Goal: Task Accomplishment & Management: Complete application form

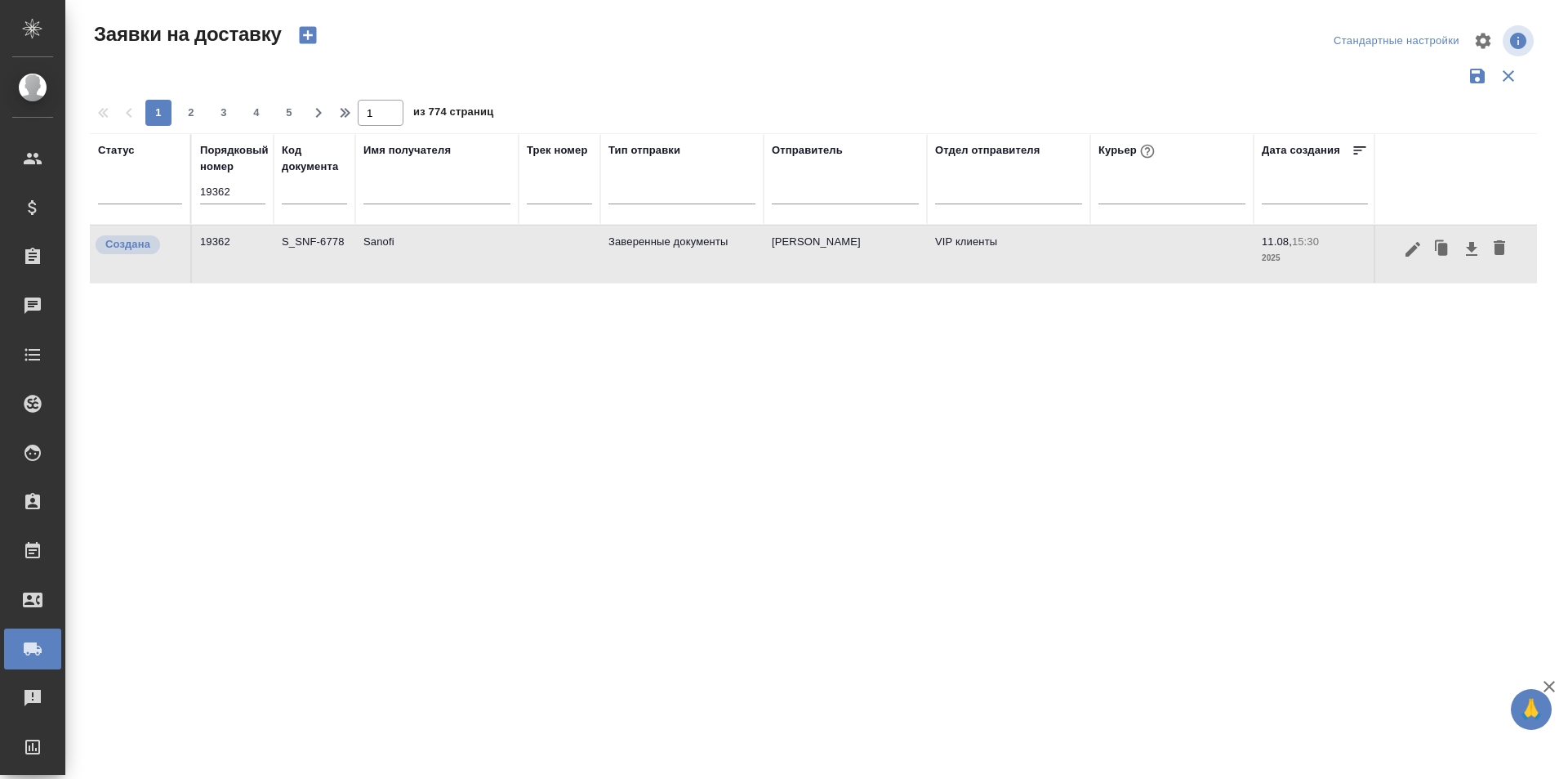
click at [251, 194] on input "19362" at bounding box center [233, 192] width 65 height 22
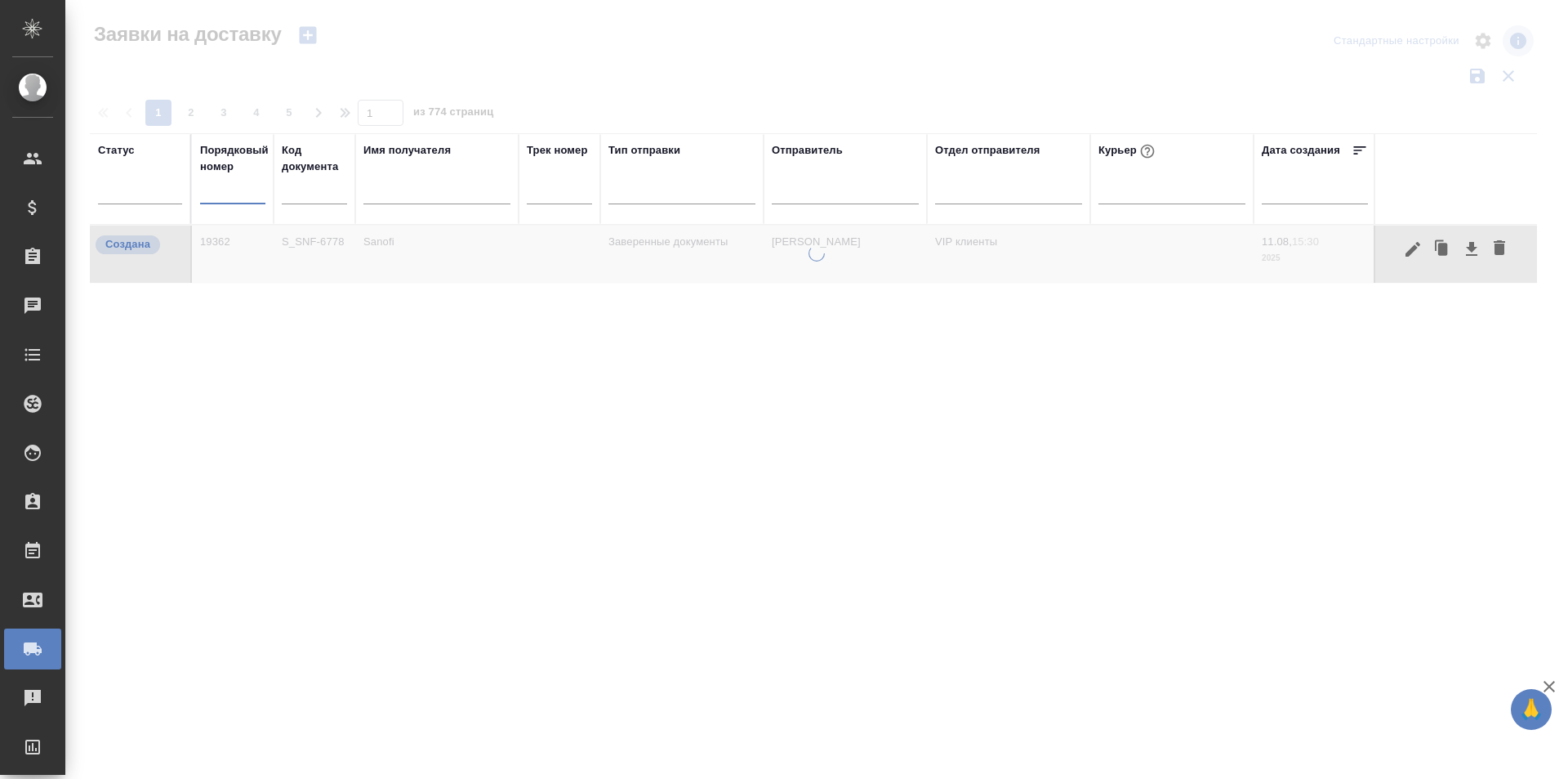
click at [401, 37] on div at bounding box center [817, 365] width 1503 height 730
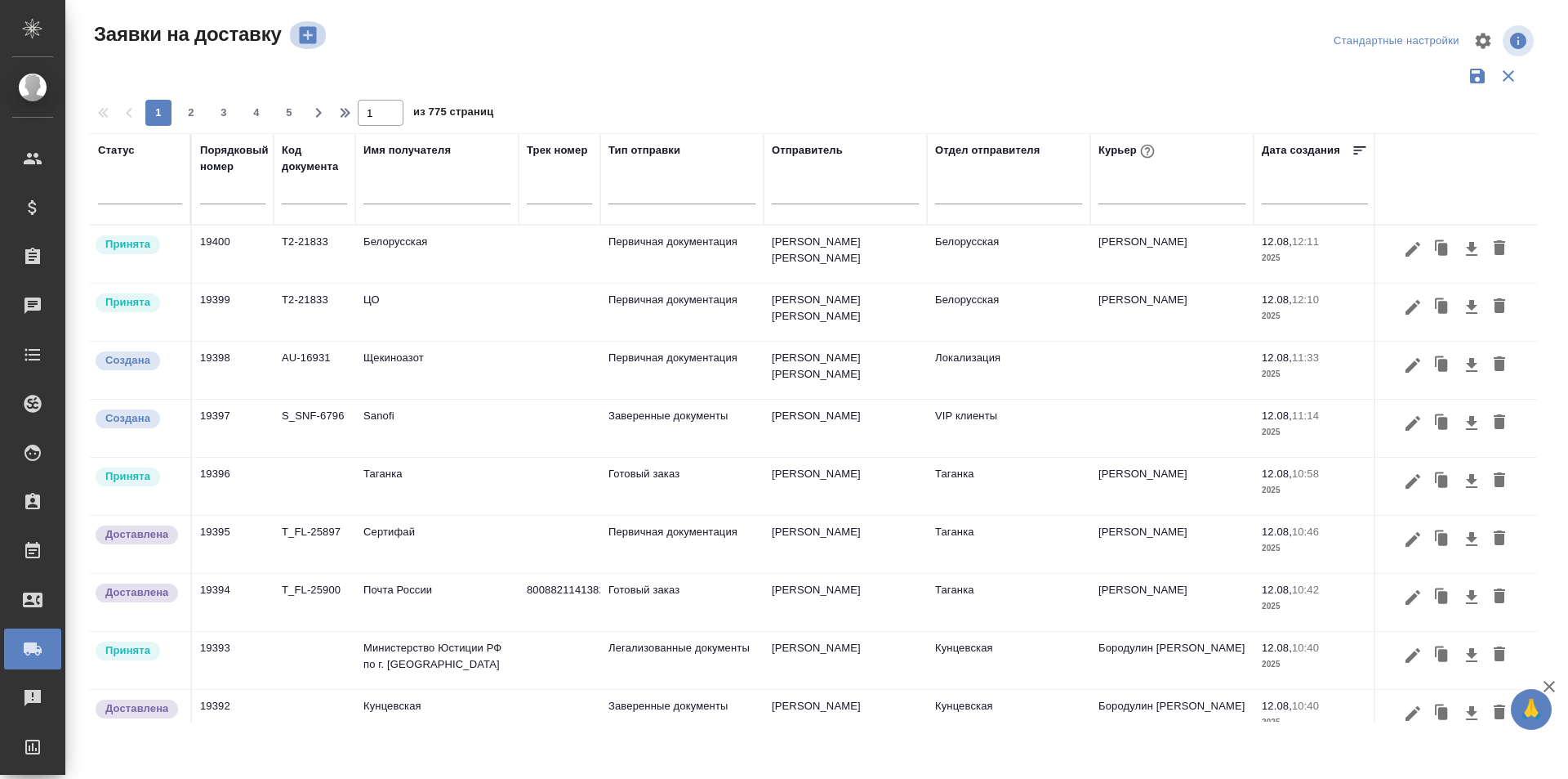
click at [299, 27] on icon "button" at bounding box center [307, 34] width 22 height 22
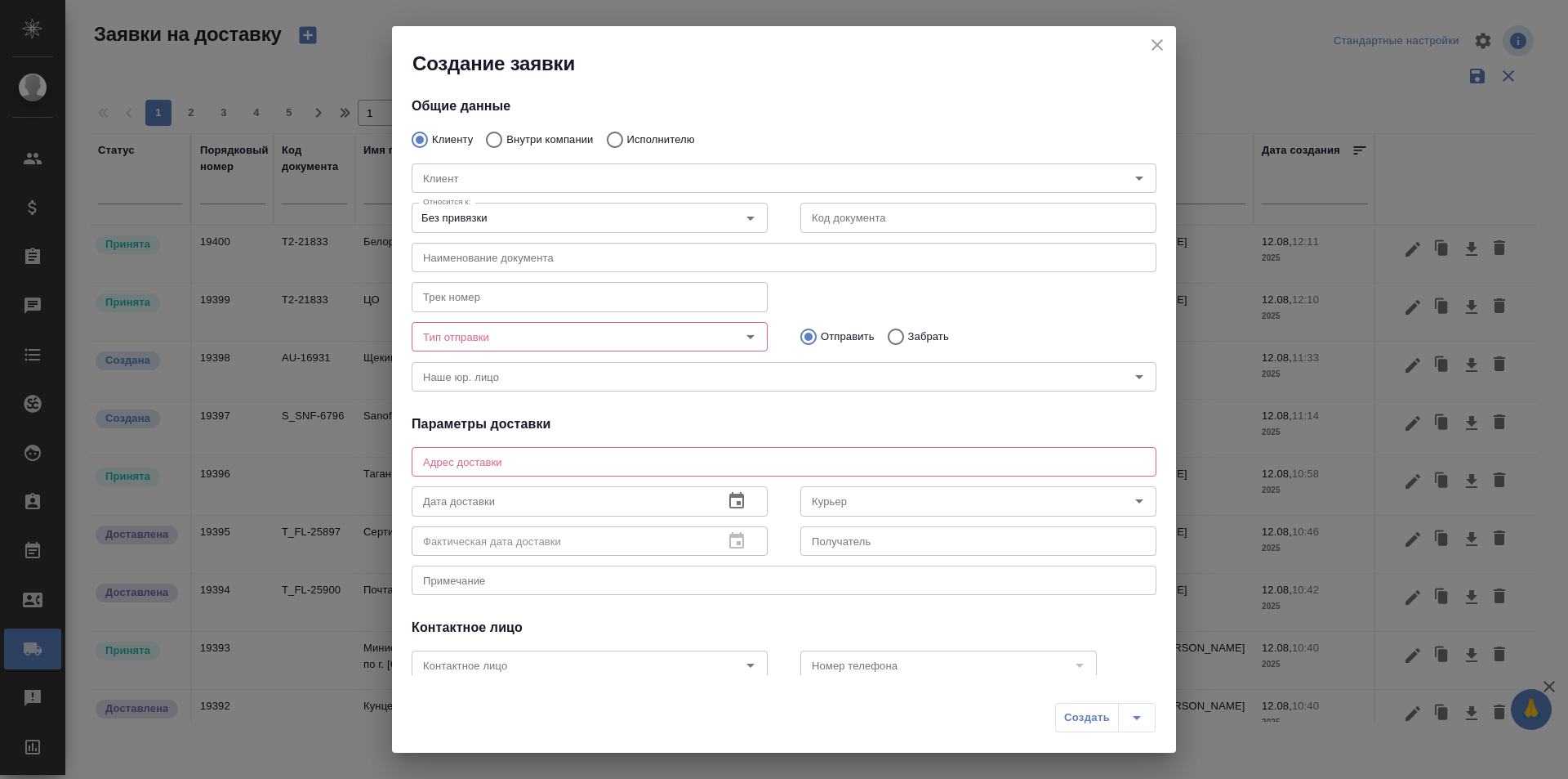
type input "[PERSON_NAME]"
click at [633, 140] on p "Исполнителю" at bounding box center [660, 140] width 67 height 17
click at [627, 140] on input "Исполнителю" at bounding box center [613, 139] width 29 height 34
radio input "true"
click at [513, 149] on div "Исполнитель Исполнитель" at bounding box center [784, 177] width 778 height 72
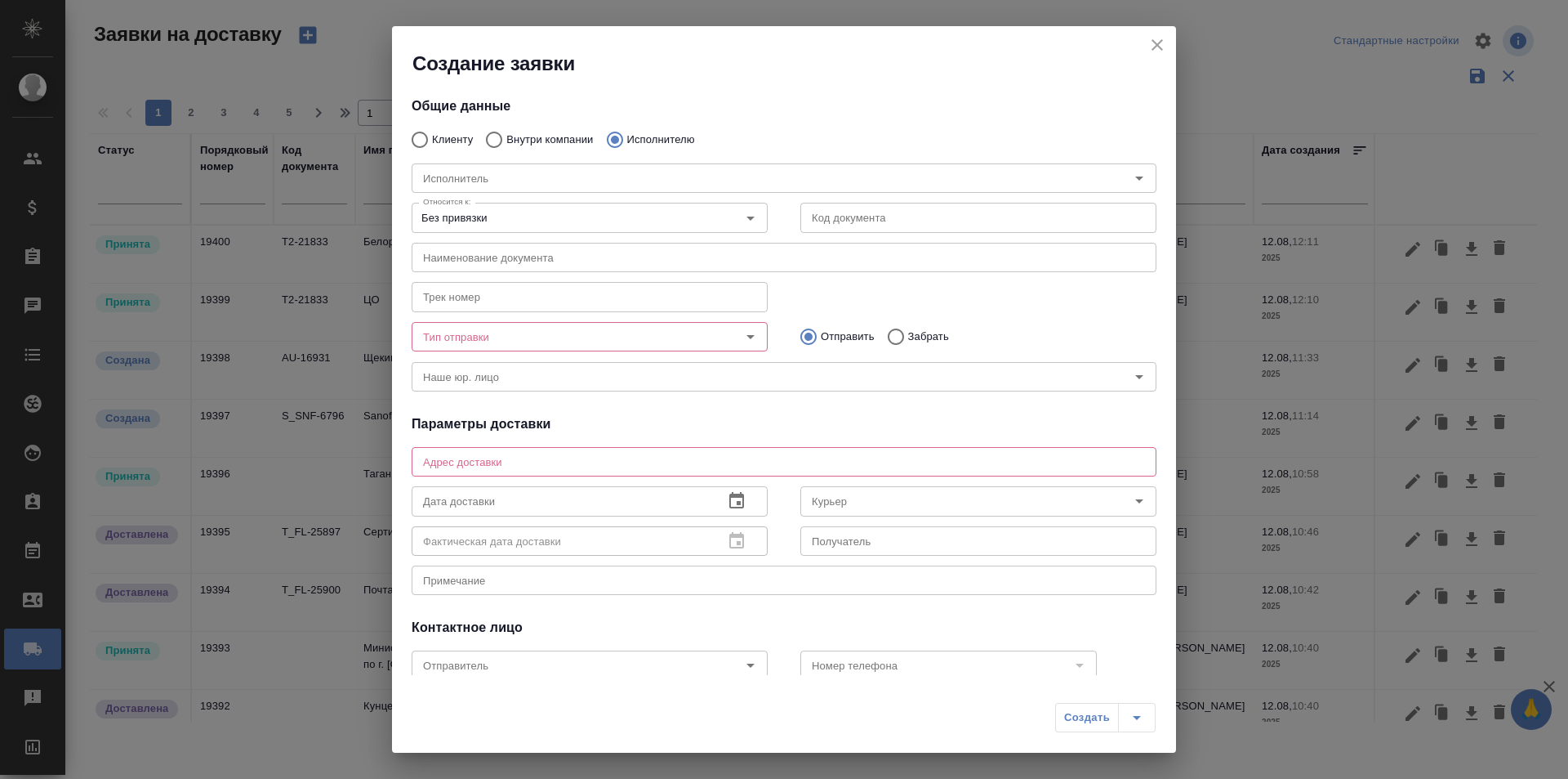
click at [501, 138] on input "Внутри компании" at bounding box center [491, 139] width 29 height 34
radio input "true"
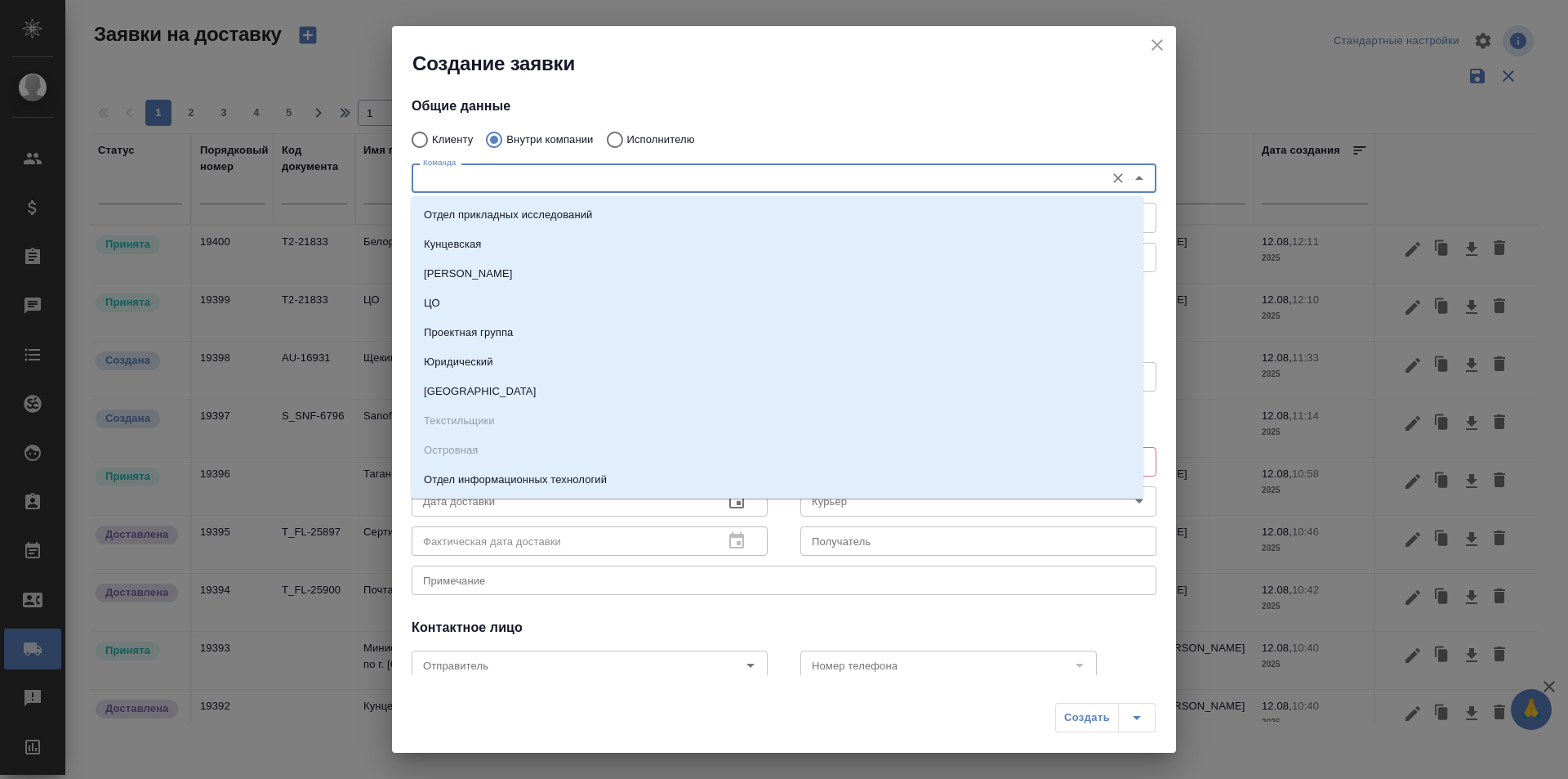
click at [445, 171] on input "Команда" at bounding box center [756, 178] width 680 height 20
click at [782, 86] on div "Общие данные Клиенту Внутри компании Исполнителю Команда Команда Относится к: Б…" at bounding box center [784, 376] width 784 height 598
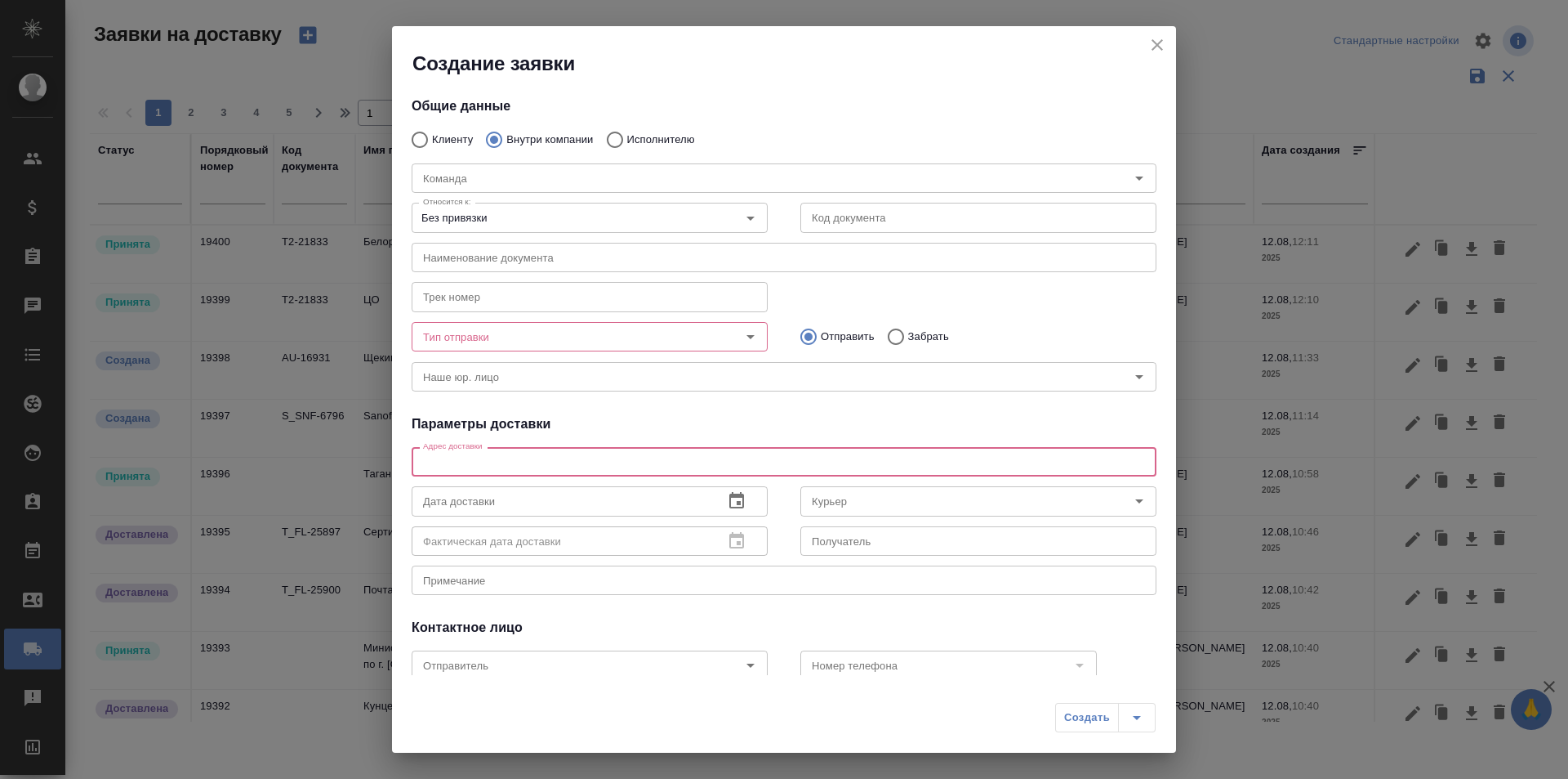
click at [502, 467] on textarea at bounding box center [784, 461] width 722 height 13
click at [553, 350] on div "Тип отправки" at bounding box center [589, 336] width 357 height 29
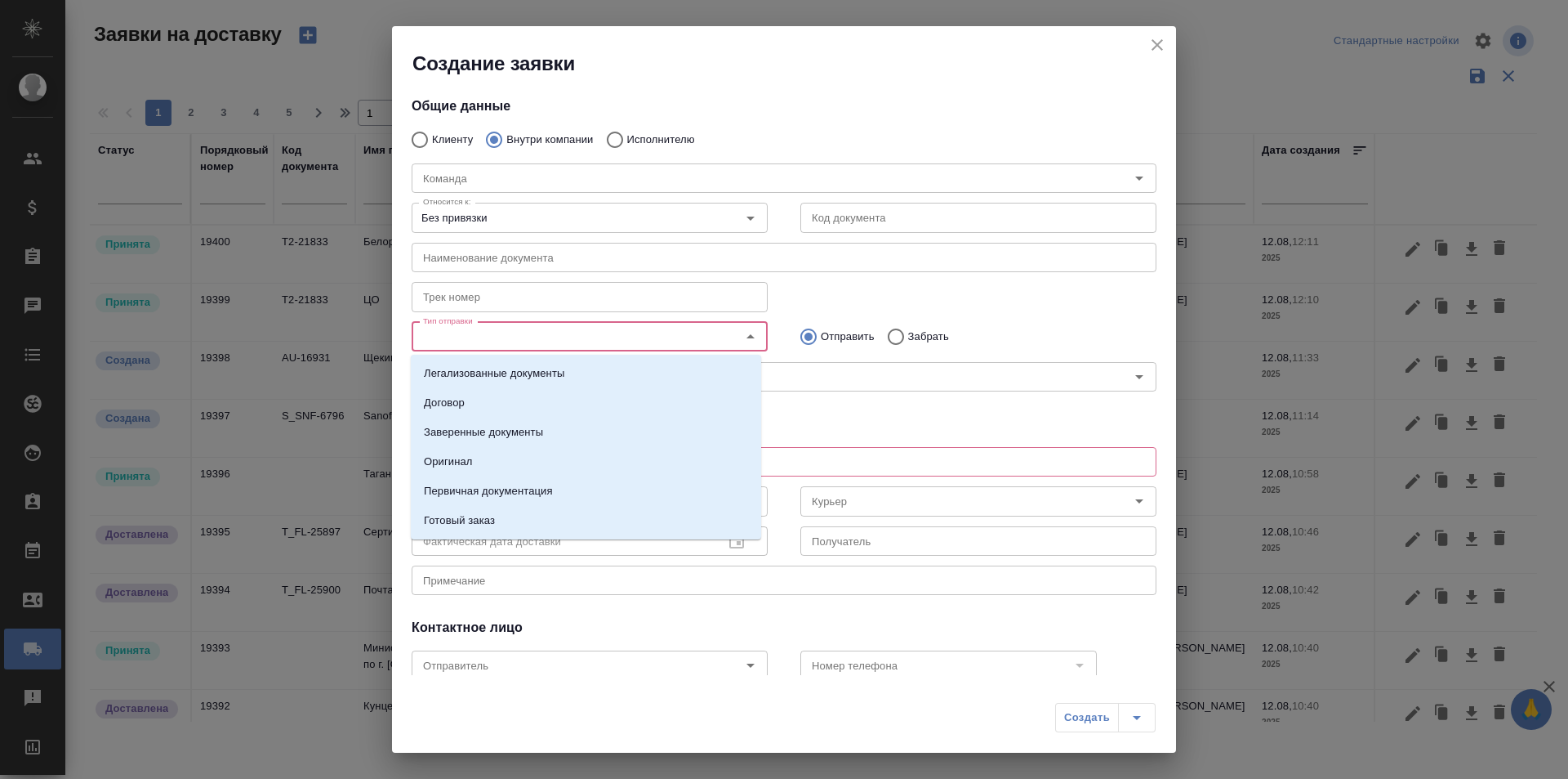
click at [553, 336] on input "Тип отправки" at bounding box center [562, 336] width 291 height 20
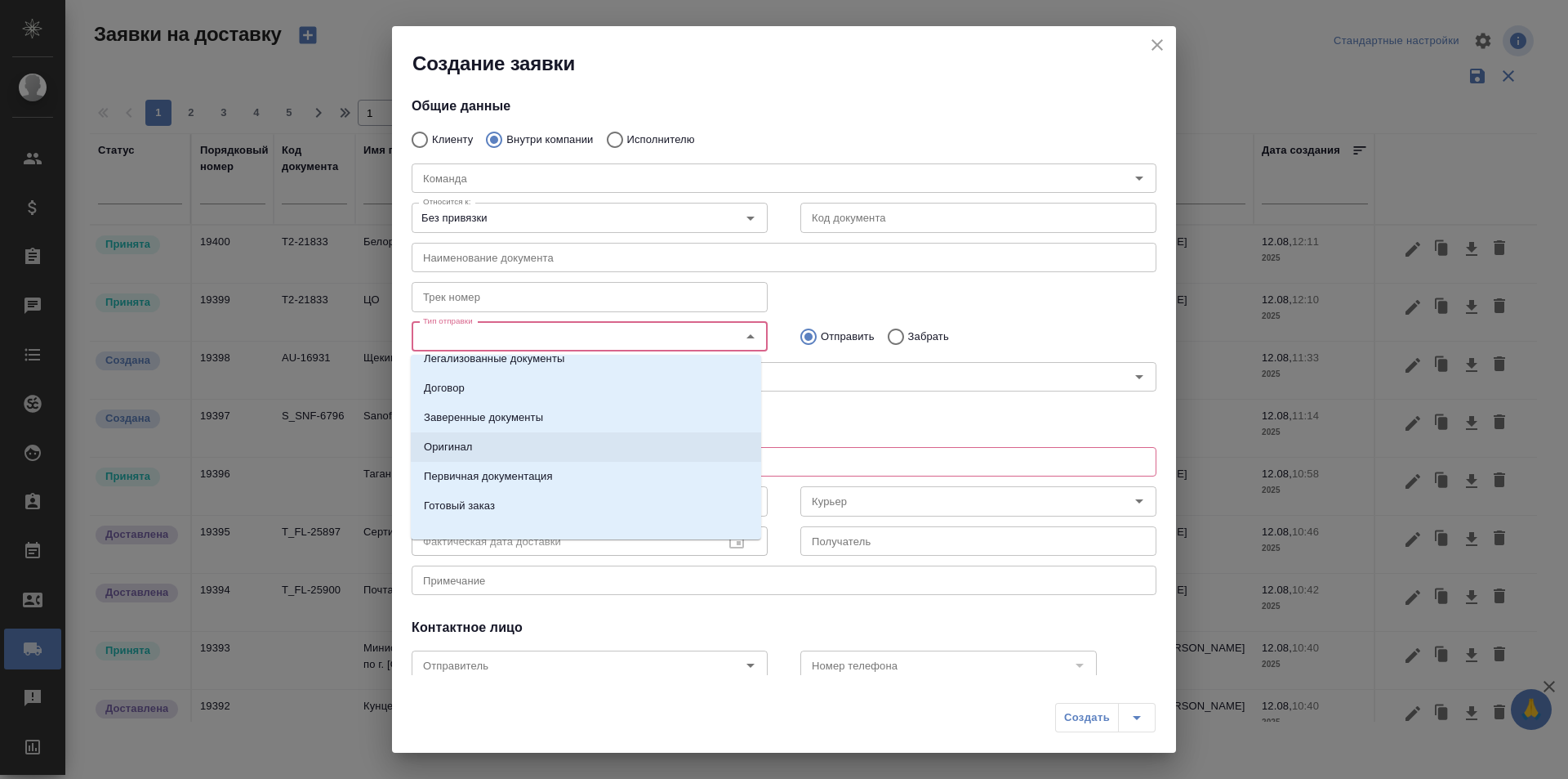
scroll to position [26, 0]
click at [487, 437] on li "Оригинал" at bounding box center [586, 436] width 351 height 29
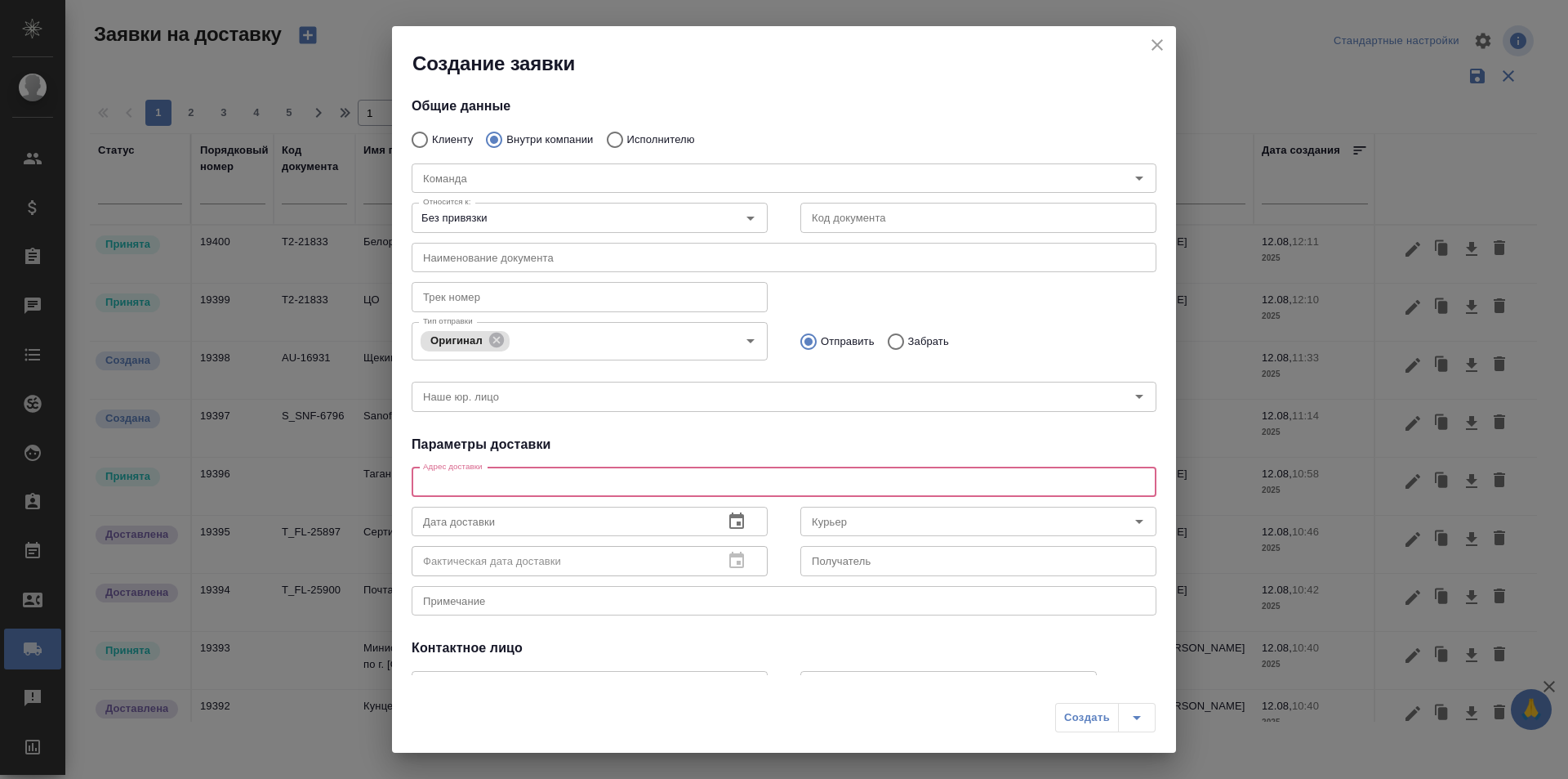
click at [500, 479] on textarea at bounding box center [784, 482] width 722 height 13
paste textarea "к 16:00 в тц [GEOGRAPHIC_DATA], 2 этаж"
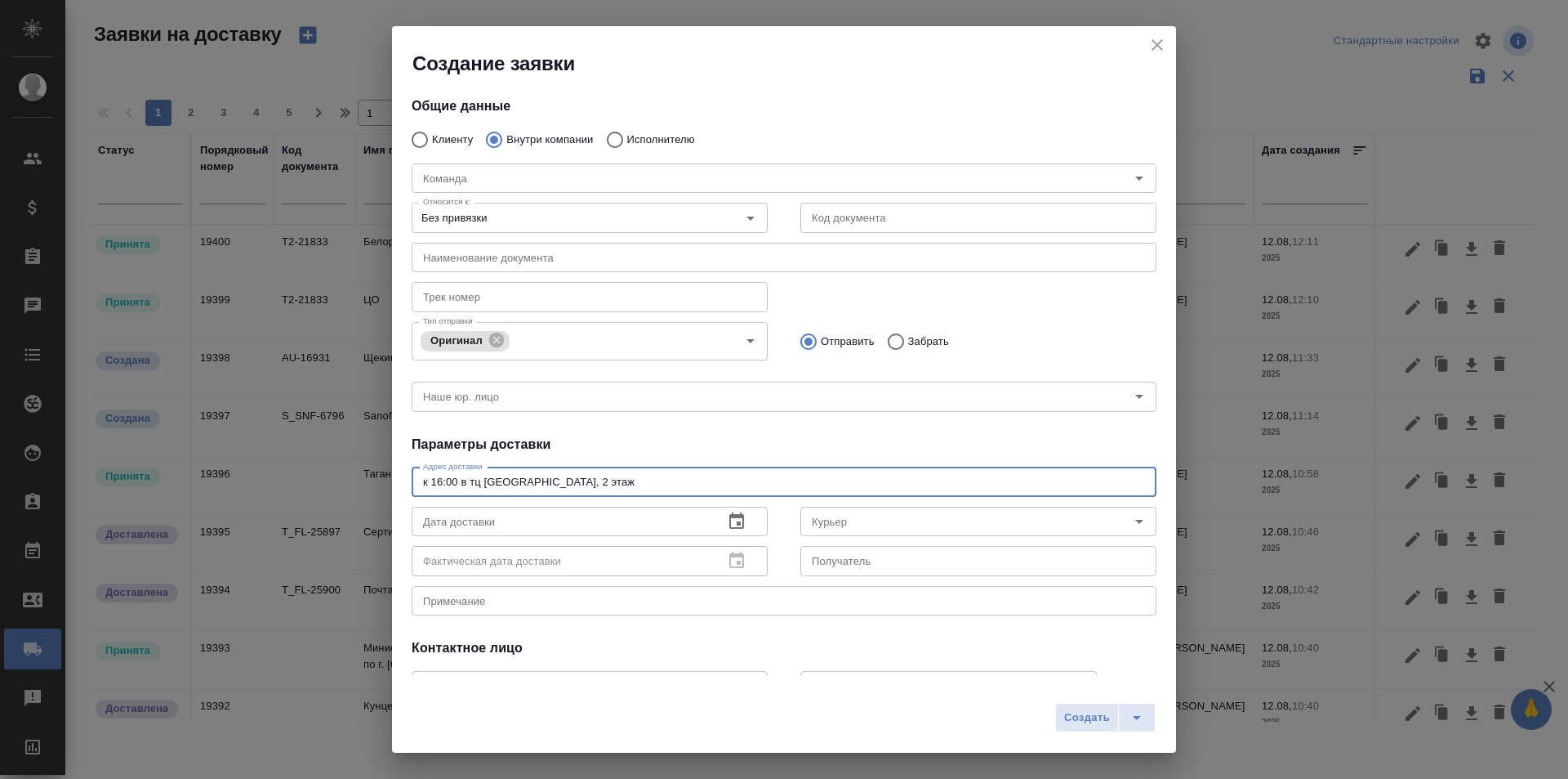
type textarea "к 16:00 в тц [GEOGRAPHIC_DATA], 2 этаж"
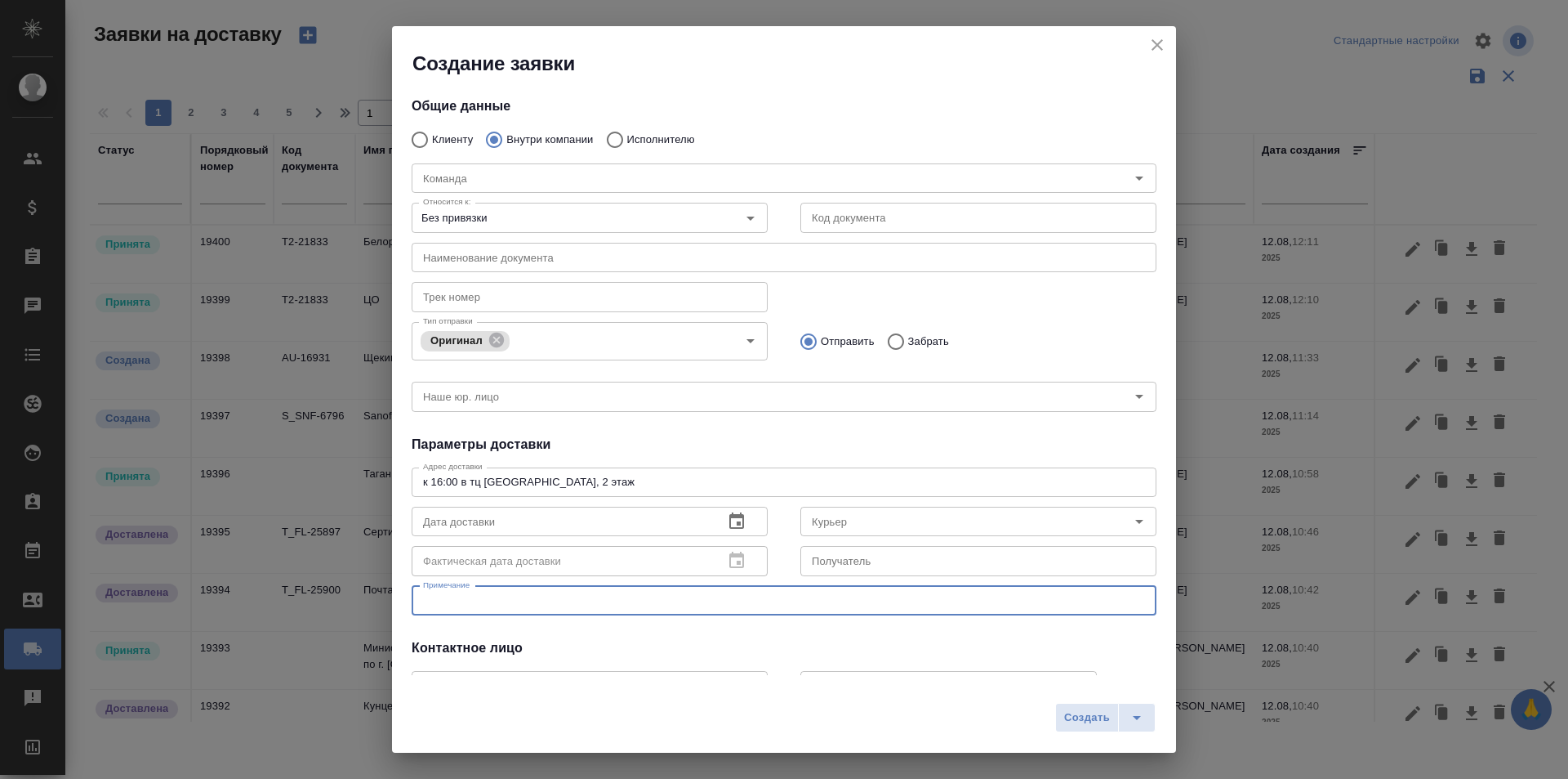
click at [483, 595] on textarea at bounding box center [784, 600] width 722 height 13
paste textarea "[PHONE_NUMBER]"
click at [540, 596] on textarea "[PHONE_NUMBER]" at bounding box center [784, 600] width 722 height 13
paste textarea "[PERSON_NAME]"
type textarea "[PERSON_NAME]: [PHONE_NUMBER]"
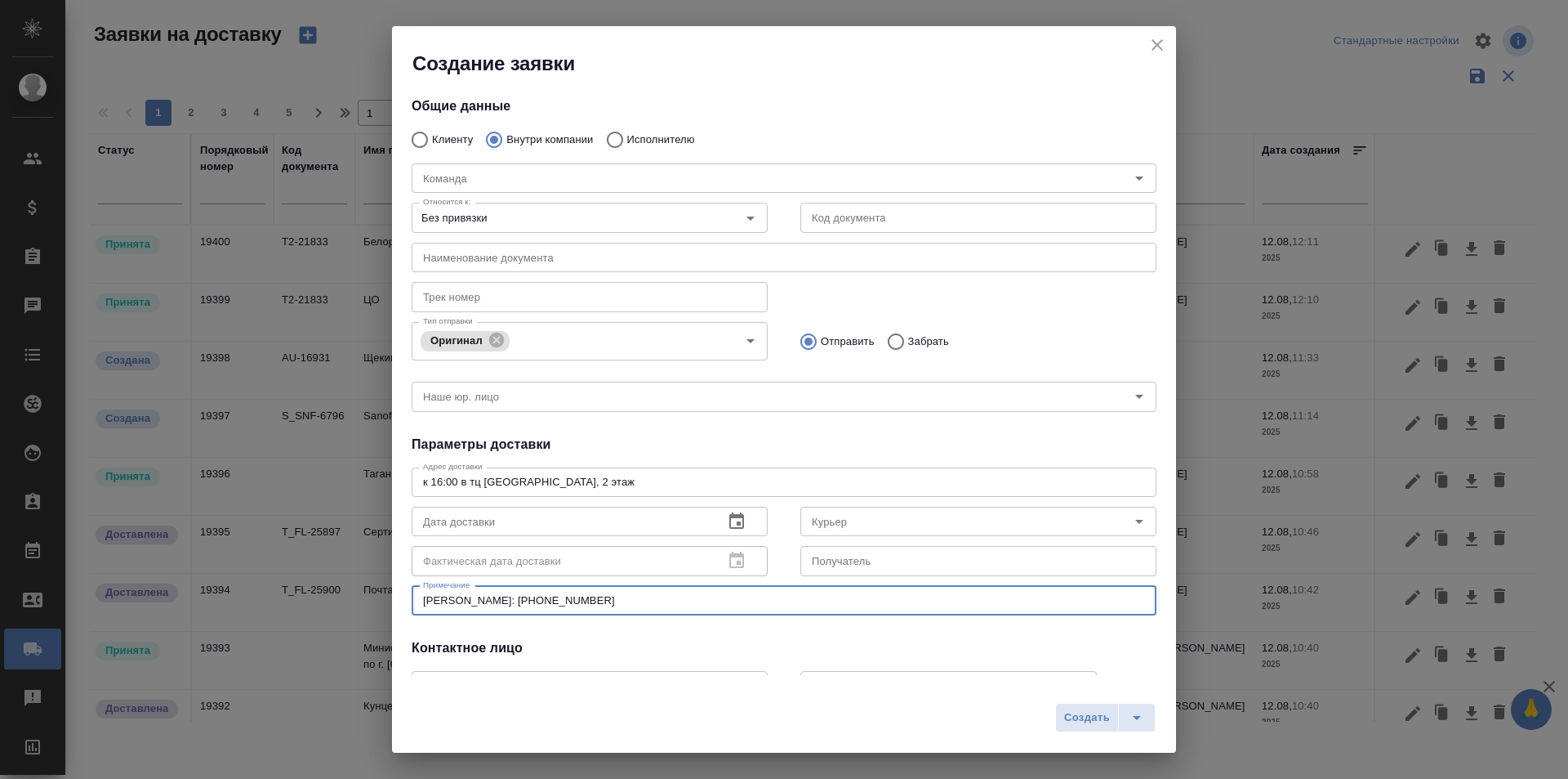
click at [540, 596] on textarea "[PERSON_NAME]: [PHONE_NUMBER]" at bounding box center [784, 600] width 722 height 13
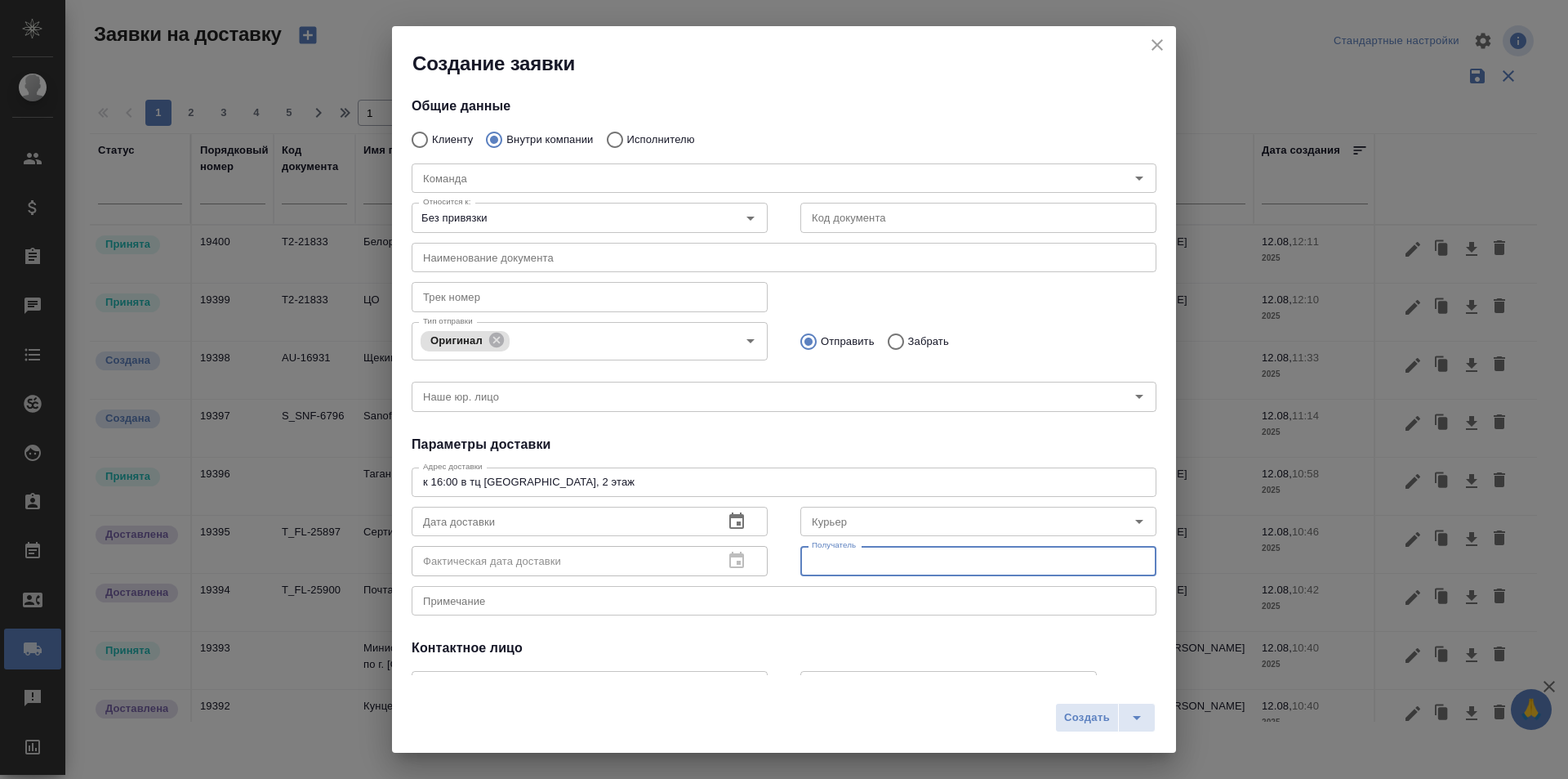
click at [849, 561] on input "text" at bounding box center [978, 560] width 357 height 29
paste input "[PERSON_NAME]: [PHONE_NUMBER]"
type input "[PERSON_NAME]: [PHONE_NUMBER]"
click at [820, 590] on div "x Примечание" at bounding box center [784, 600] width 744 height 29
type textarea "З"
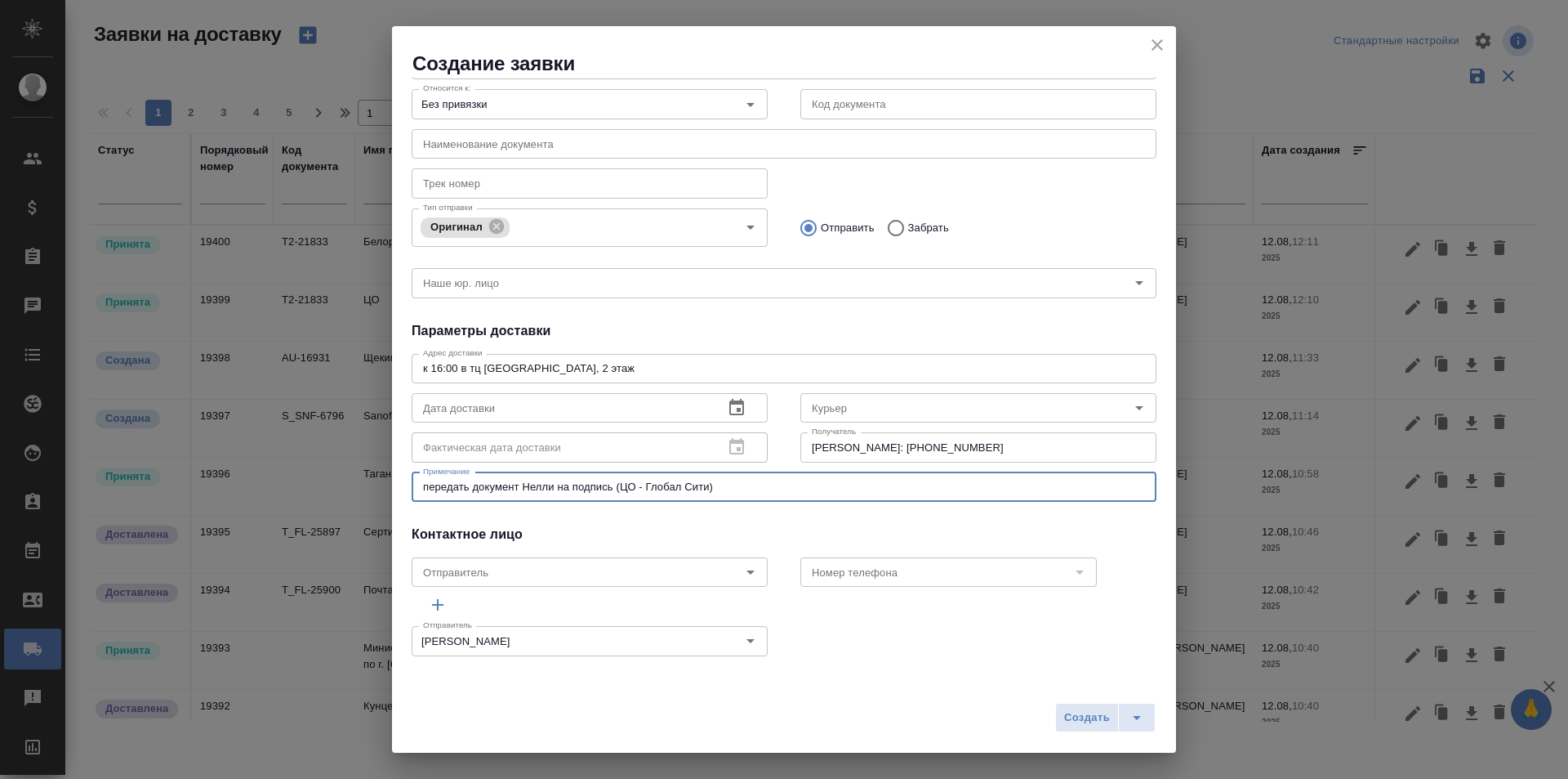
scroll to position [114, 0]
type textarea "передать документ Нелли на подпись (ЦО - Глобал Сити)"
click at [828, 413] on input "Курьер" at bounding box center [951, 407] width 291 height 20
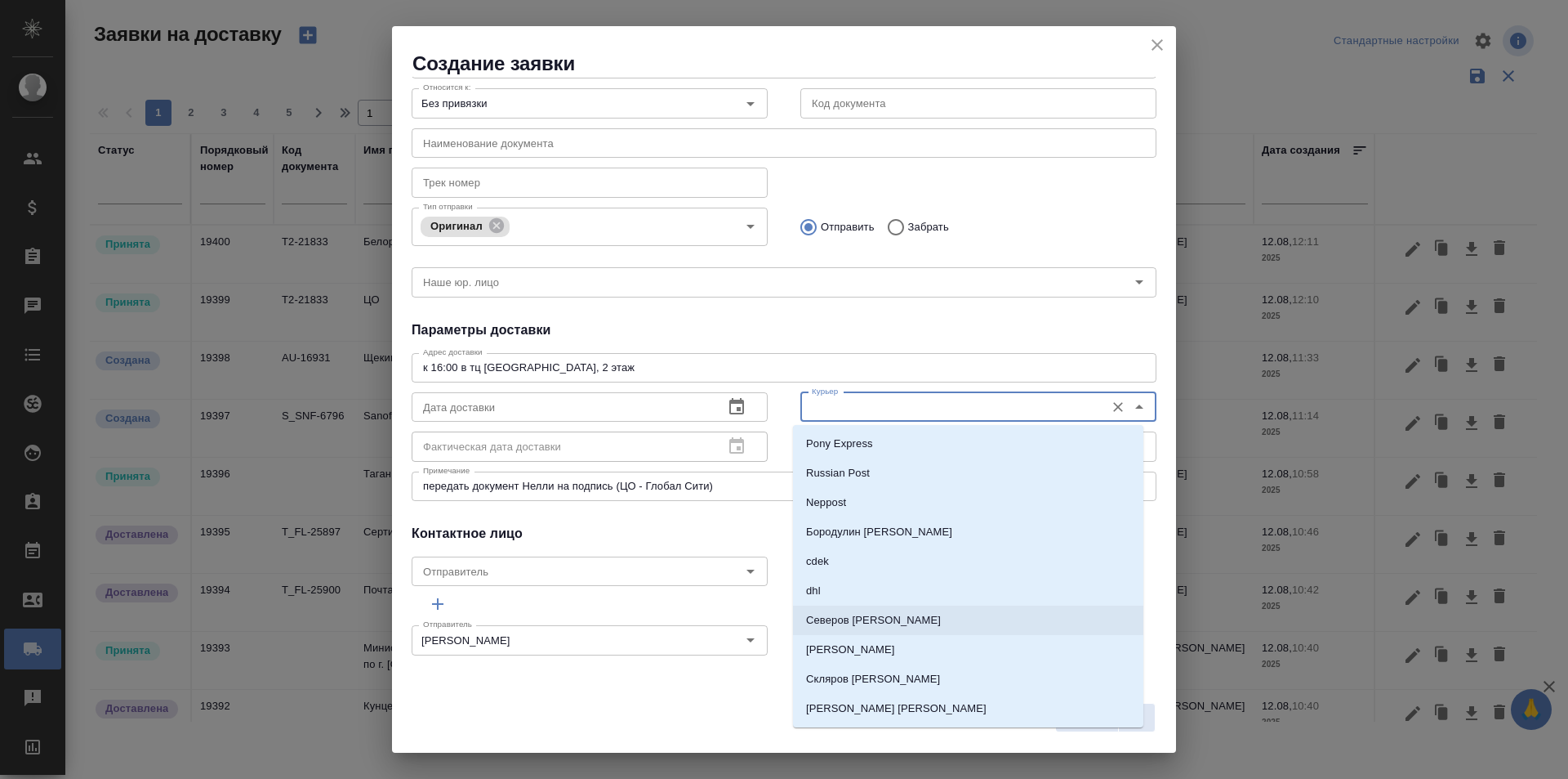
click at [854, 624] on p "Северов [PERSON_NAME]" at bounding box center [873, 620] width 135 height 17
type input "Северов [PERSON_NAME]"
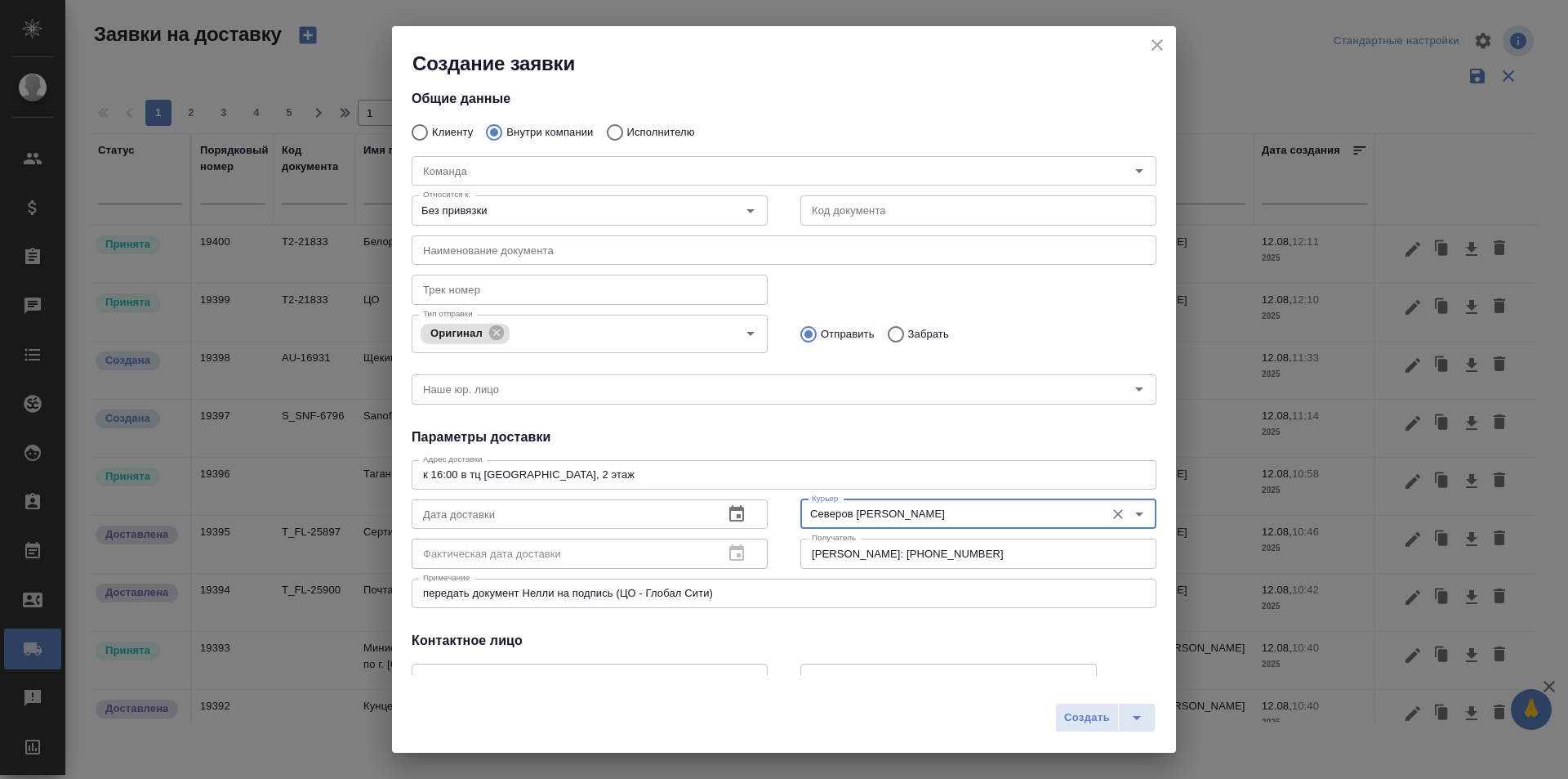
scroll to position [0, 0]
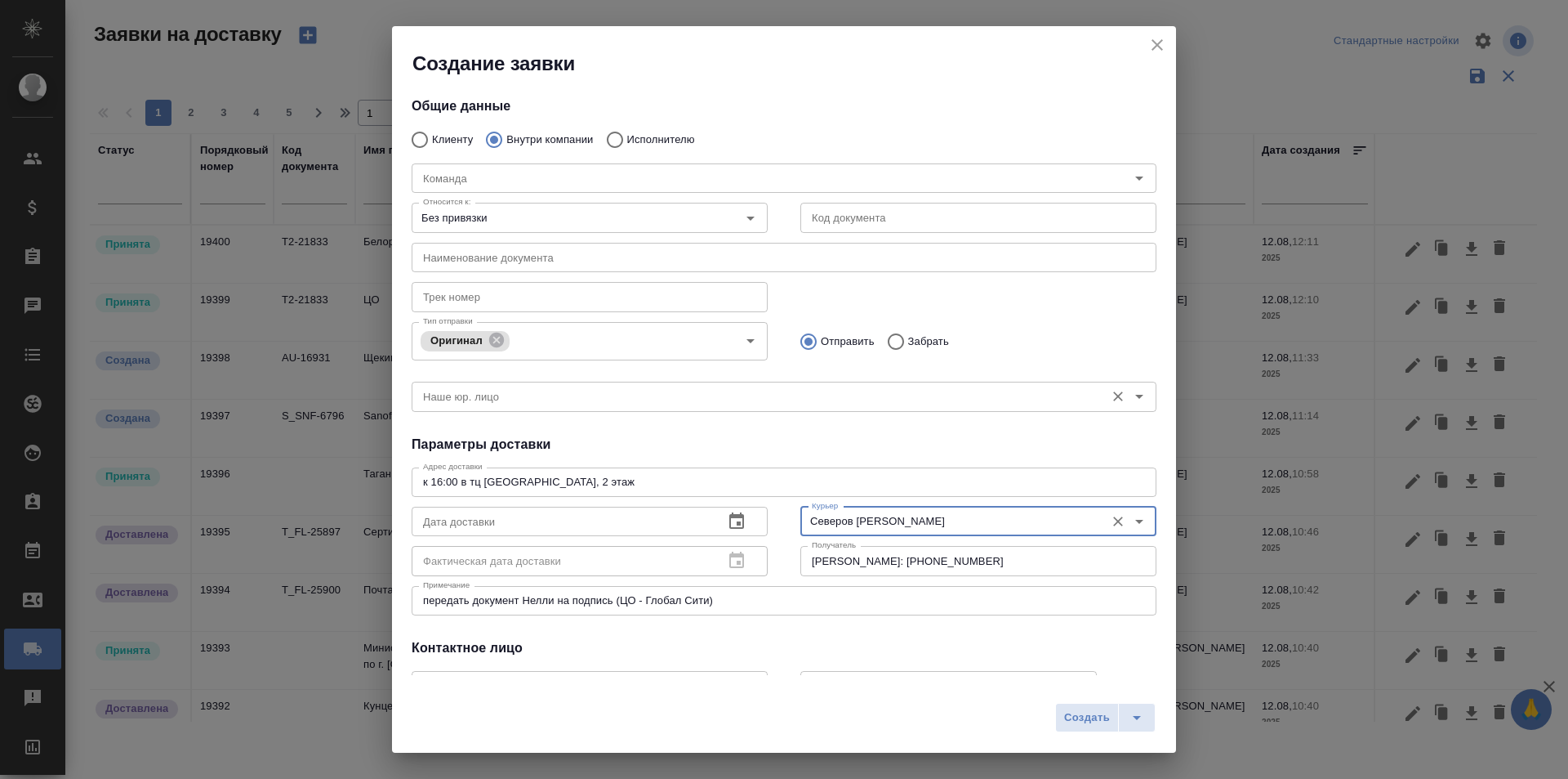
click at [680, 389] on input "Наше юр. лицо" at bounding box center [756, 396] width 680 height 20
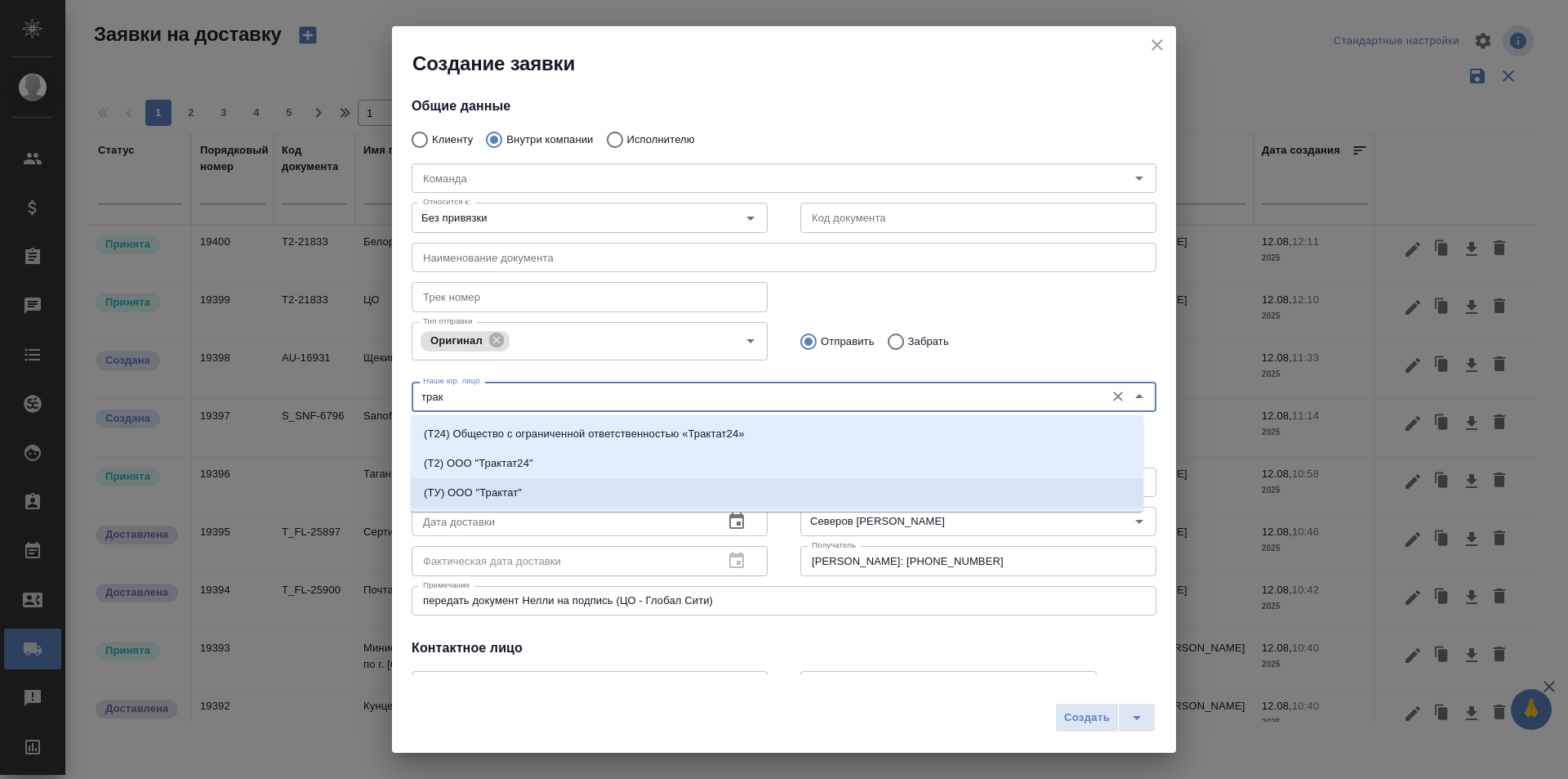
click at [567, 483] on li "(ТУ) ООО "Трактат"" at bounding box center [778, 493] width 733 height 29
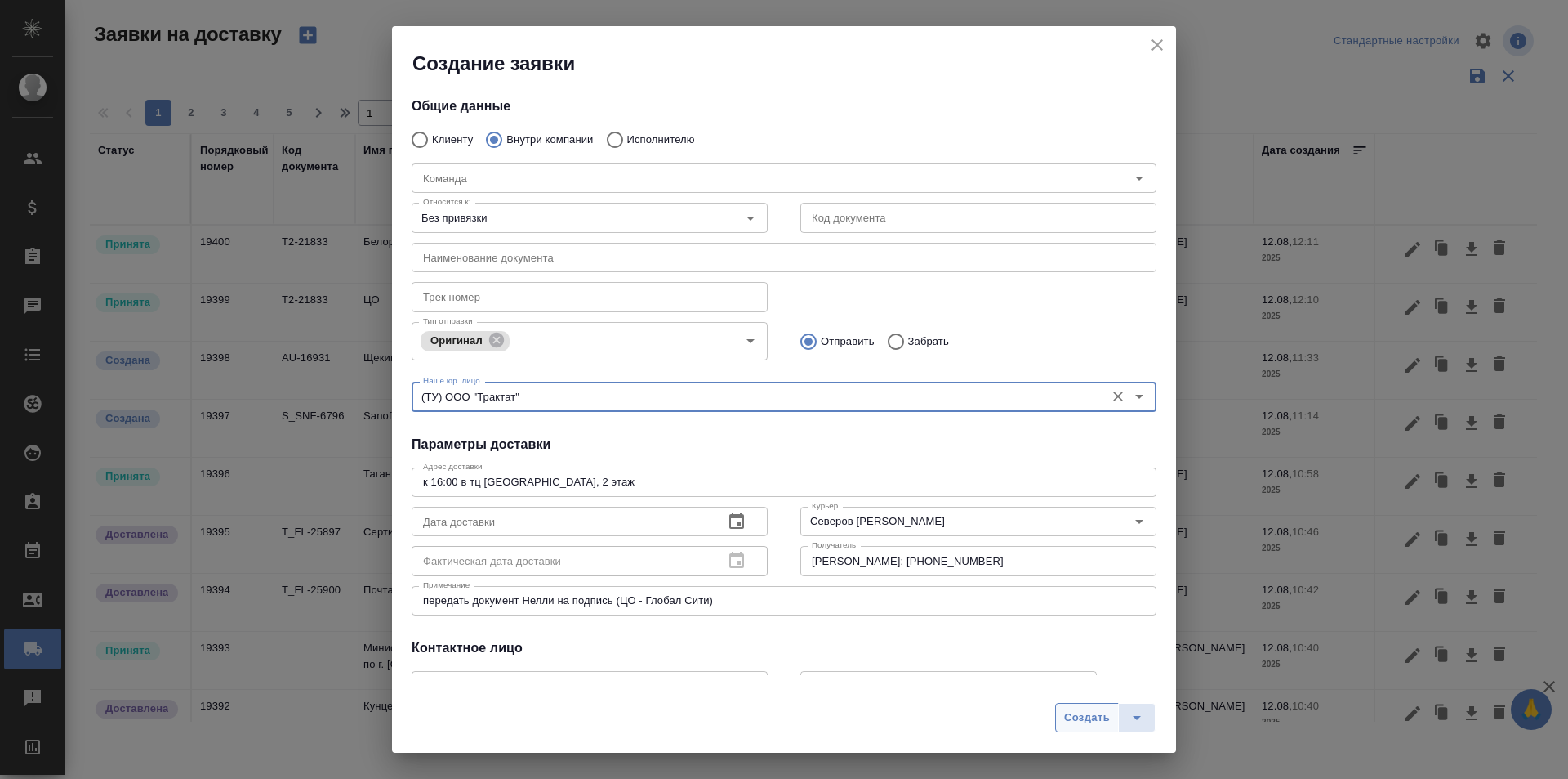
type input "(ТУ) ООО "Трактат""
click at [1083, 715] on span "Создать" at bounding box center [1086, 717] width 46 height 19
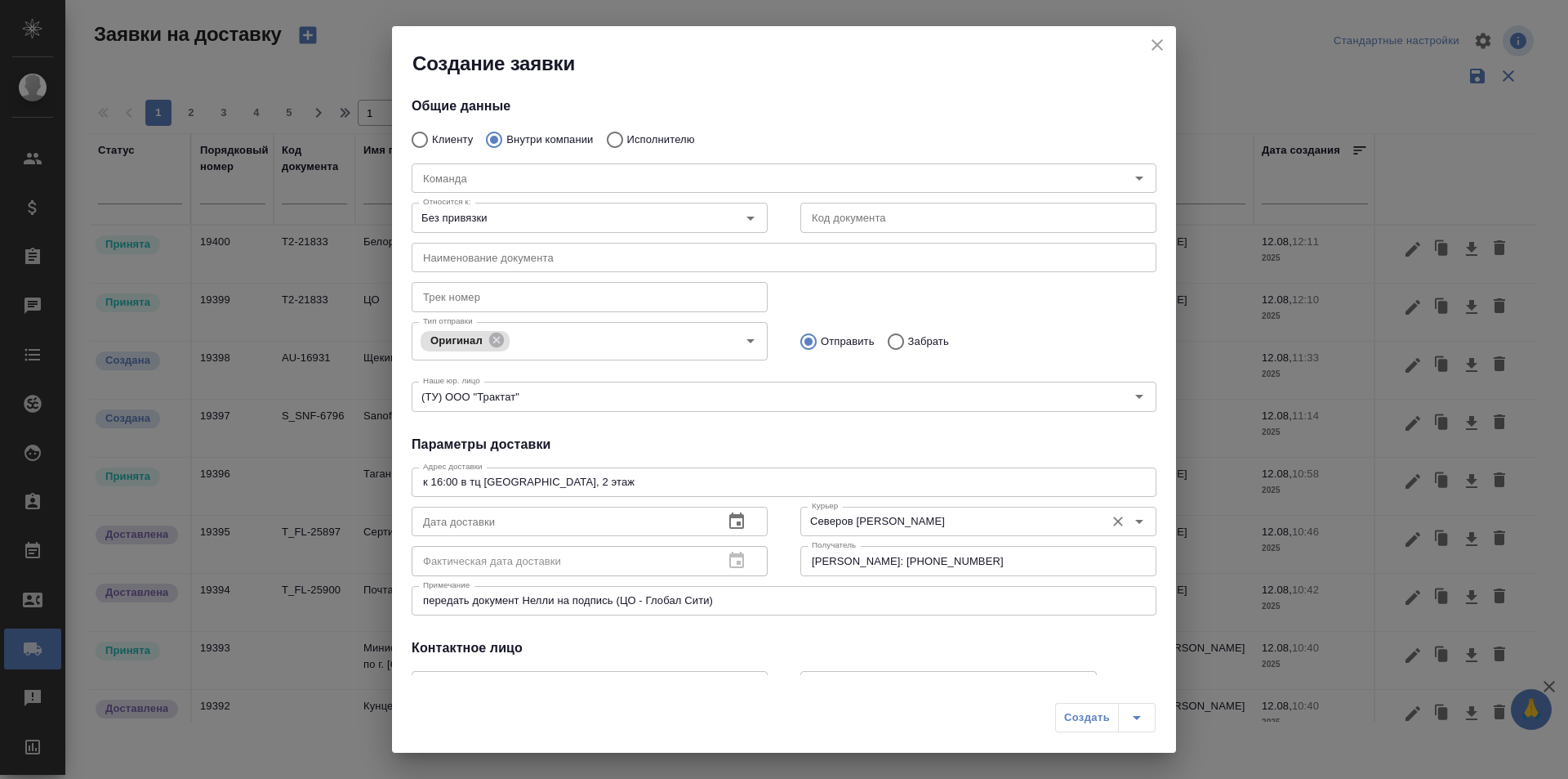
radio input "true"
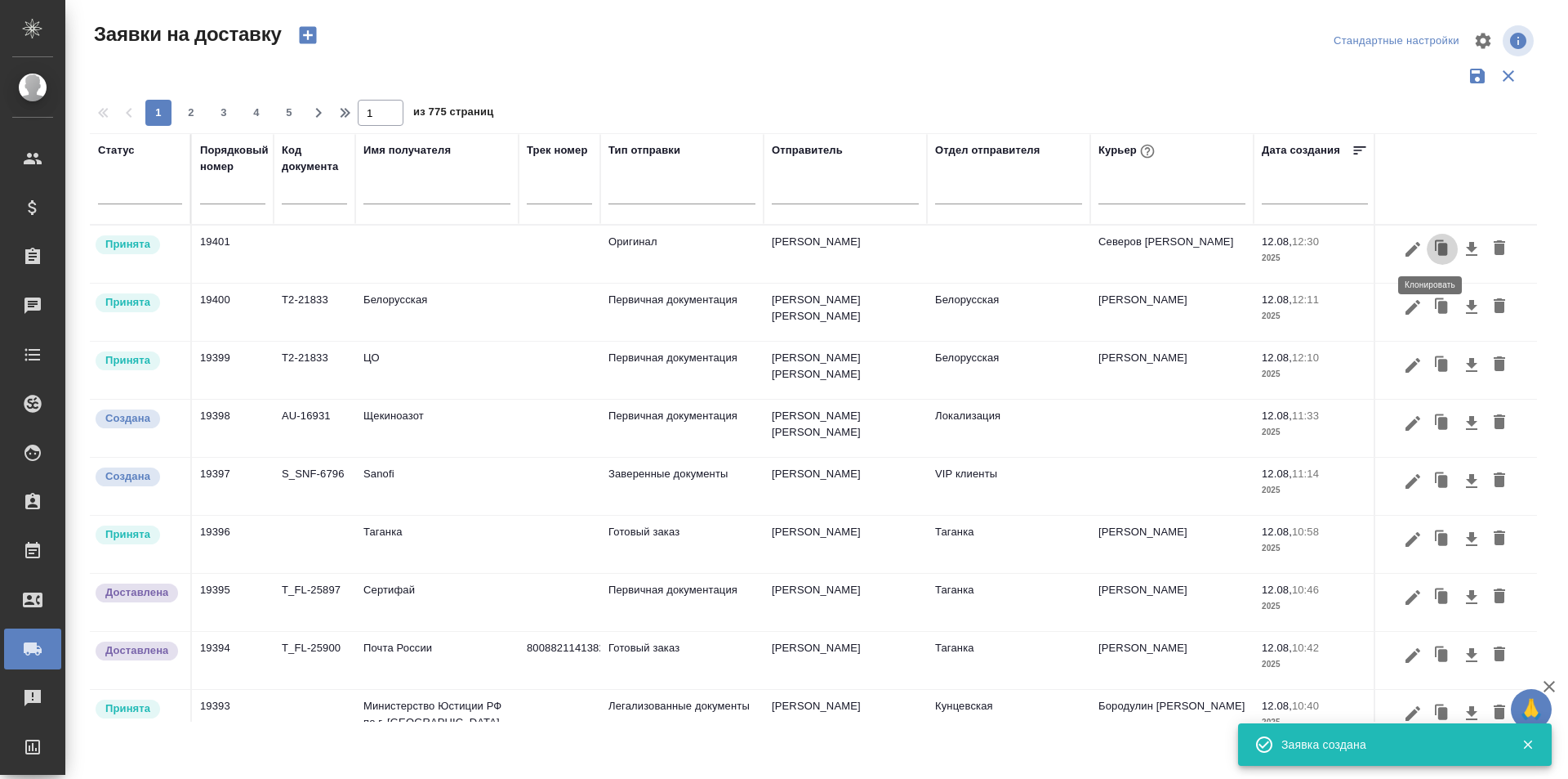
click at [1437, 251] on icon "button" at bounding box center [1442, 248] width 22 height 22
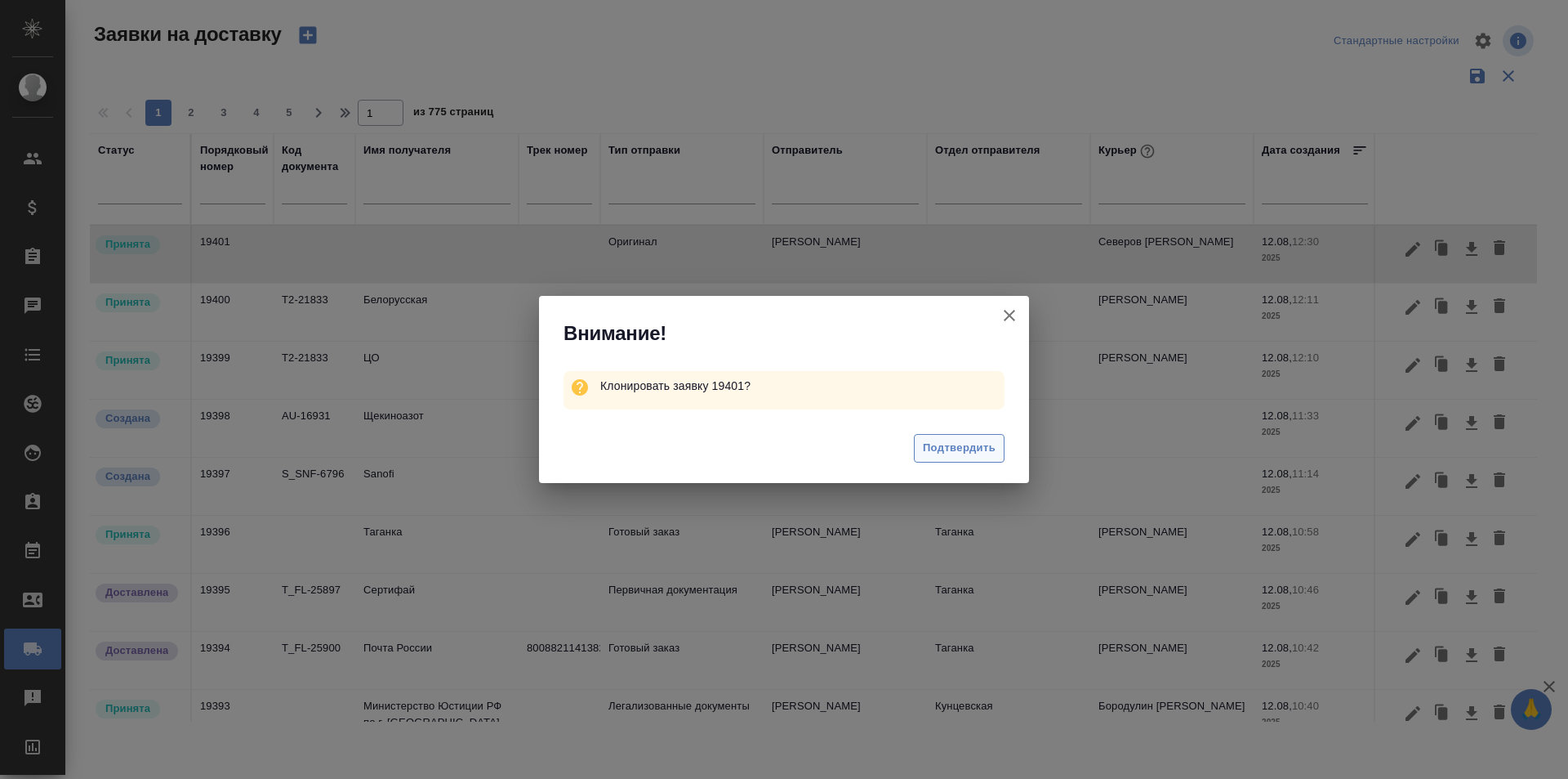
click at [929, 454] on span "Подтвердить" at bounding box center [959, 448] width 72 height 19
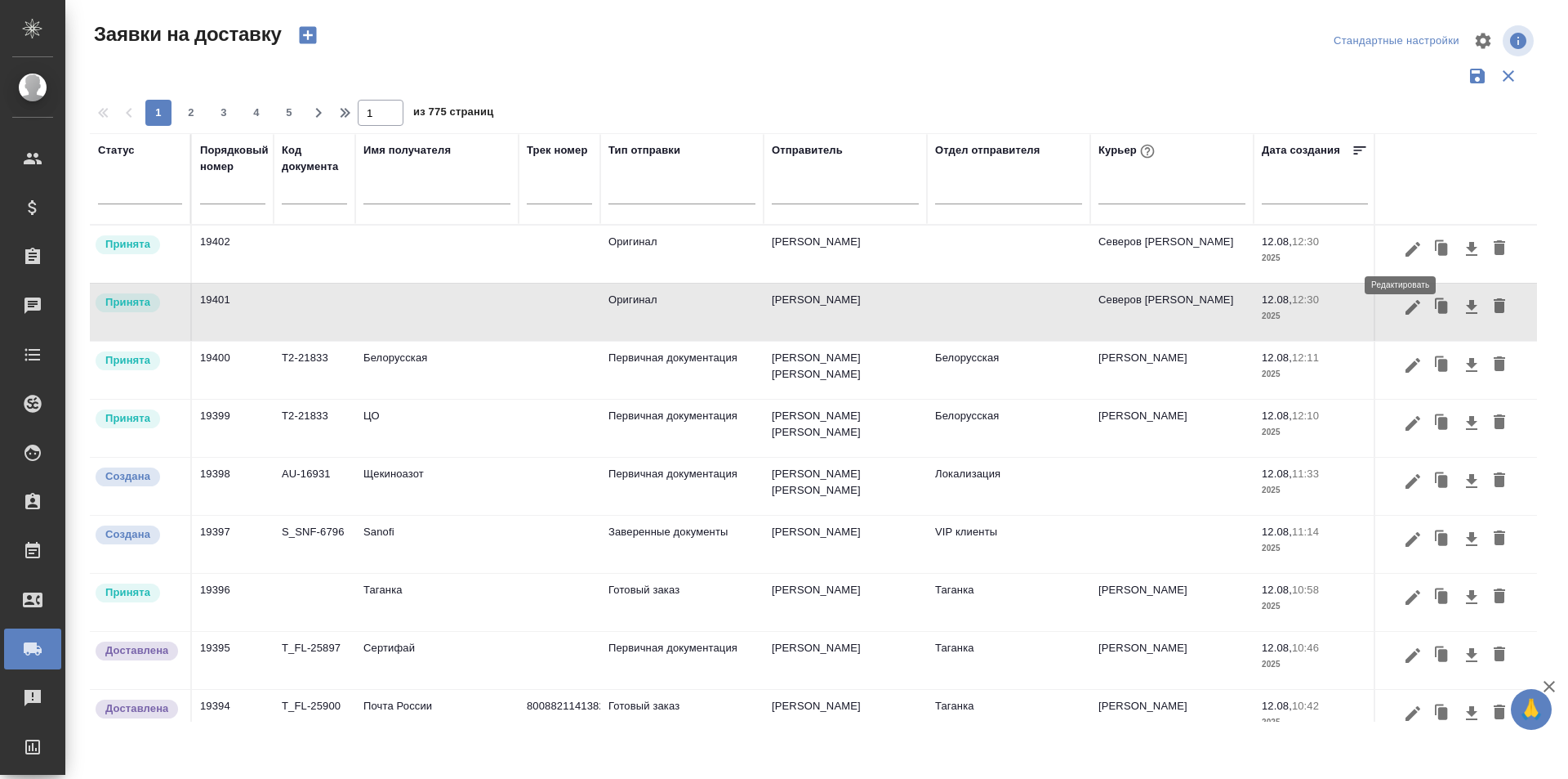
click at [1403, 255] on icon "button" at bounding box center [1413, 249] width 20 height 20
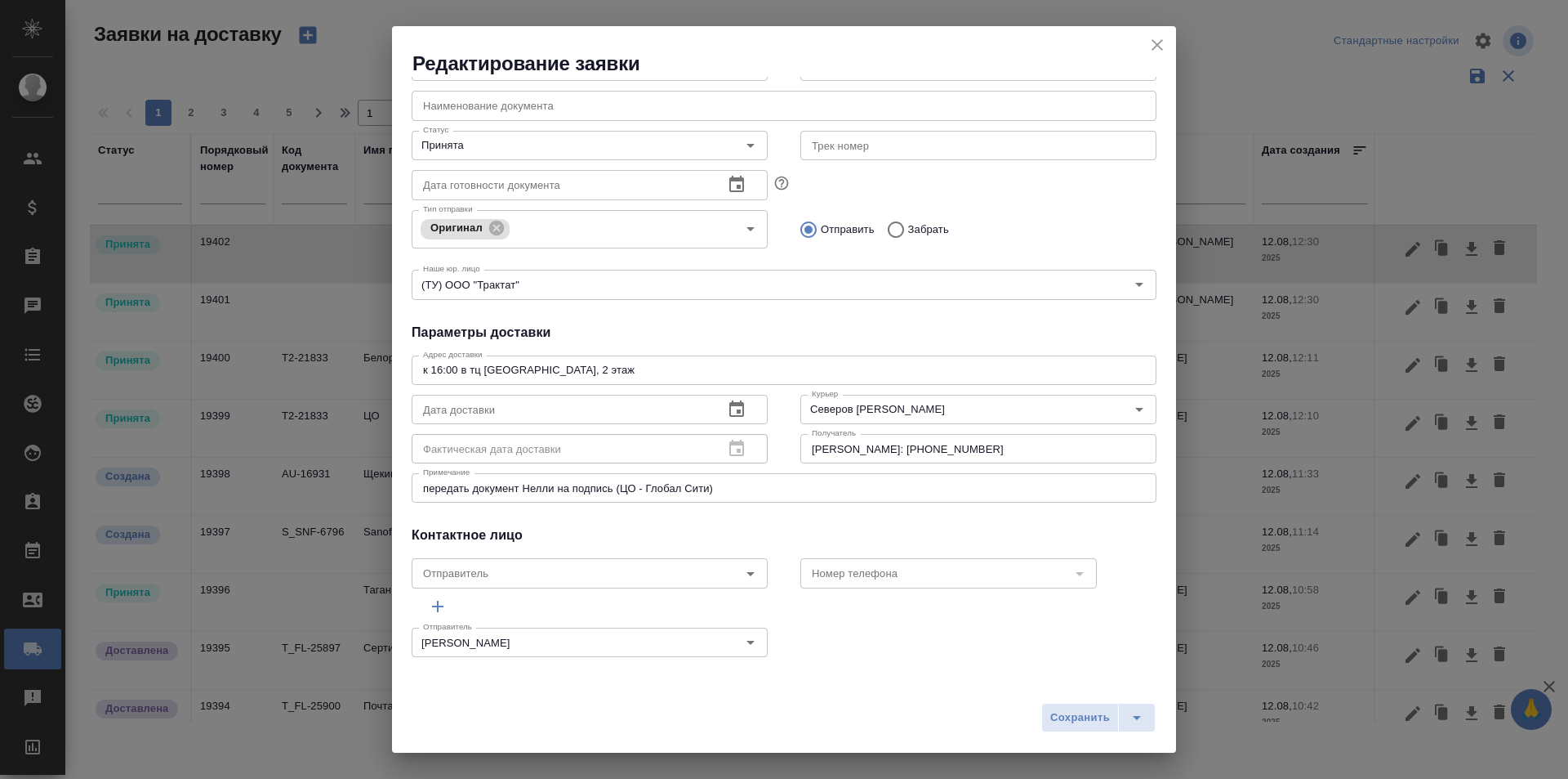
scroll to position [193, 0]
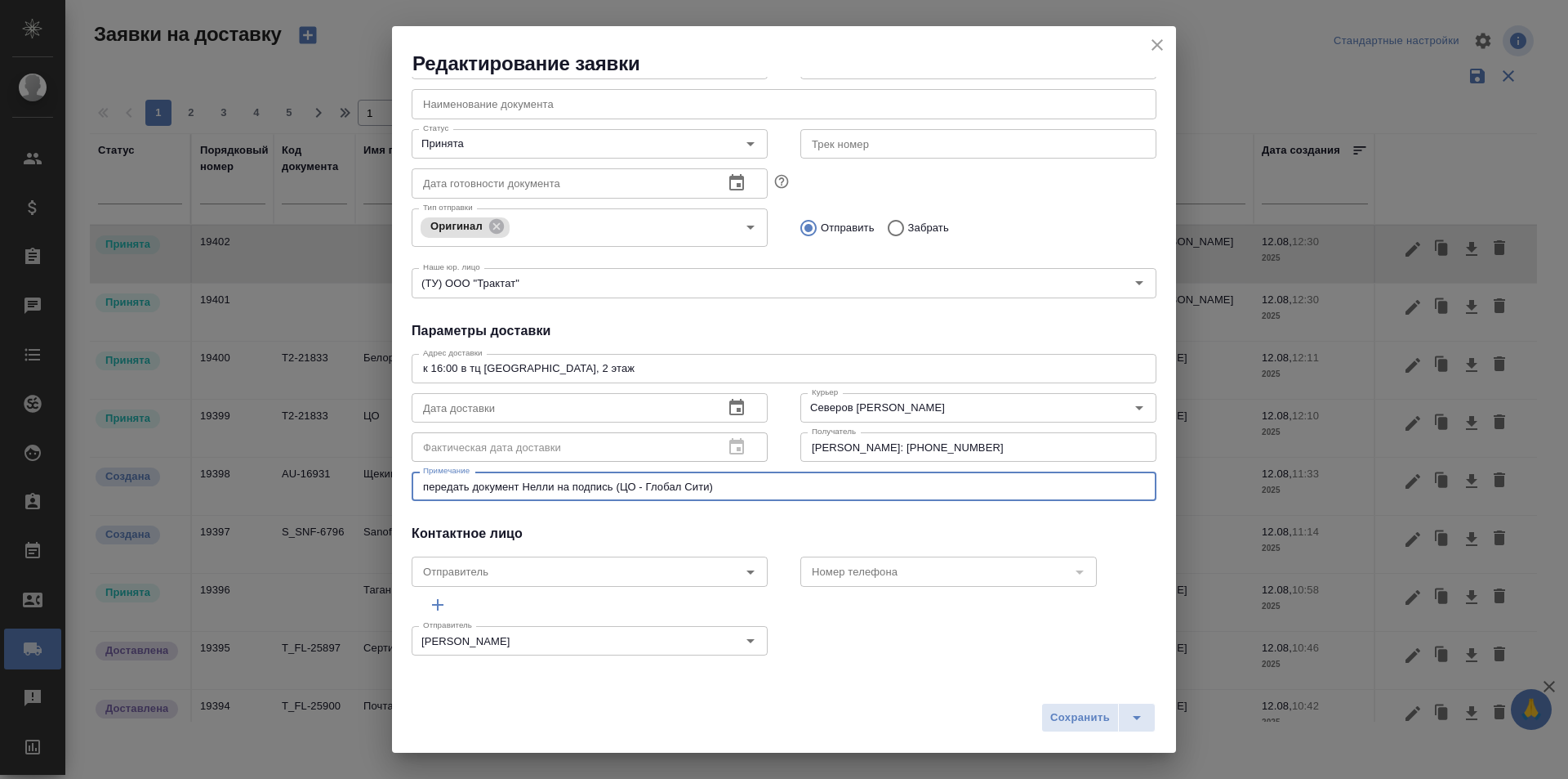
click at [622, 487] on textarea "передать документ Нелли на подпись (ЦО - Глобал Сити)" at bounding box center [784, 487] width 722 height 13
click at [458, 488] on textarea "передать документ Нелли на подпись (Глобал Сити - ЦО)" at bounding box center [784, 487] width 722 height 13
type textarea "Подписанный документ у [PERSON_NAME] привезти в ЦО ([GEOGRAPHIC_DATA])"
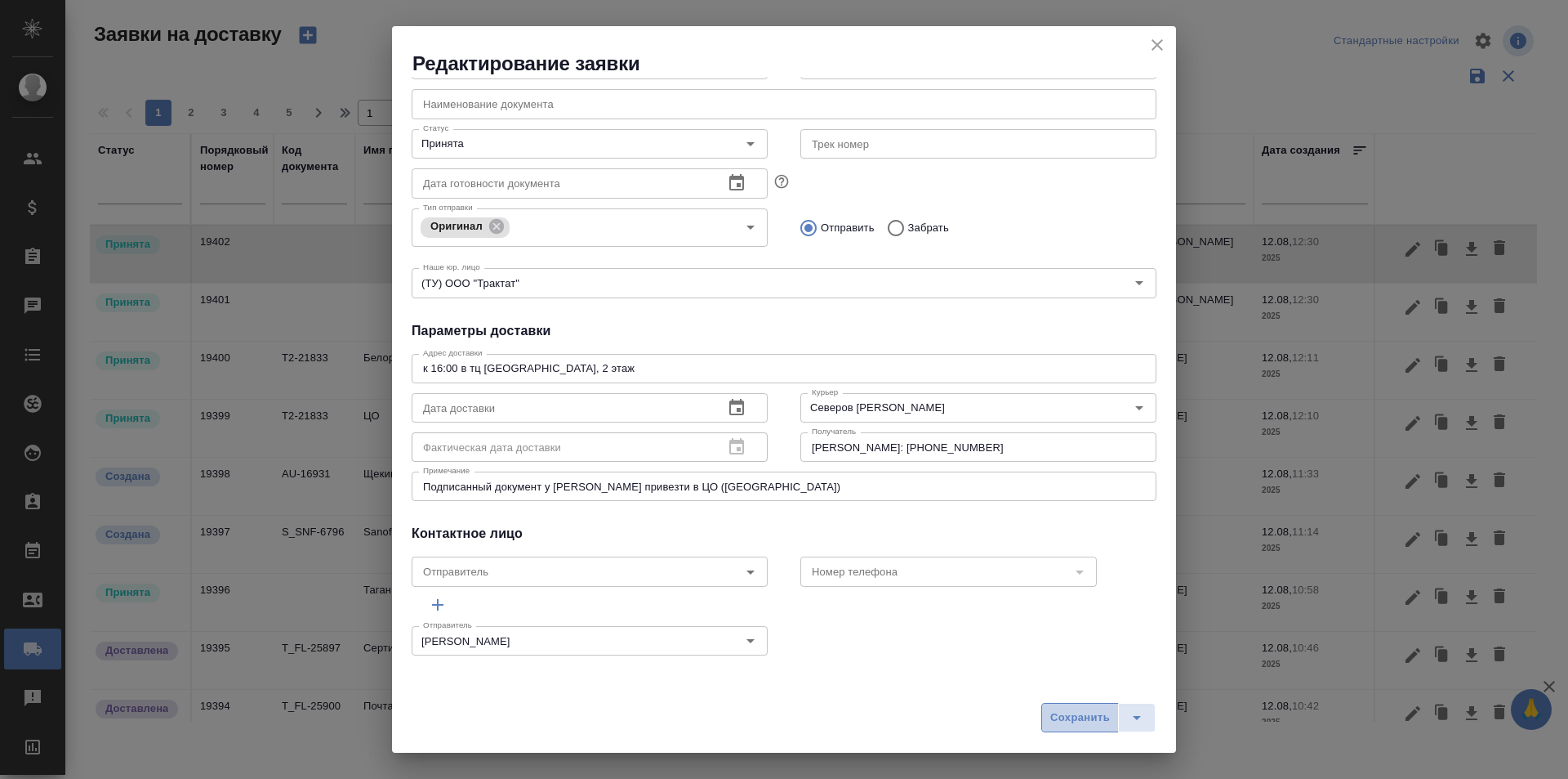
click at [1069, 716] on span "Сохранить" at bounding box center [1080, 717] width 60 height 19
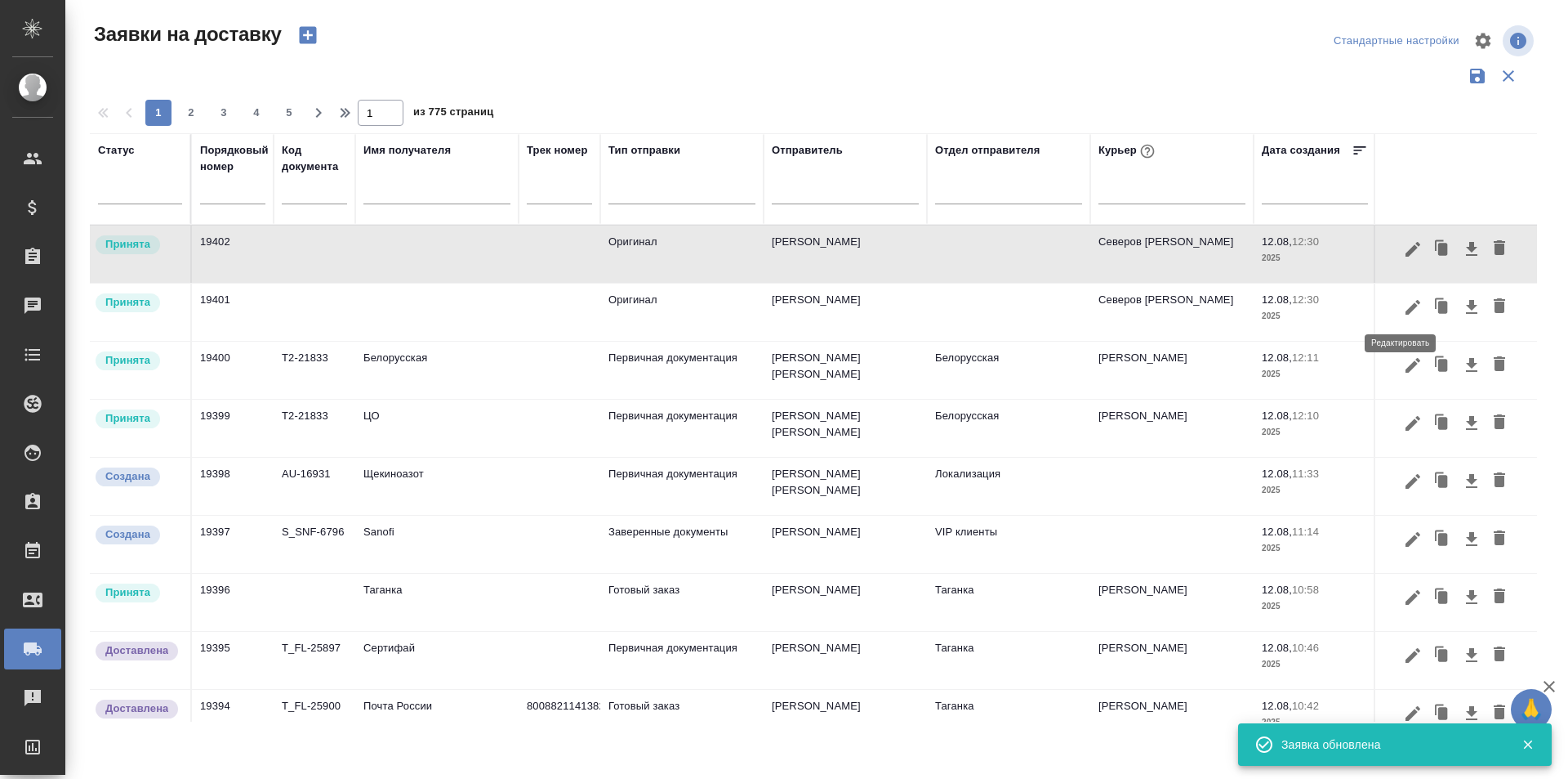
click at [1406, 312] on icon "button" at bounding box center [1413, 306] width 15 height 15
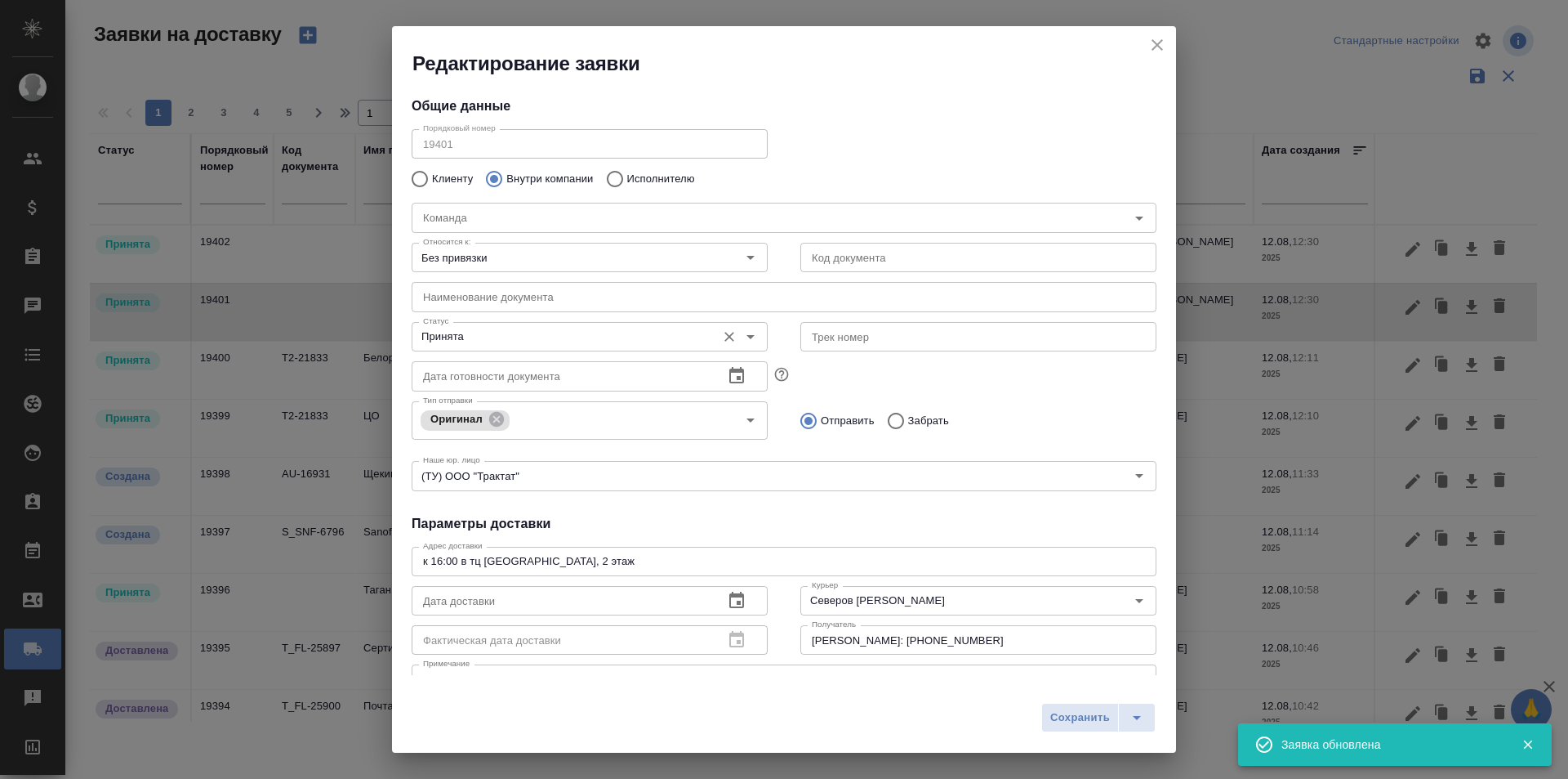
click at [511, 326] on input "Принята" at bounding box center [562, 336] width 291 height 20
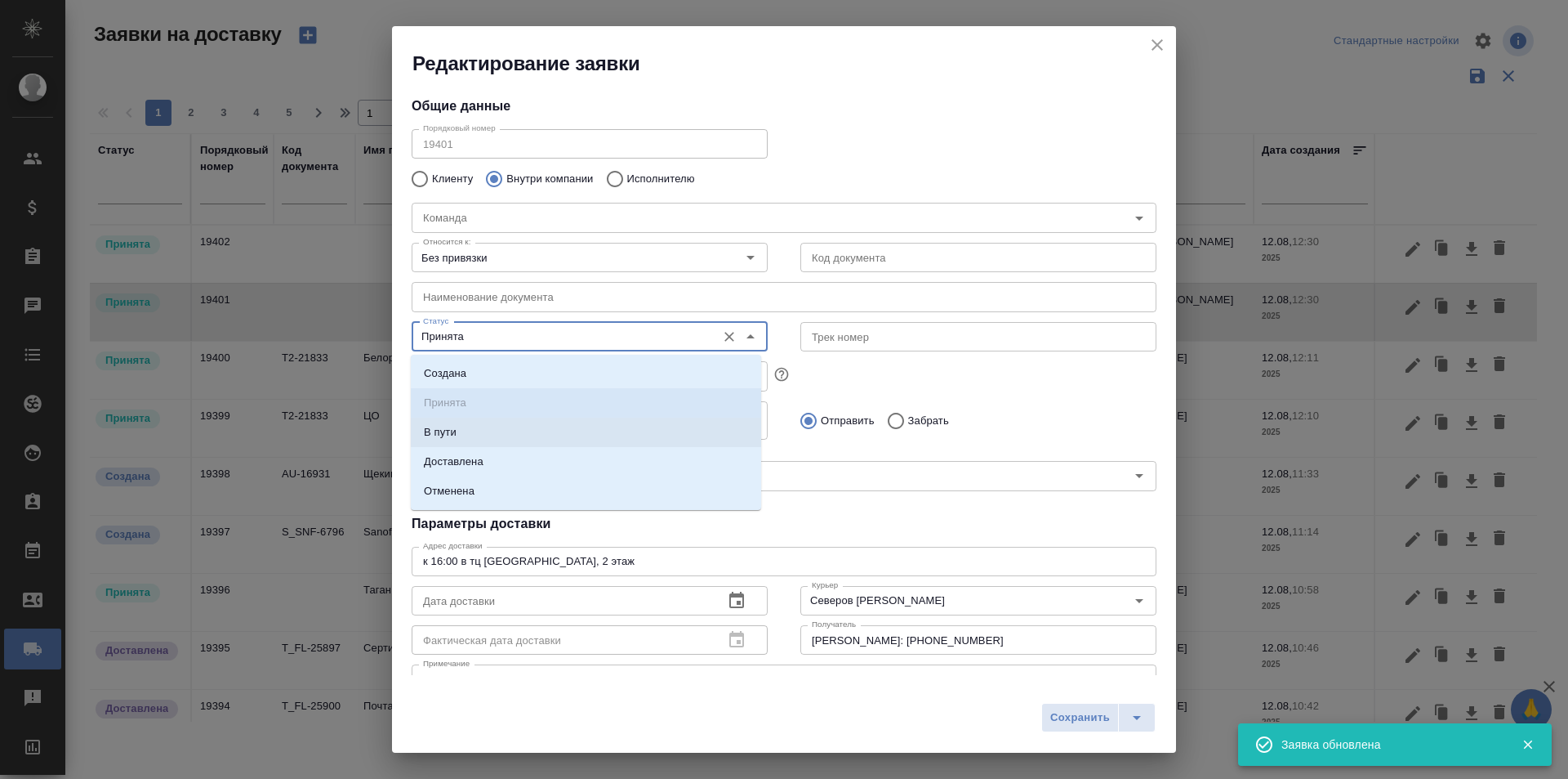
click at [490, 456] on li "Доставлена" at bounding box center [586, 461] width 351 height 29
type input "Доставлена"
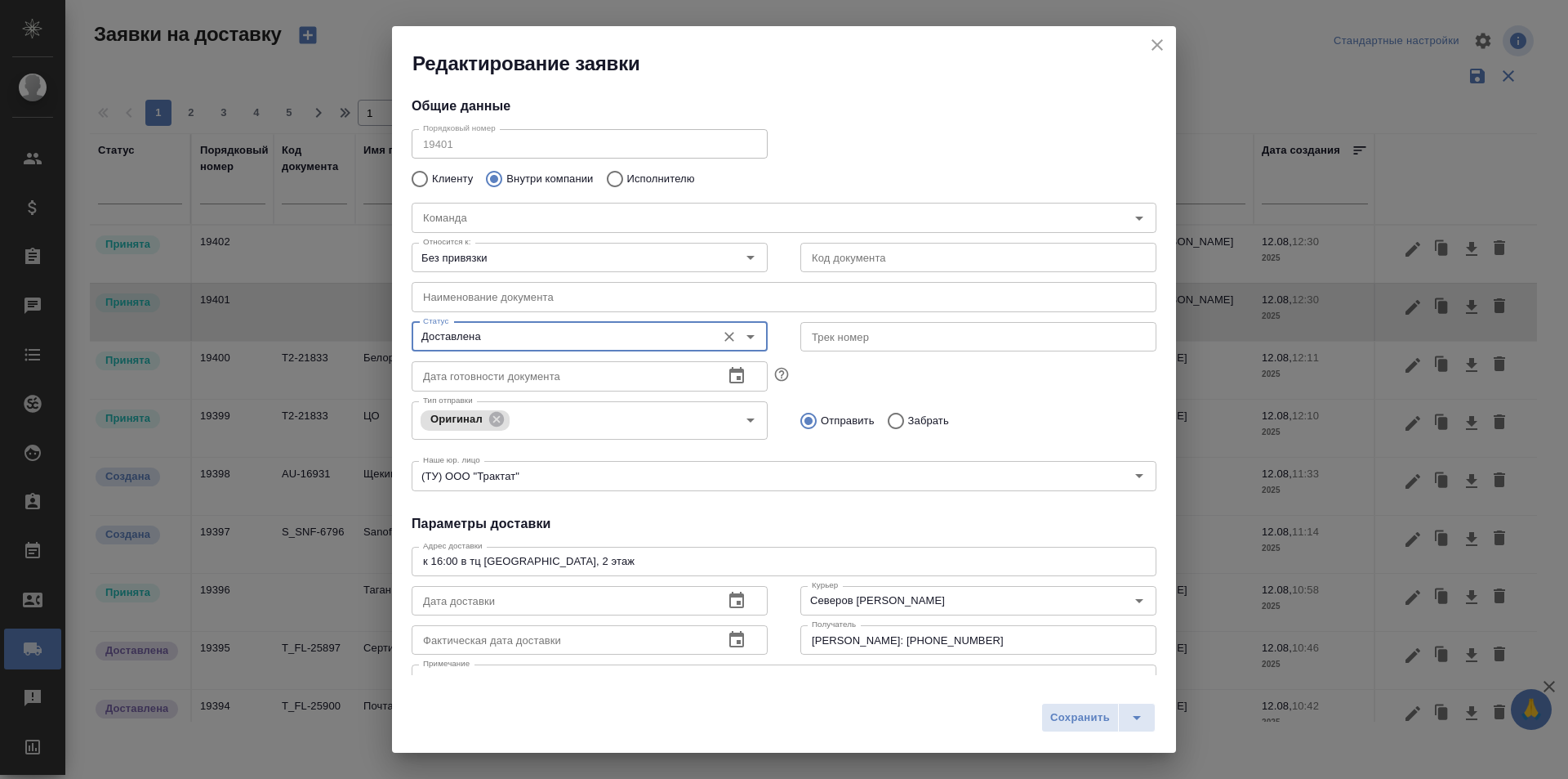
scroll to position [82, 0]
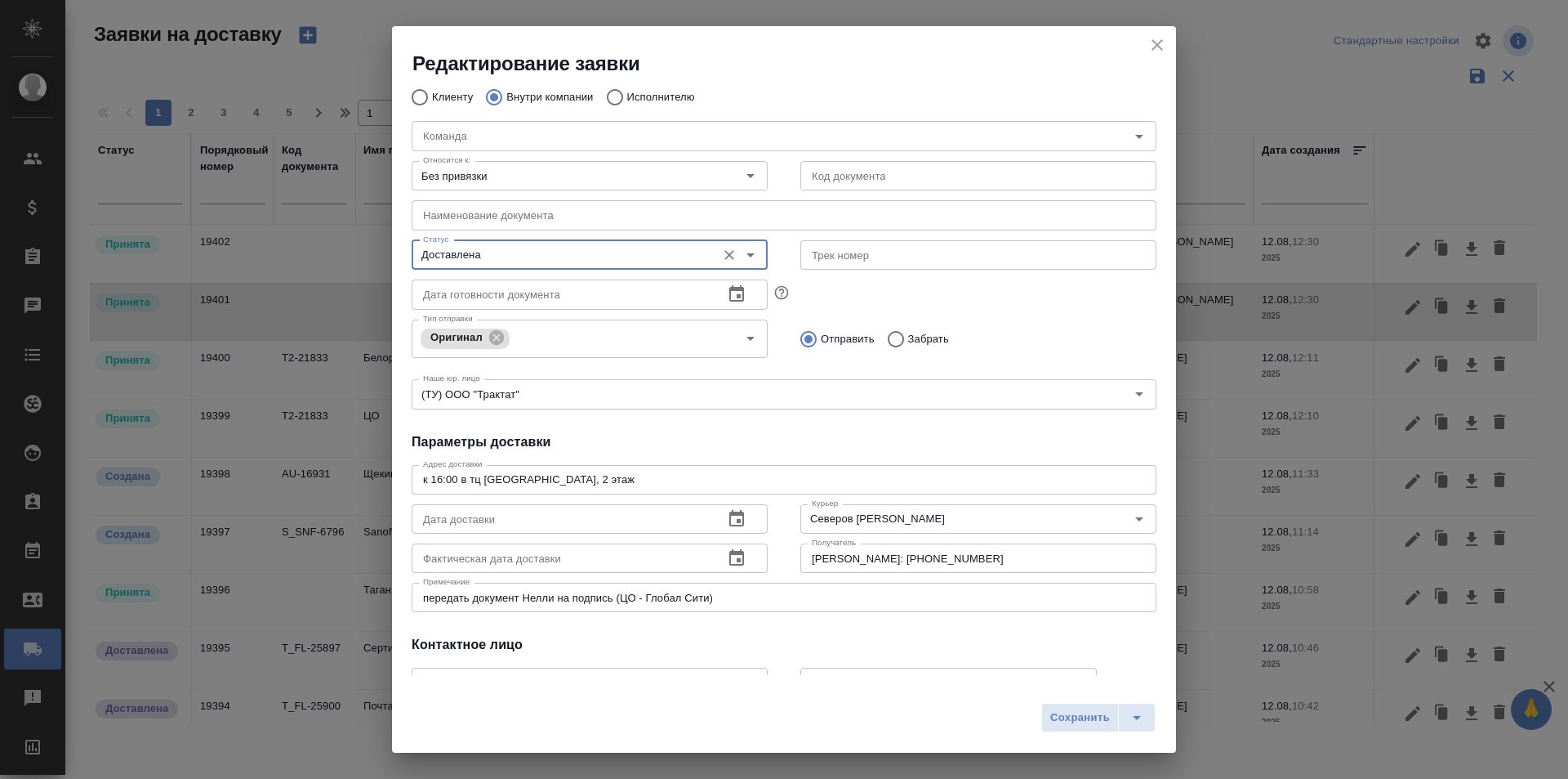
click at [727, 555] on icon "button" at bounding box center [737, 558] width 20 height 20
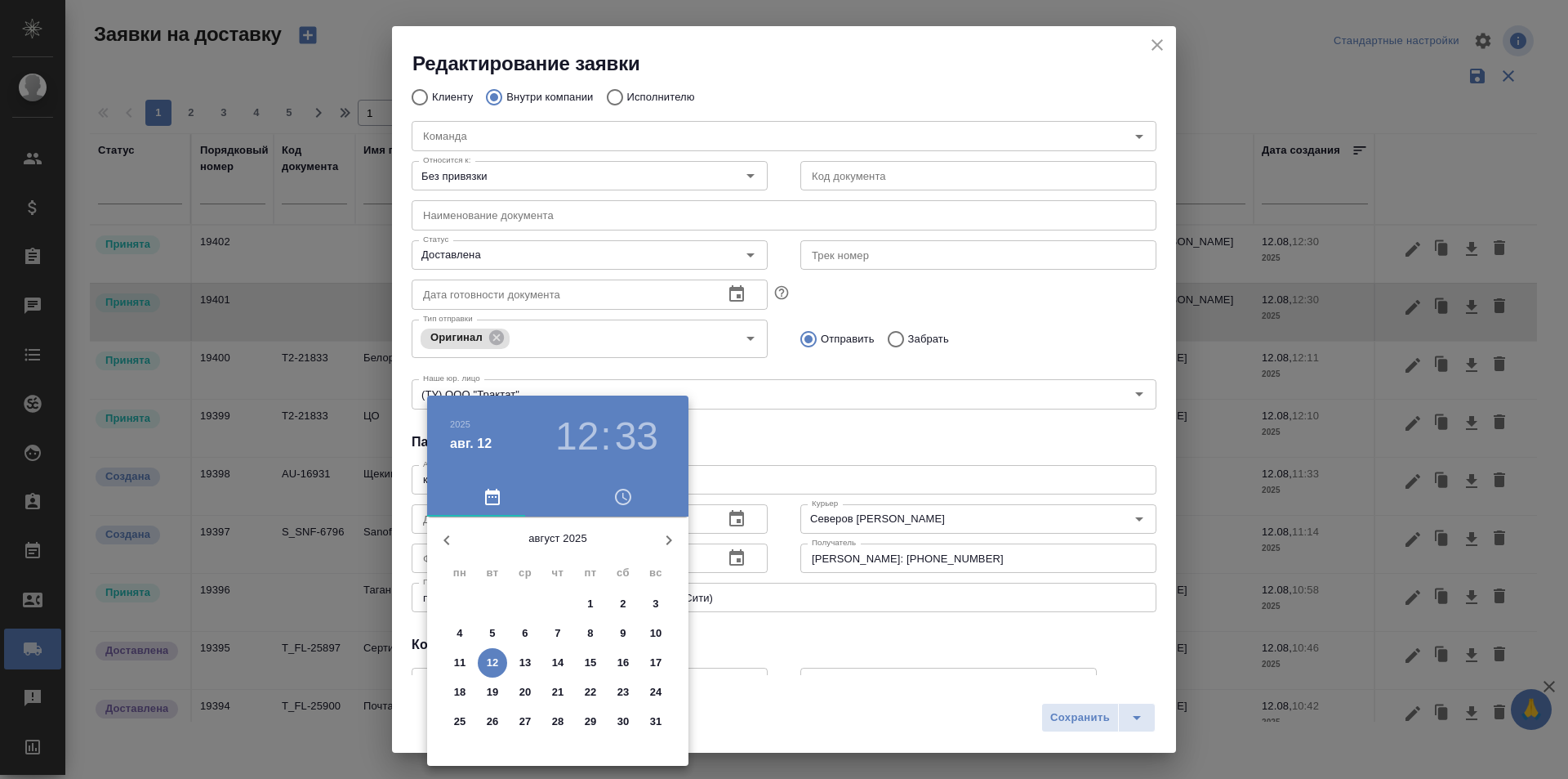
click at [455, 662] on p "11" at bounding box center [460, 663] width 13 height 17
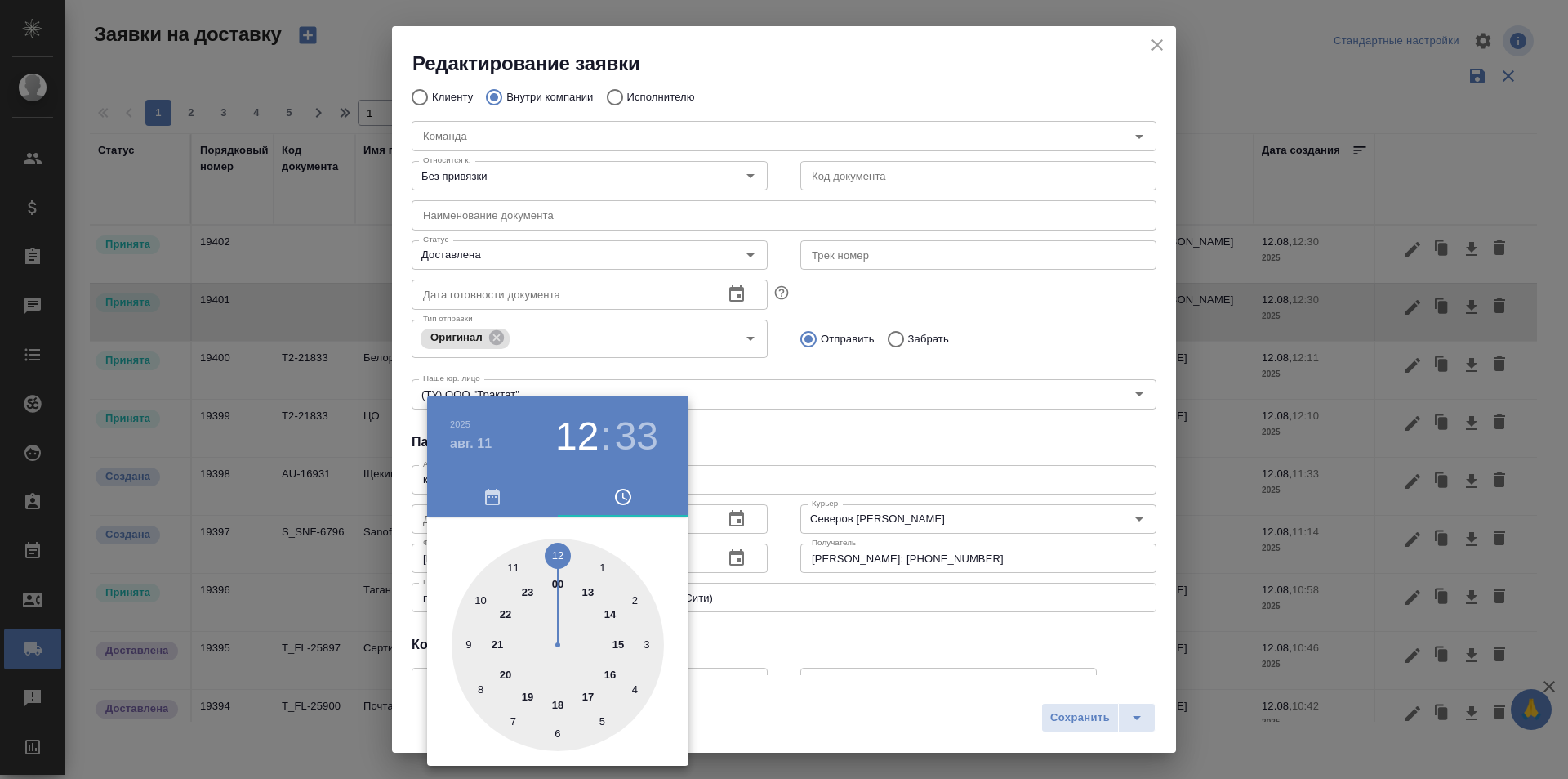
click at [1108, 728] on div at bounding box center [784, 389] width 1568 height 779
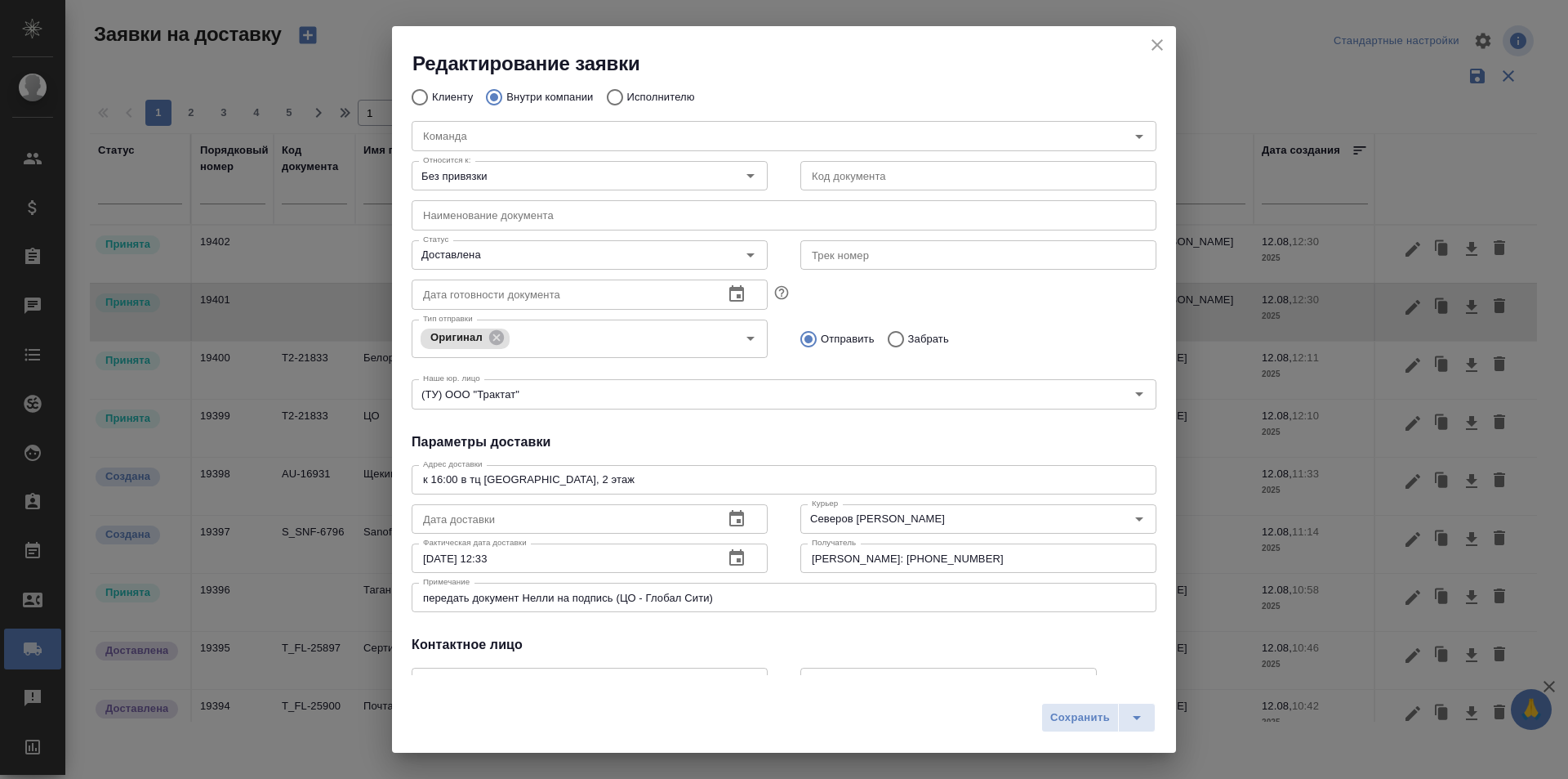
click at [727, 551] on icon "button" at bounding box center [737, 558] width 20 height 20
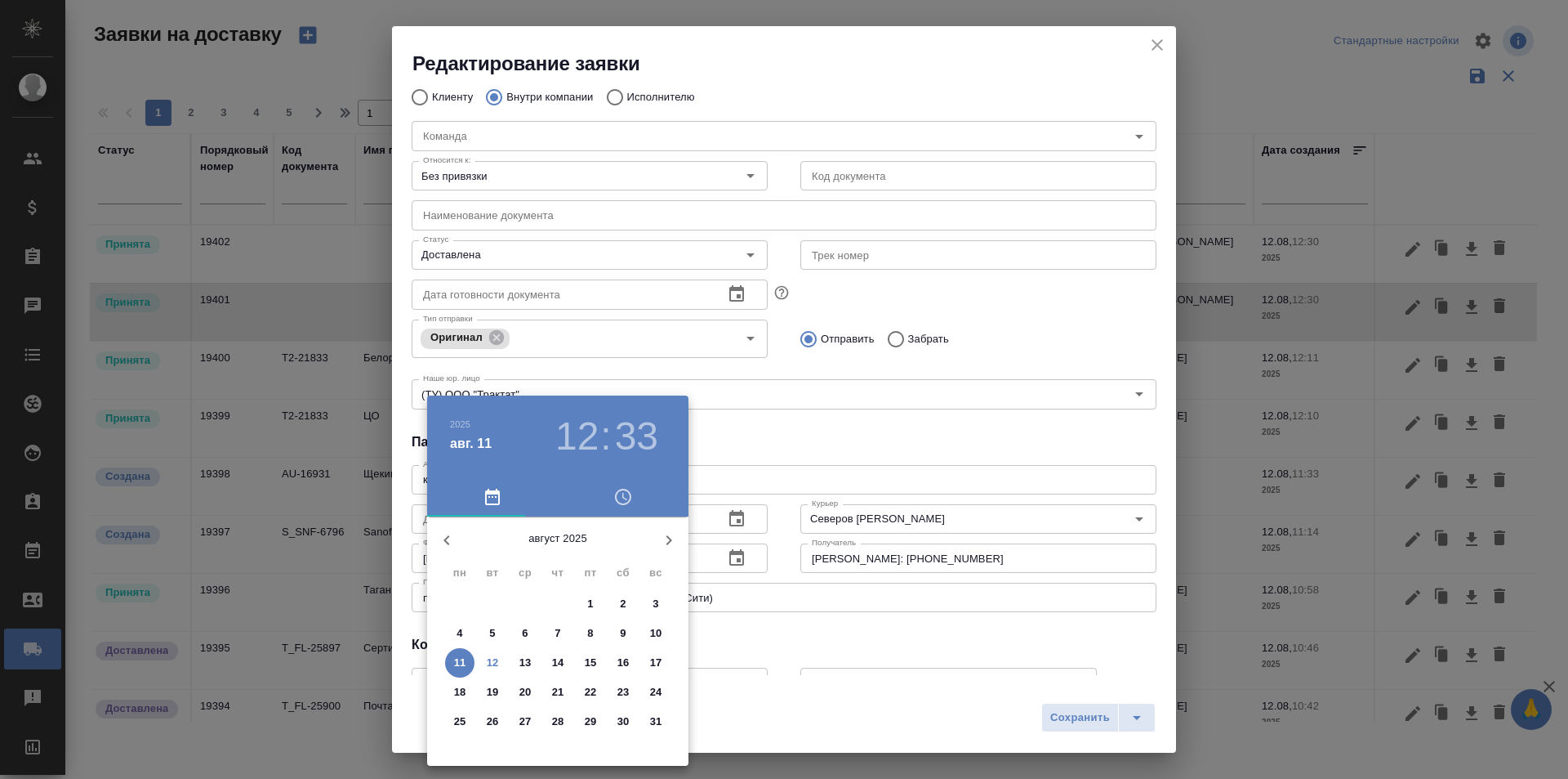
click at [454, 658] on p "11" at bounding box center [460, 663] width 13 height 17
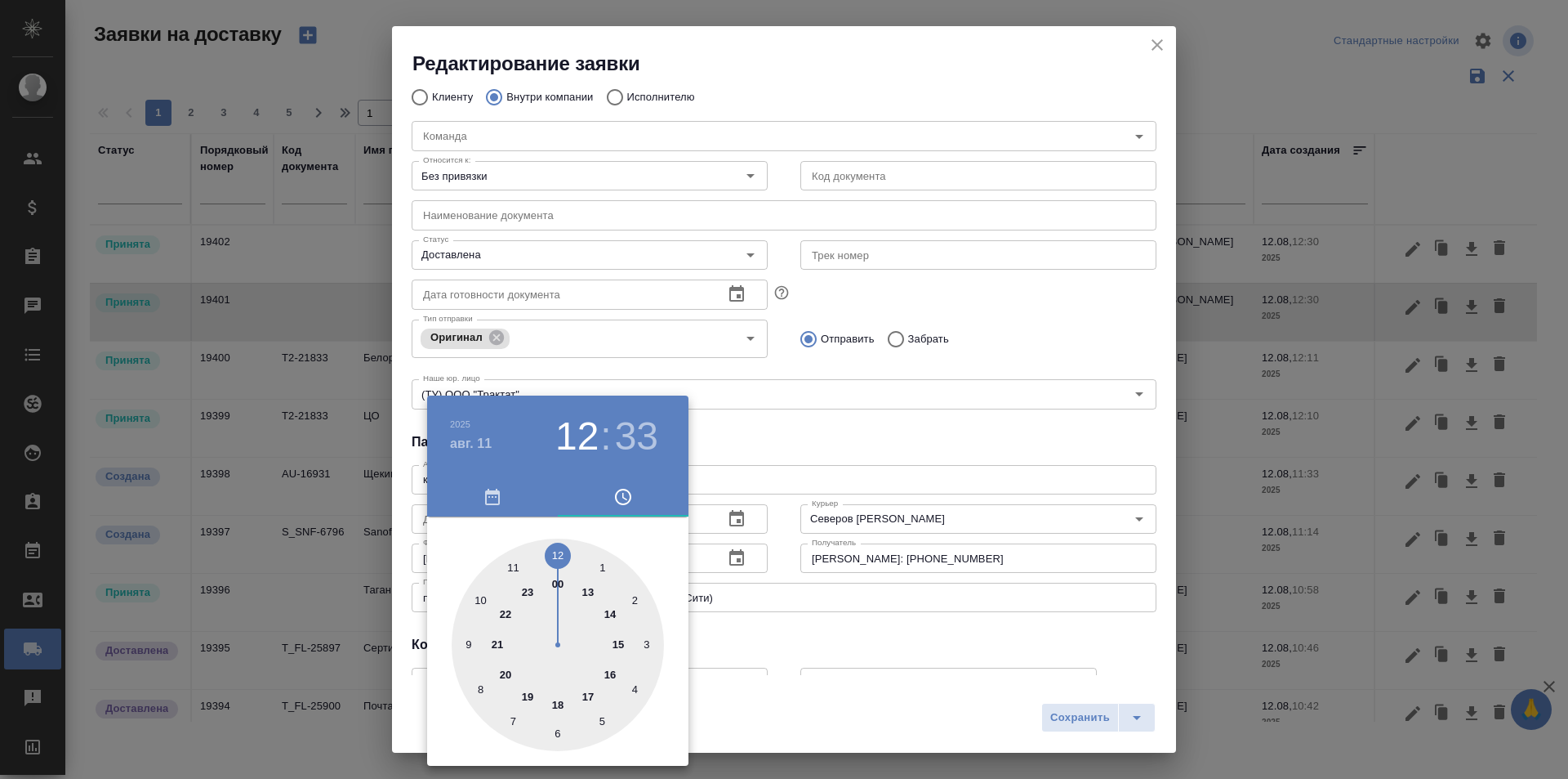
click at [610, 672] on div at bounding box center [557, 644] width 212 height 212
click at [580, 566] on div at bounding box center [557, 644] width 212 height 212
type input "[DATE] 16:03"
click at [1025, 711] on div at bounding box center [784, 389] width 1568 height 779
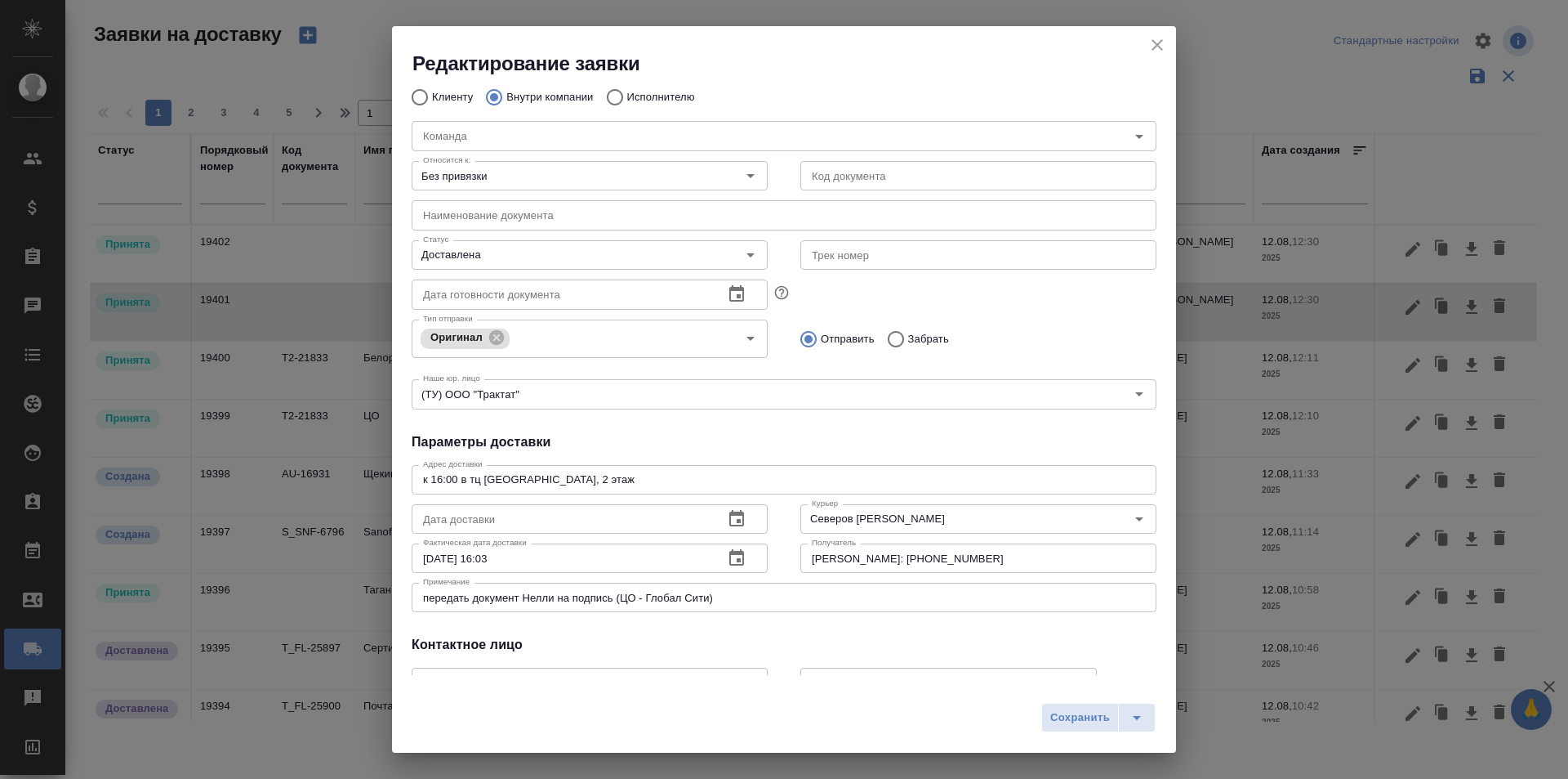
click at [1071, 725] on div "2025 авг. 11 16 : 03 00 05 10 15 20 25 30 35 40 45 50 55" at bounding box center [784, 389] width 1568 height 779
click at [1071, 725] on span "Сохранить" at bounding box center [1080, 717] width 60 height 19
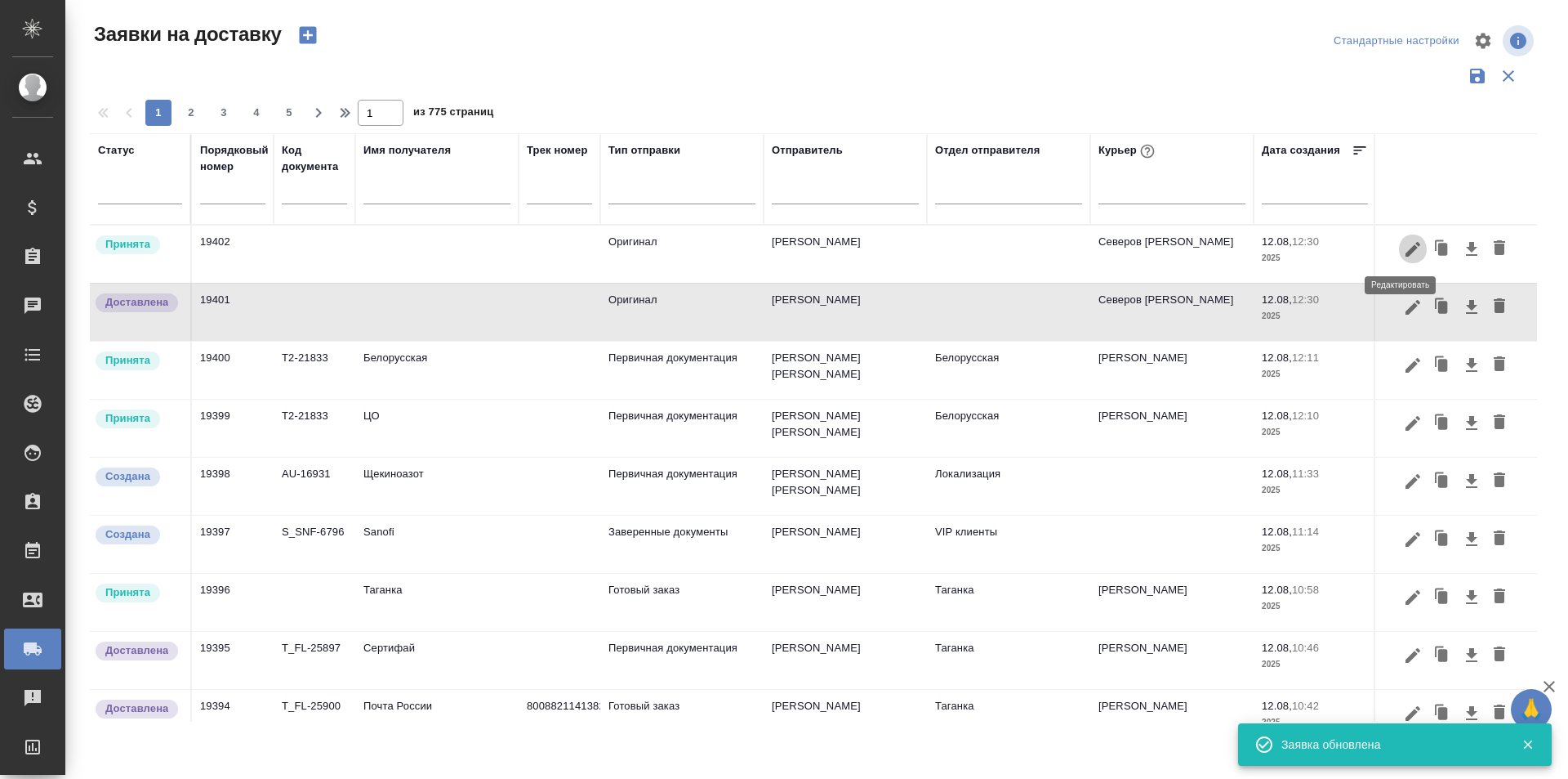
click at [1406, 249] on icon "button" at bounding box center [1413, 248] width 15 height 15
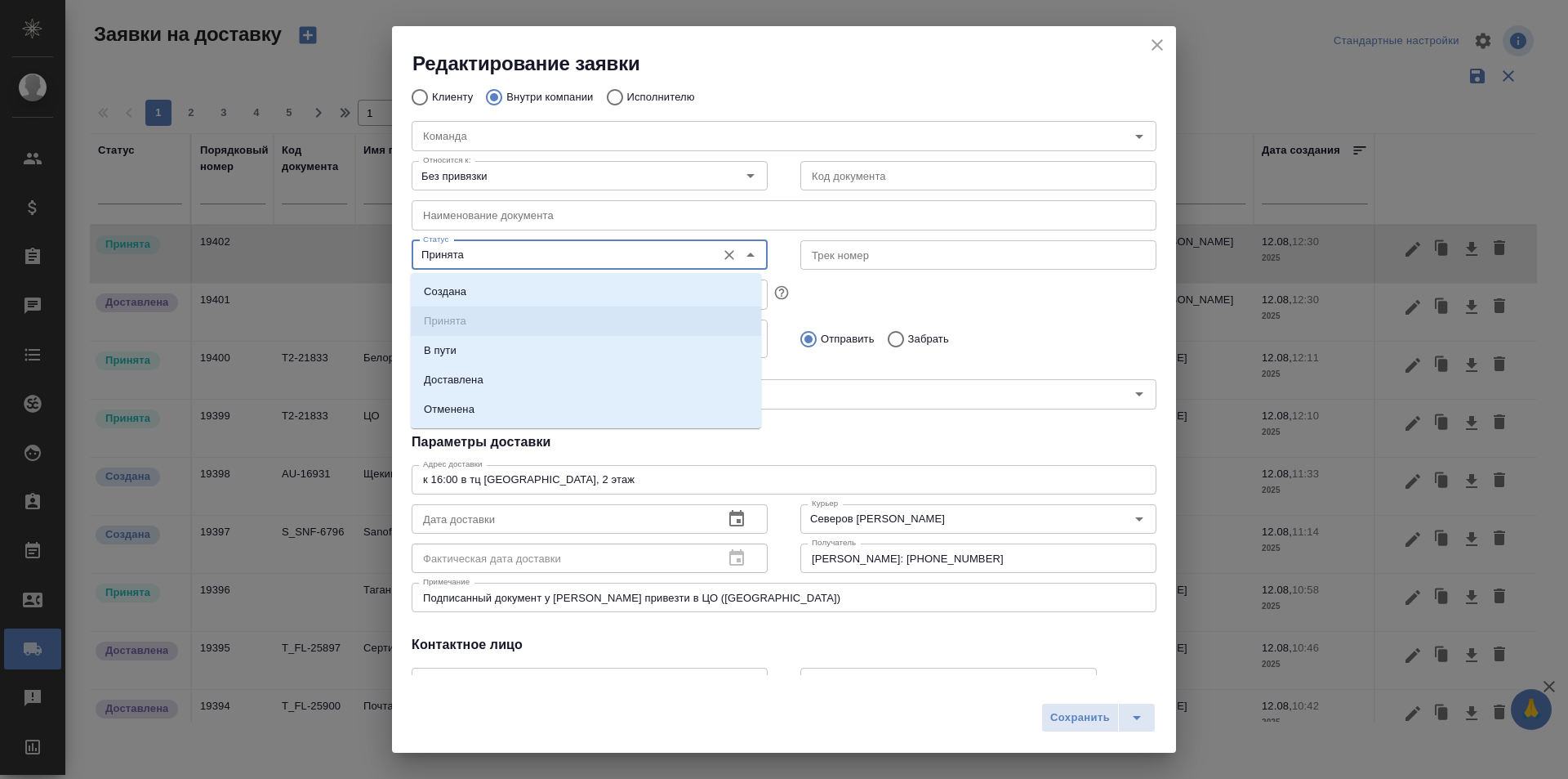
click at [542, 251] on input "Принята" at bounding box center [562, 255] width 291 height 20
click at [511, 375] on li "Доставлена" at bounding box center [586, 380] width 351 height 29
type input "Доставлена"
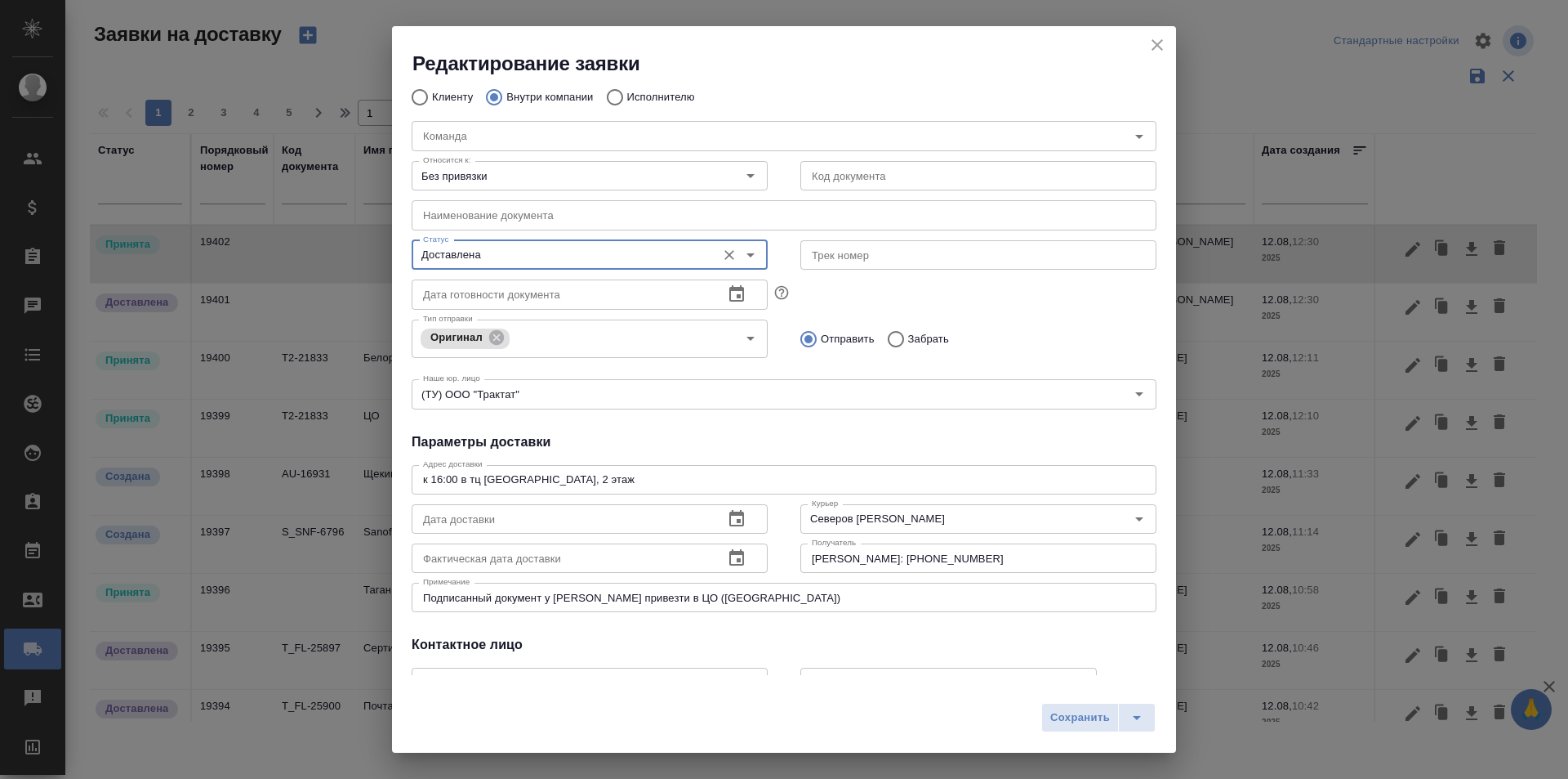
click at [718, 568] on button "button" at bounding box center [737, 558] width 39 height 39
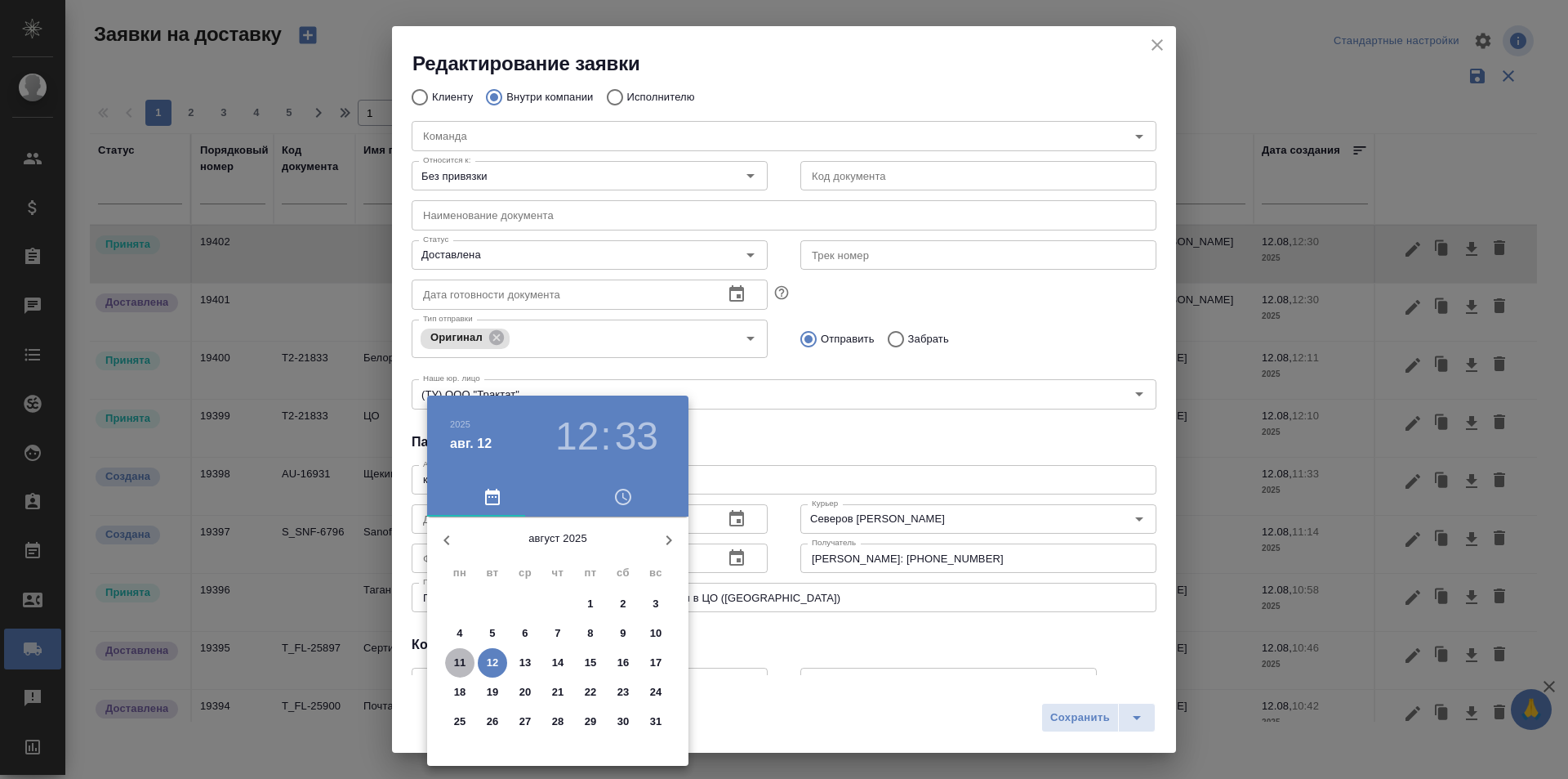
click at [464, 661] on p "11" at bounding box center [460, 663] width 13 height 17
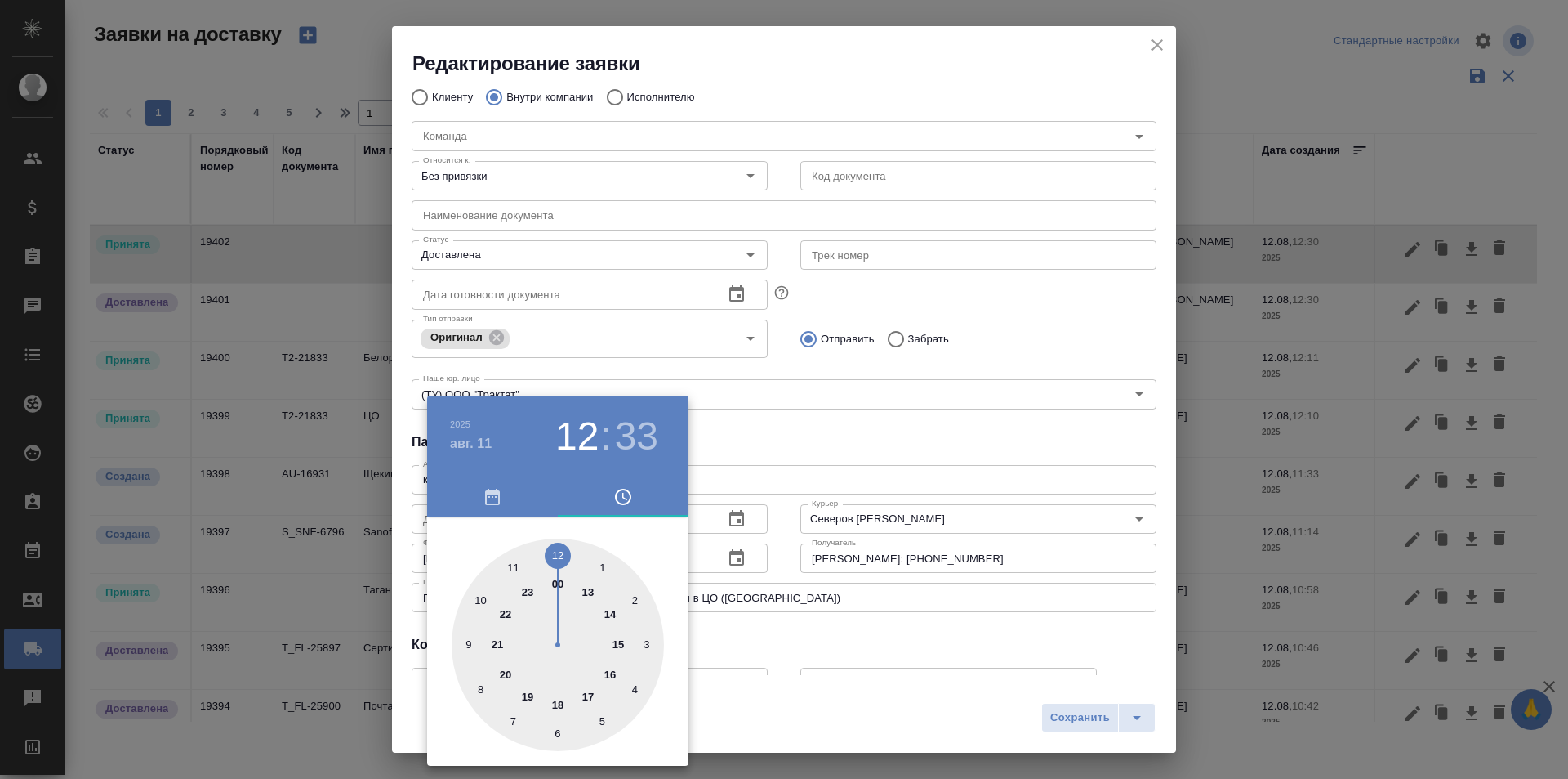
click at [588, 695] on div at bounding box center [557, 644] width 212 height 212
type input "[DATE] 17:33"
click at [1064, 724] on div at bounding box center [784, 389] width 1568 height 779
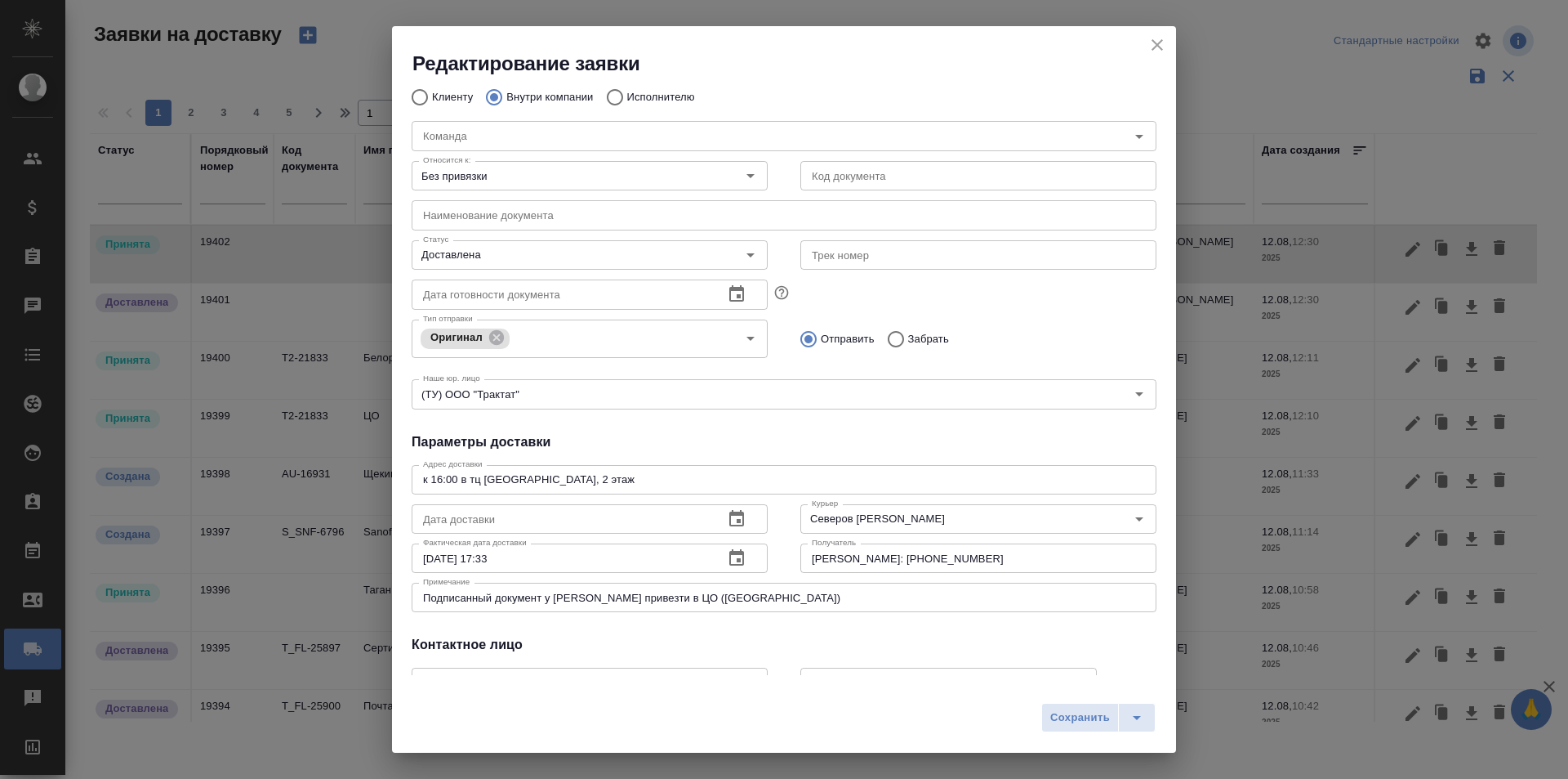
click at [1064, 724] on span "Сохранить" at bounding box center [1080, 717] width 60 height 19
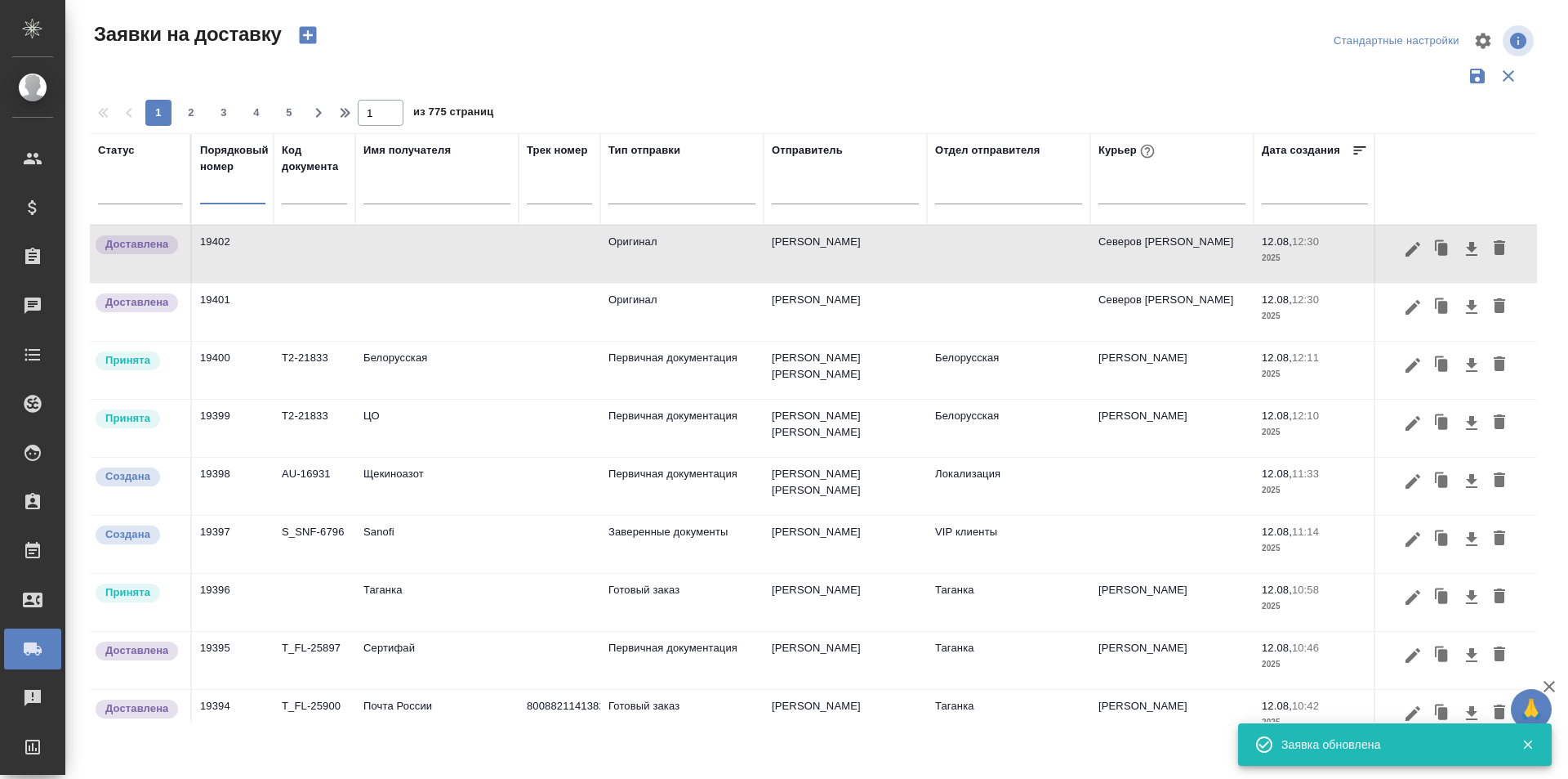
click at [235, 200] on input "text" at bounding box center [233, 192] width 65 height 22
paste input "19380"
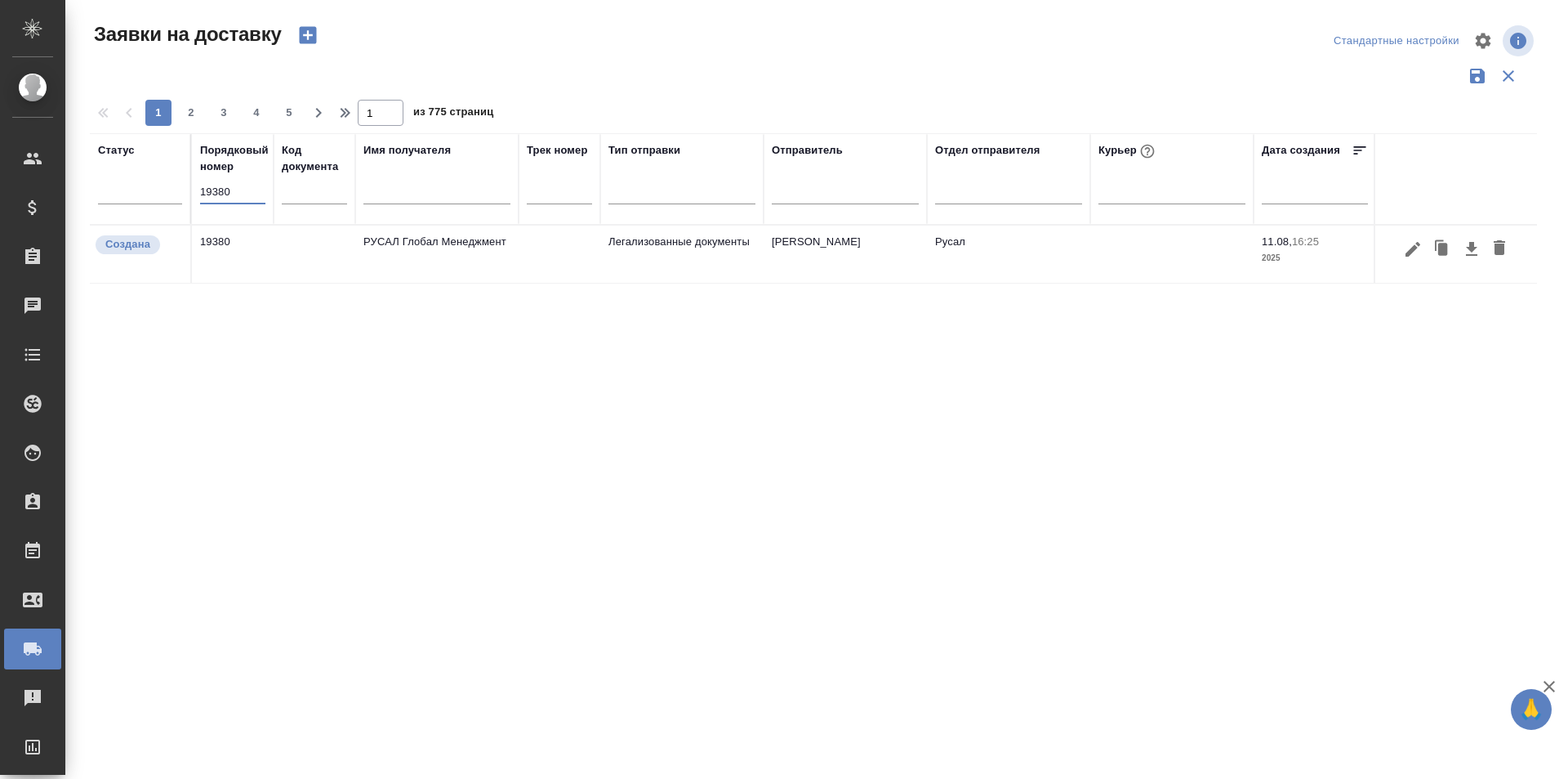
type input "19380"
click at [1407, 252] on icon "button" at bounding box center [1413, 248] width 15 height 15
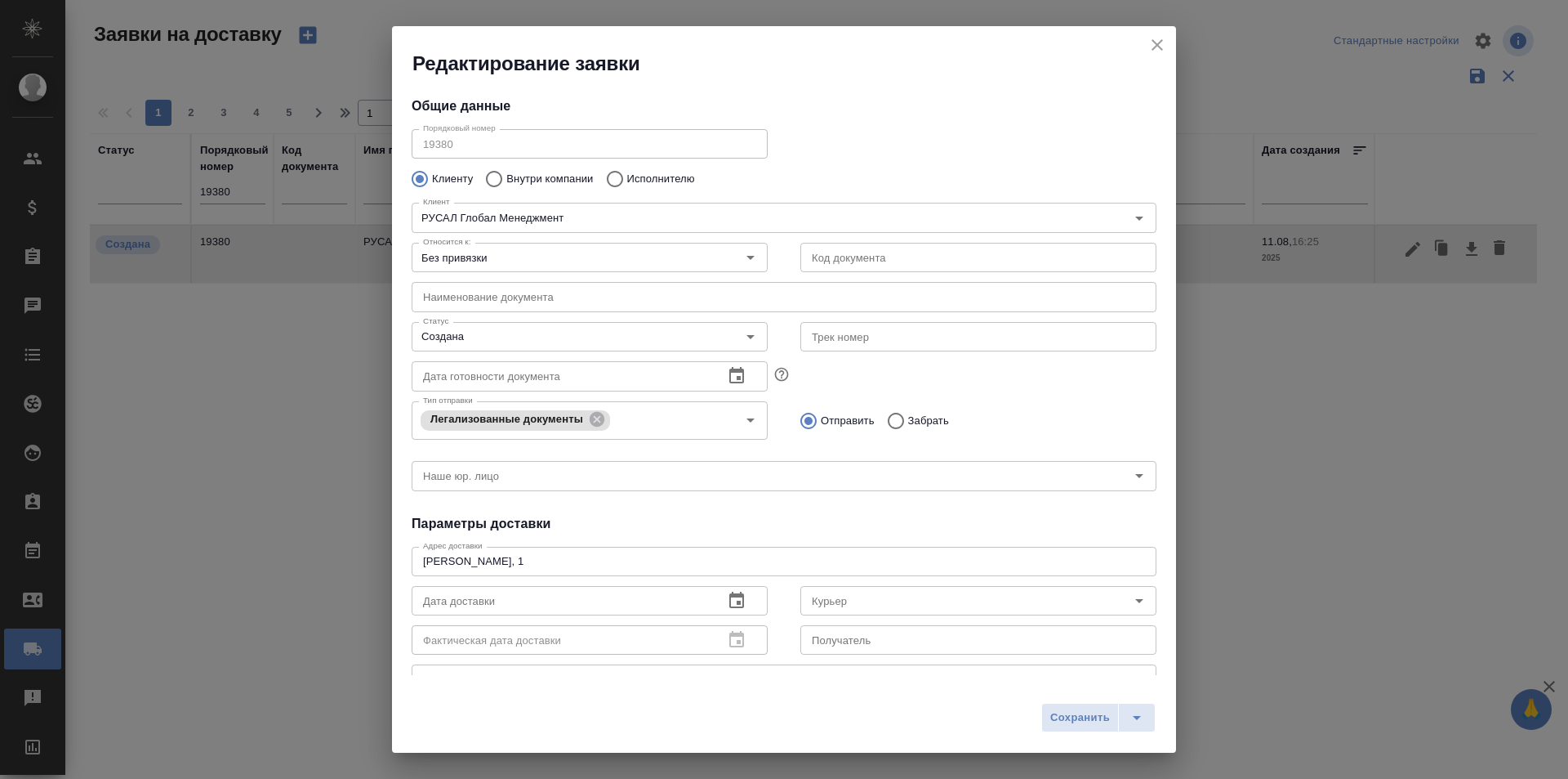
type input "[PERSON_NAME]"
type input "89163910013"
click at [476, 324] on div "Создана Статус" at bounding box center [589, 336] width 357 height 29
click at [526, 321] on div "Статус Создана Статус" at bounding box center [589, 335] width 357 height 39
click at [526, 326] on input "Создана" at bounding box center [562, 336] width 291 height 20
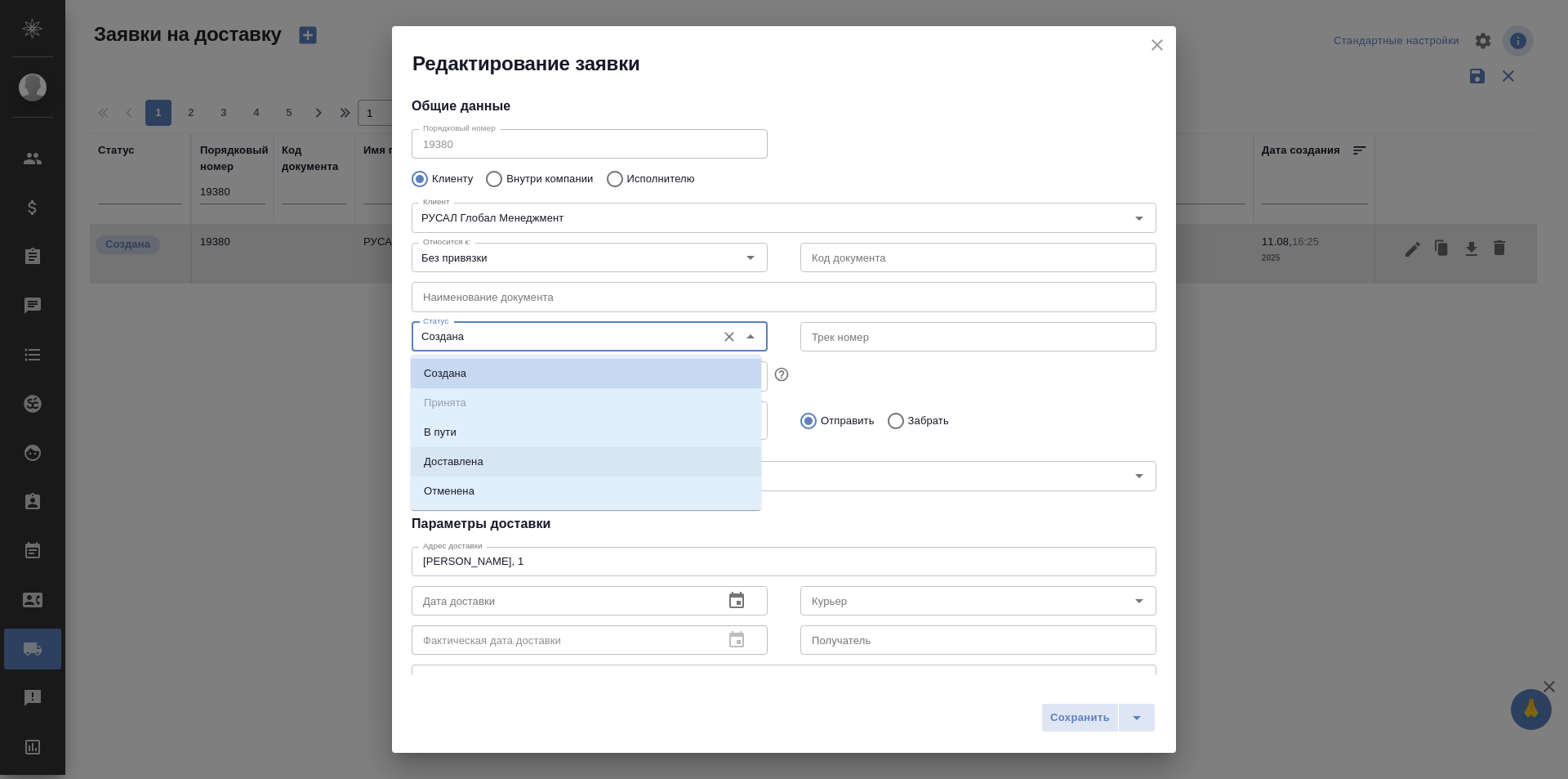
click at [516, 466] on li "Доставлена" at bounding box center [586, 461] width 351 height 29
type input "Доставлена"
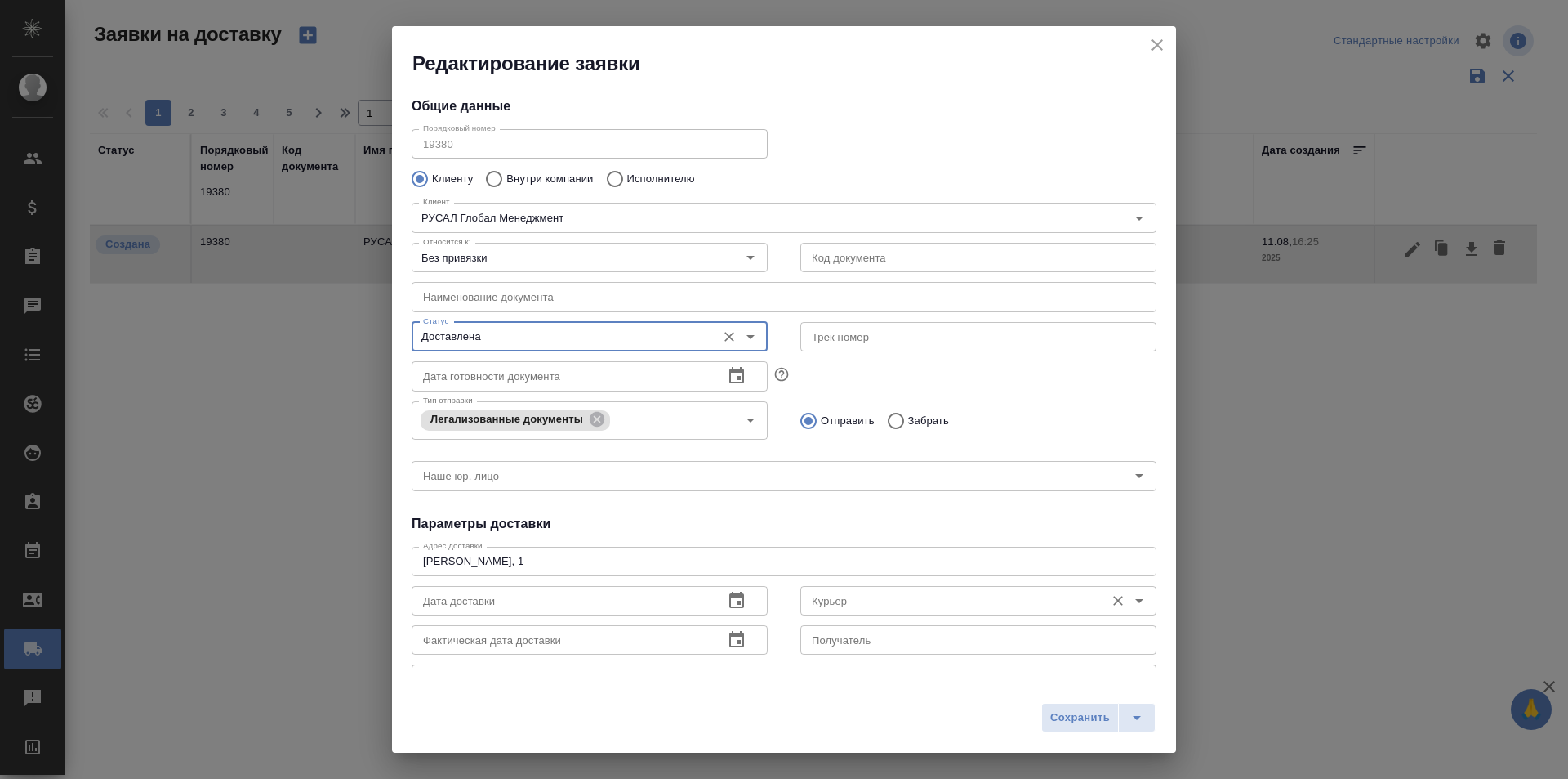
click at [849, 592] on input "Курьер" at bounding box center [951, 600] width 291 height 20
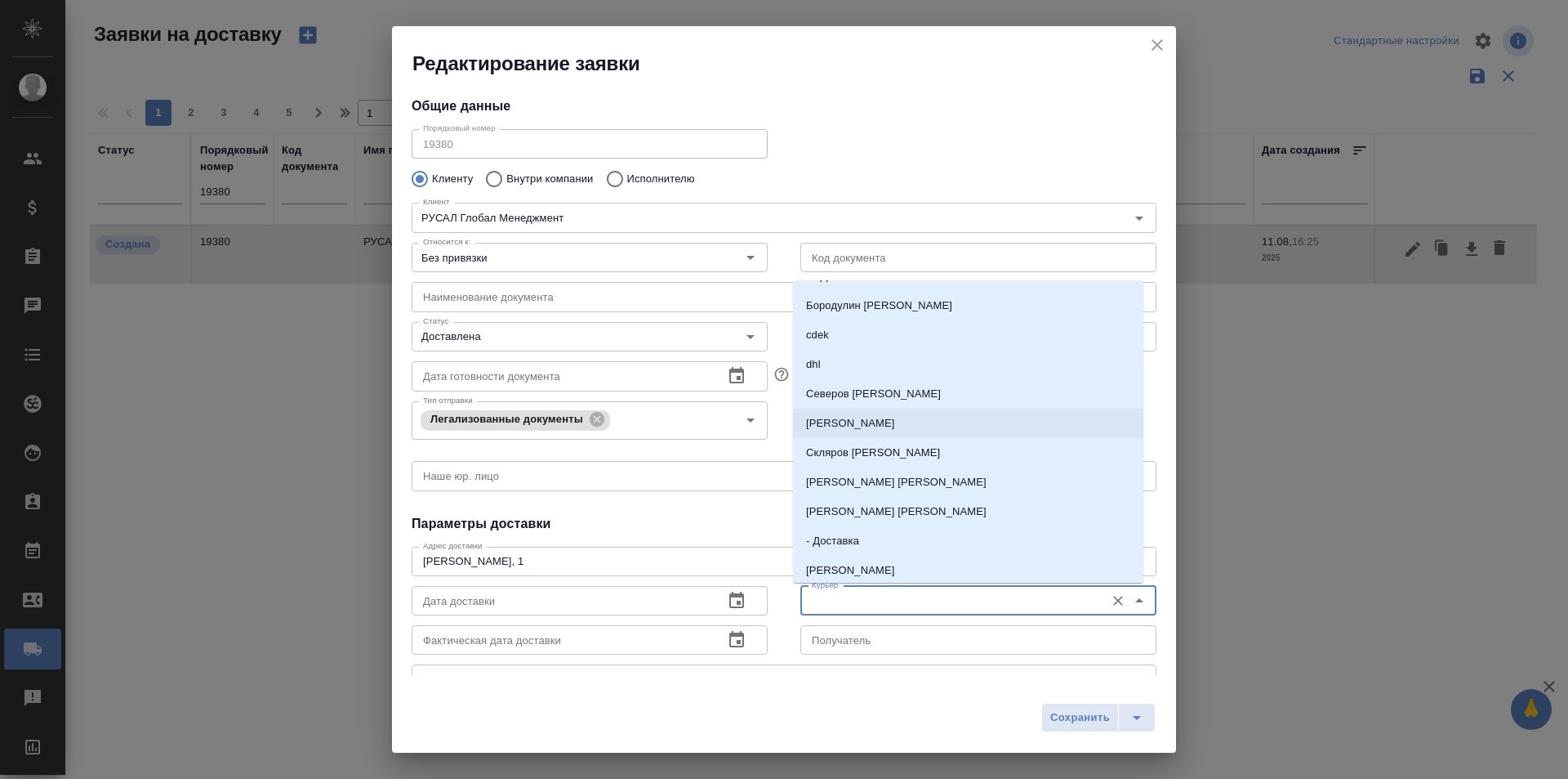
click at [874, 503] on p "[PERSON_NAME] [PERSON_NAME]" at bounding box center [896, 511] width 181 height 17
type input "[PERSON_NAME] [PERSON_NAME]"
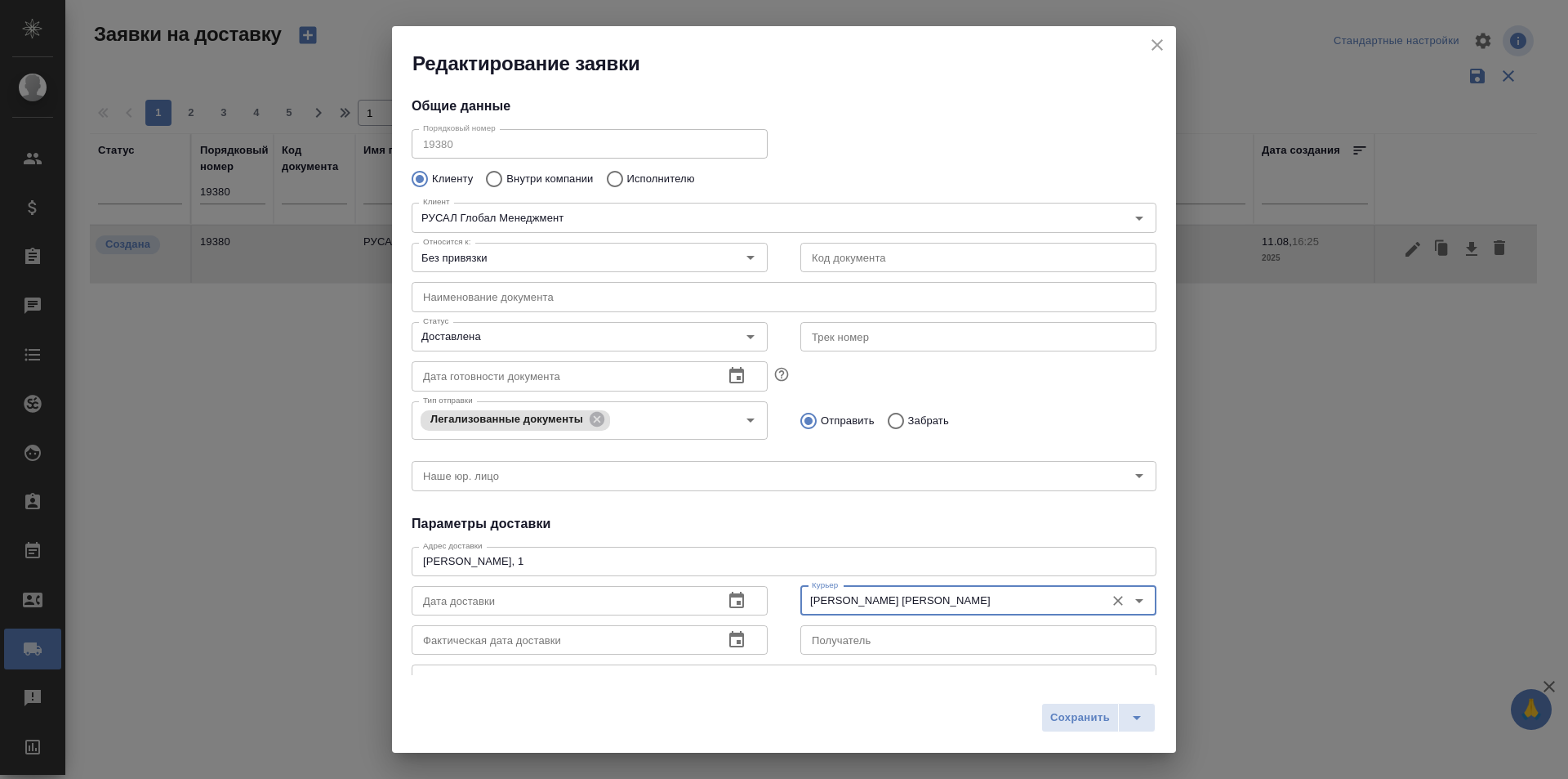
click at [1052, 706] on button "Сохранить" at bounding box center [1080, 717] width 77 height 29
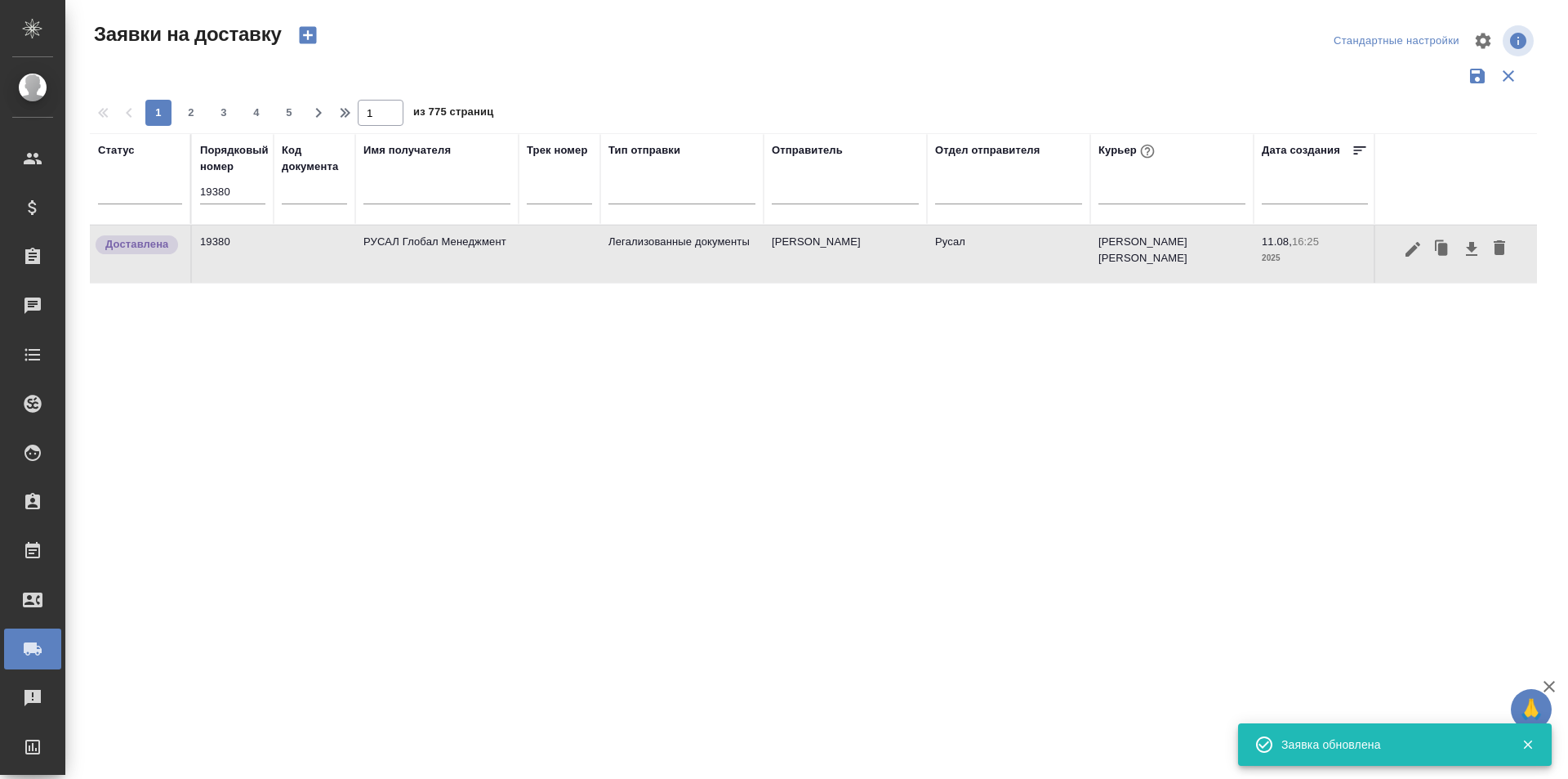
click at [236, 197] on input "19380" at bounding box center [233, 192] width 65 height 22
paste input "404"
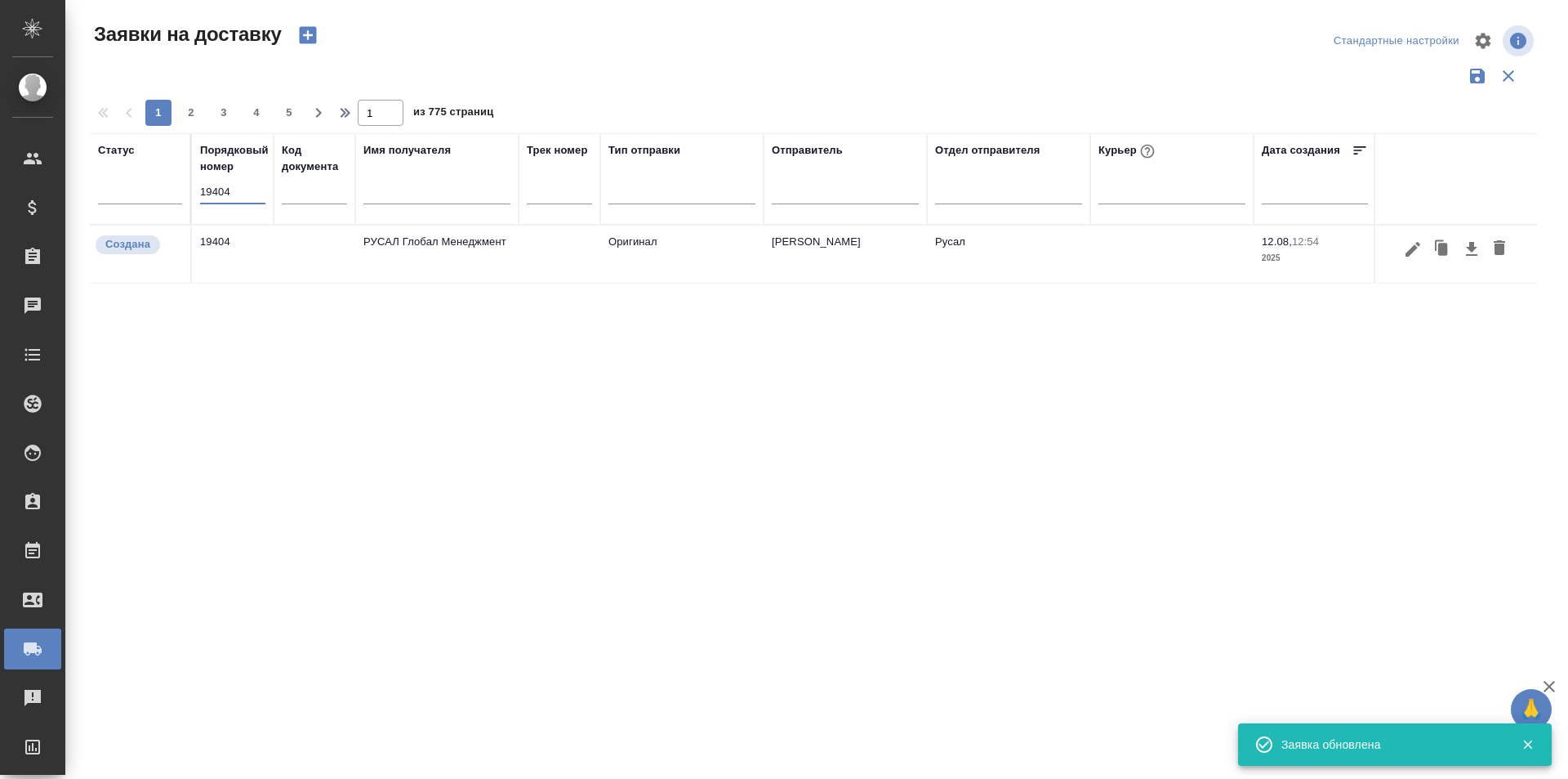
click at [233, 199] on input "19404" at bounding box center [233, 192] width 65 height 22
paste input "388"
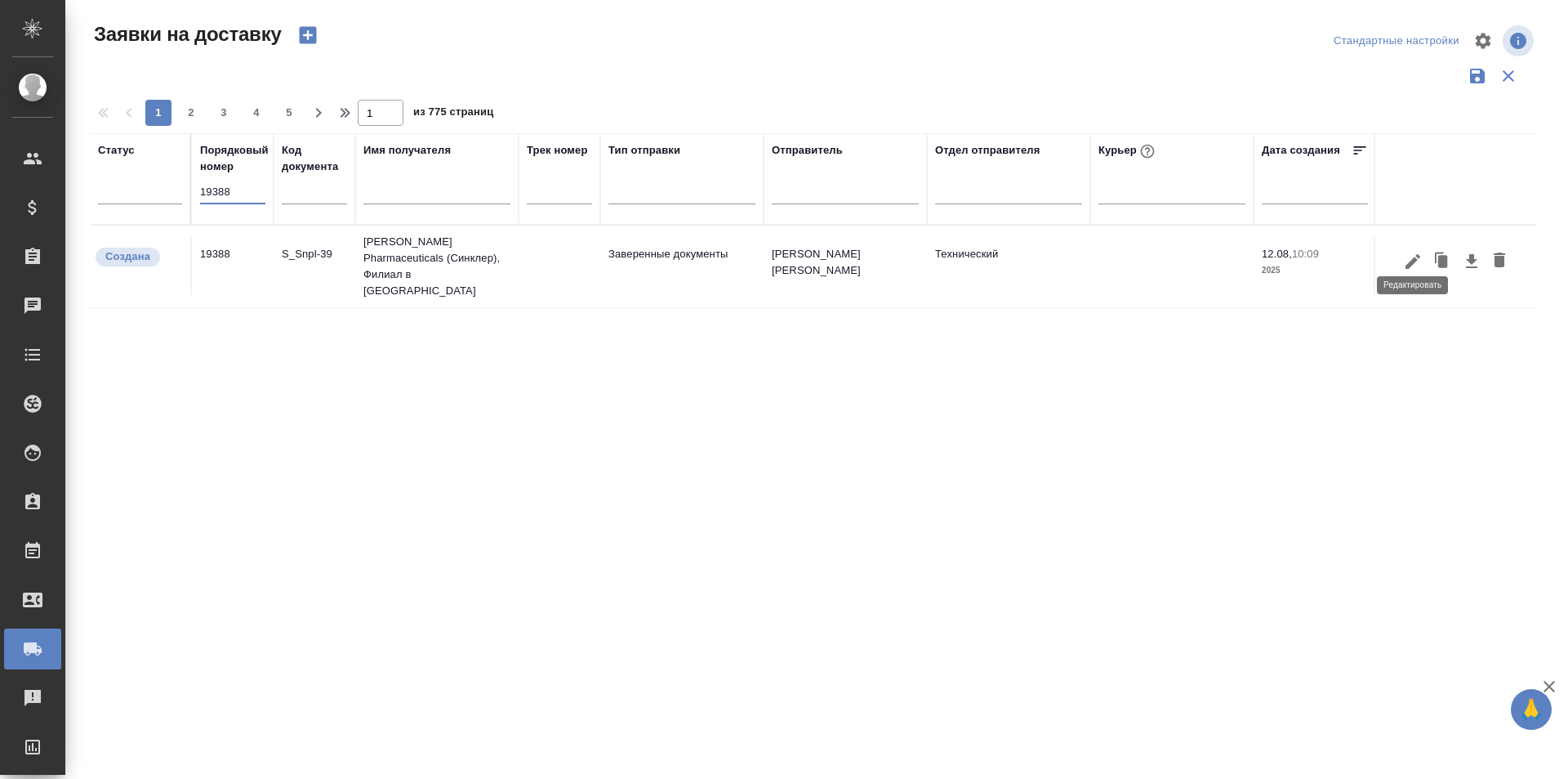
type input "19388"
click at [1414, 253] on icon "button" at bounding box center [1413, 260] width 15 height 15
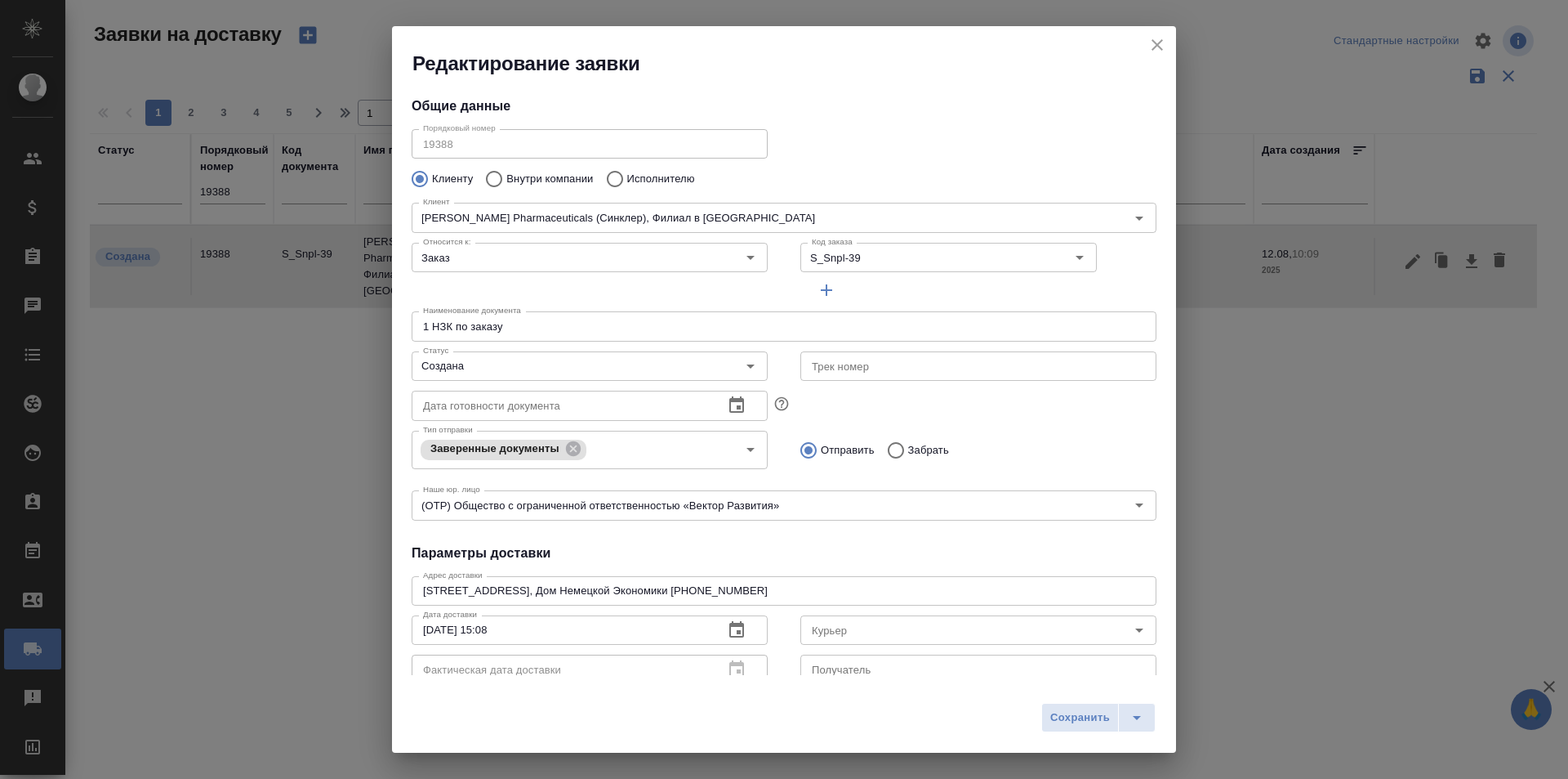
type input "[PERSON_NAME]"
type input "[PHONE_NUMBER]"
click at [645, 365] on input "Создана" at bounding box center [562, 367] width 291 height 20
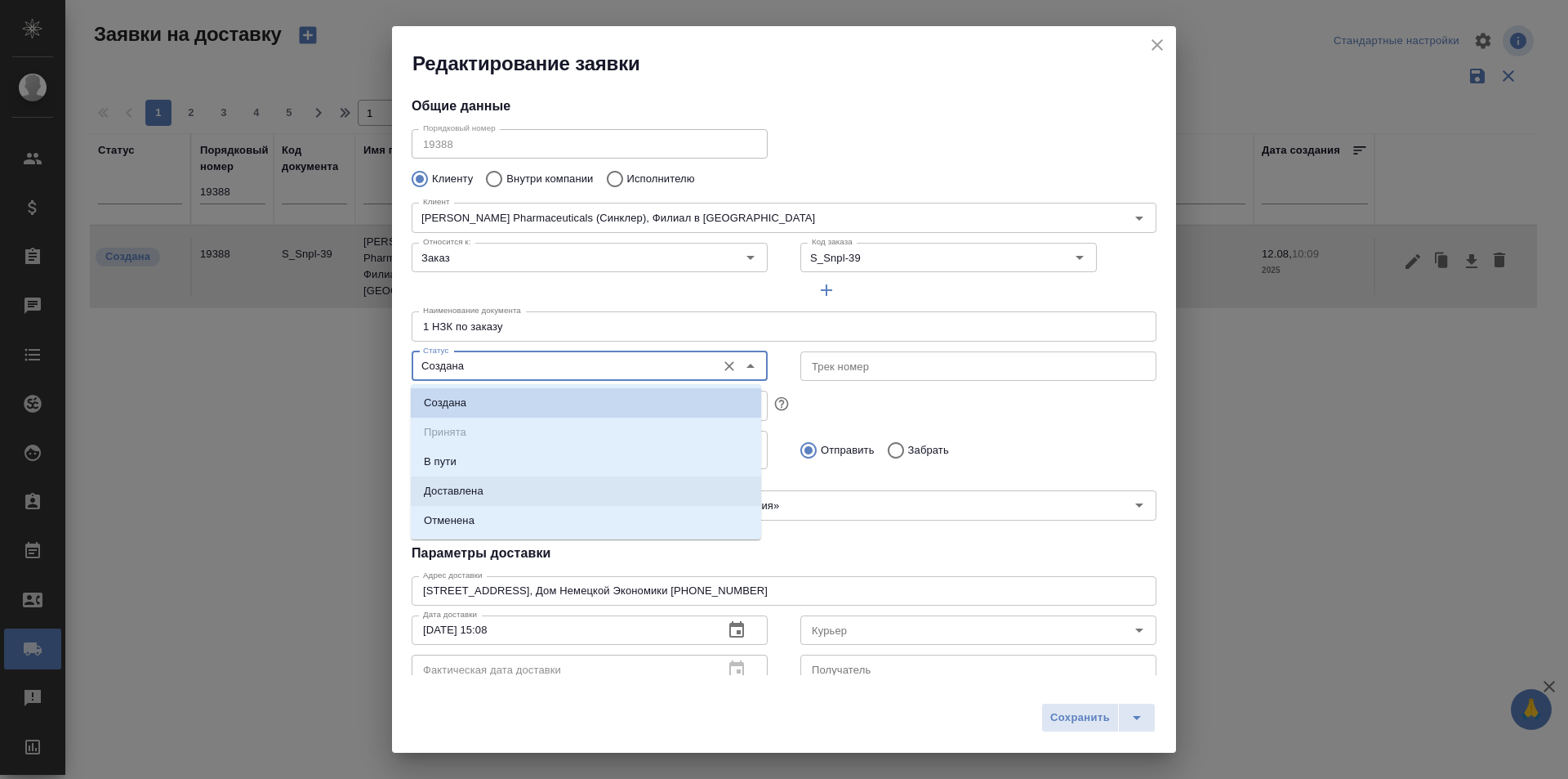
click at [492, 496] on li "Доставлена" at bounding box center [586, 491] width 351 height 29
type input "Доставлена"
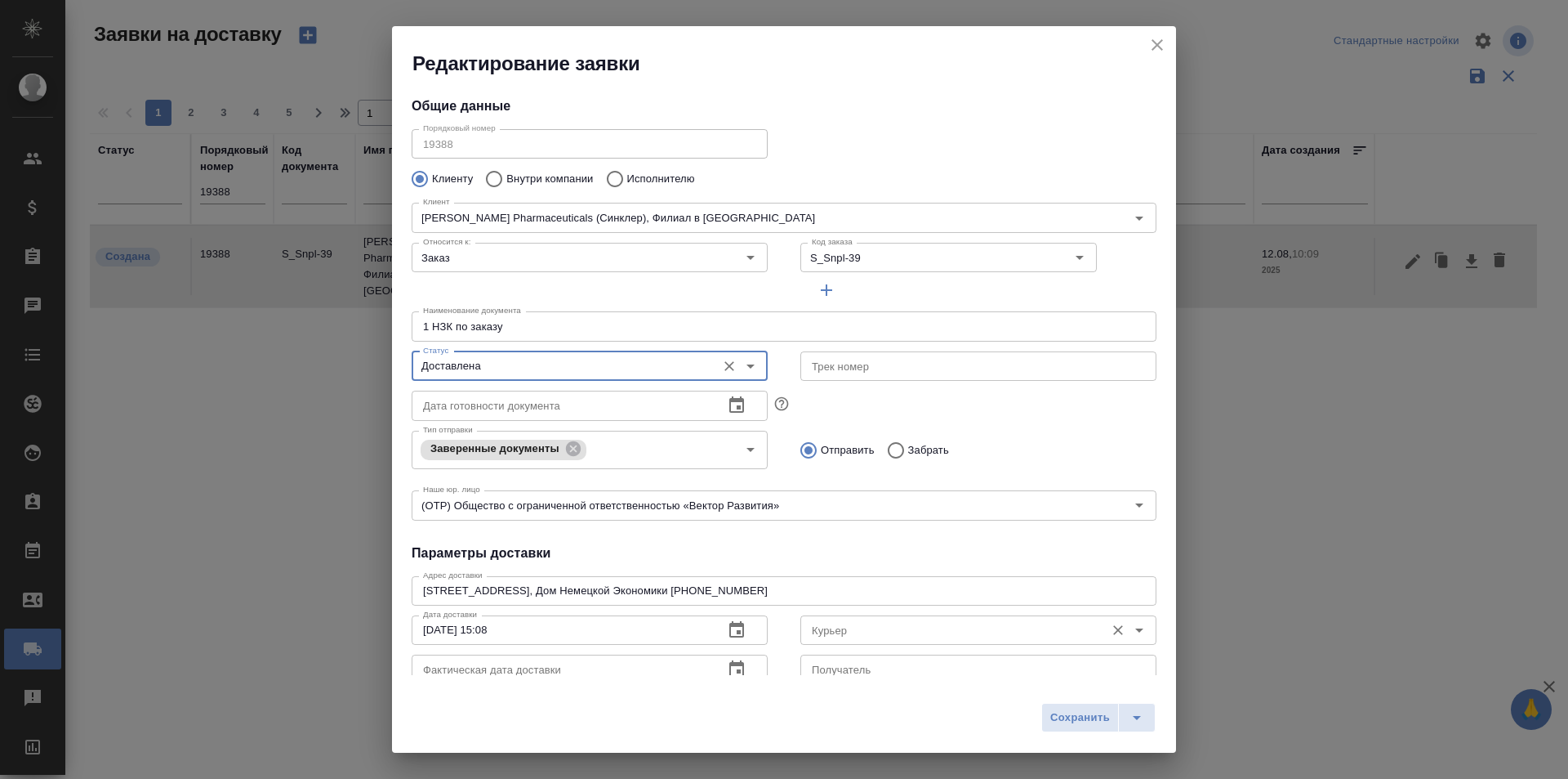
click at [829, 641] on div "Курьер" at bounding box center [978, 630] width 357 height 29
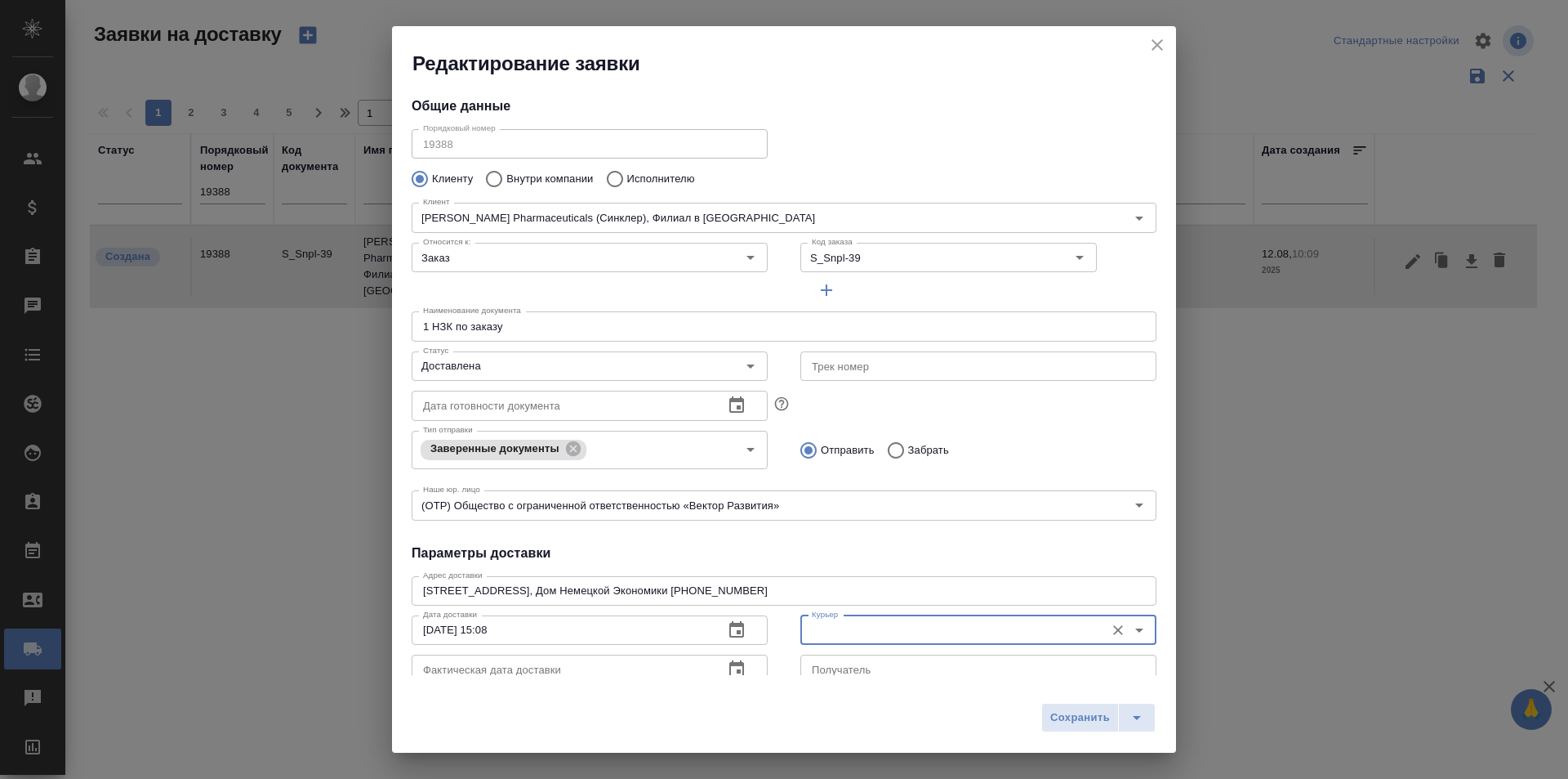
click at [827, 637] on input "Курьер" at bounding box center [951, 630] width 291 height 20
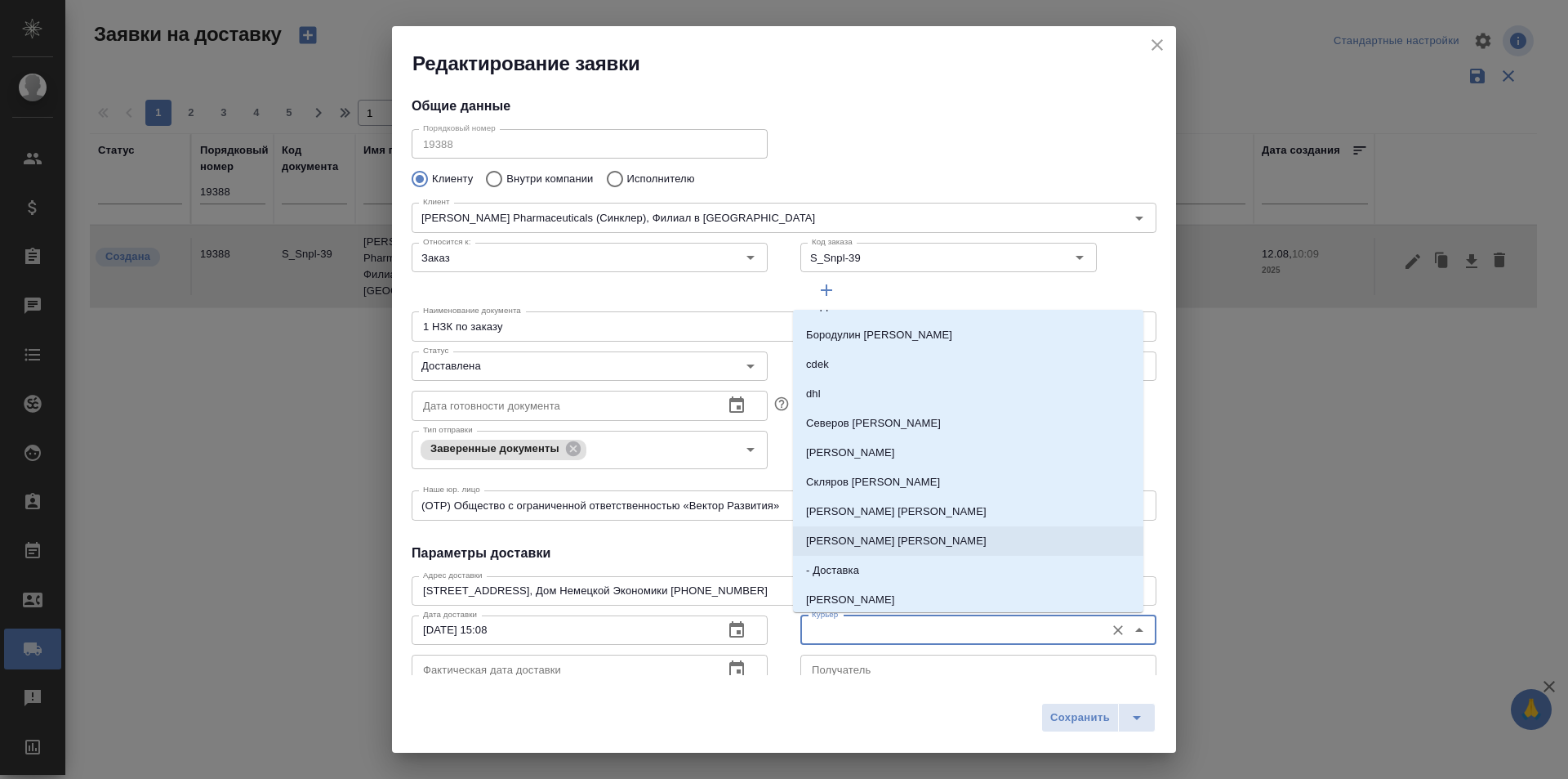
click at [865, 543] on p "[PERSON_NAME] [PERSON_NAME]" at bounding box center [896, 541] width 181 height 17
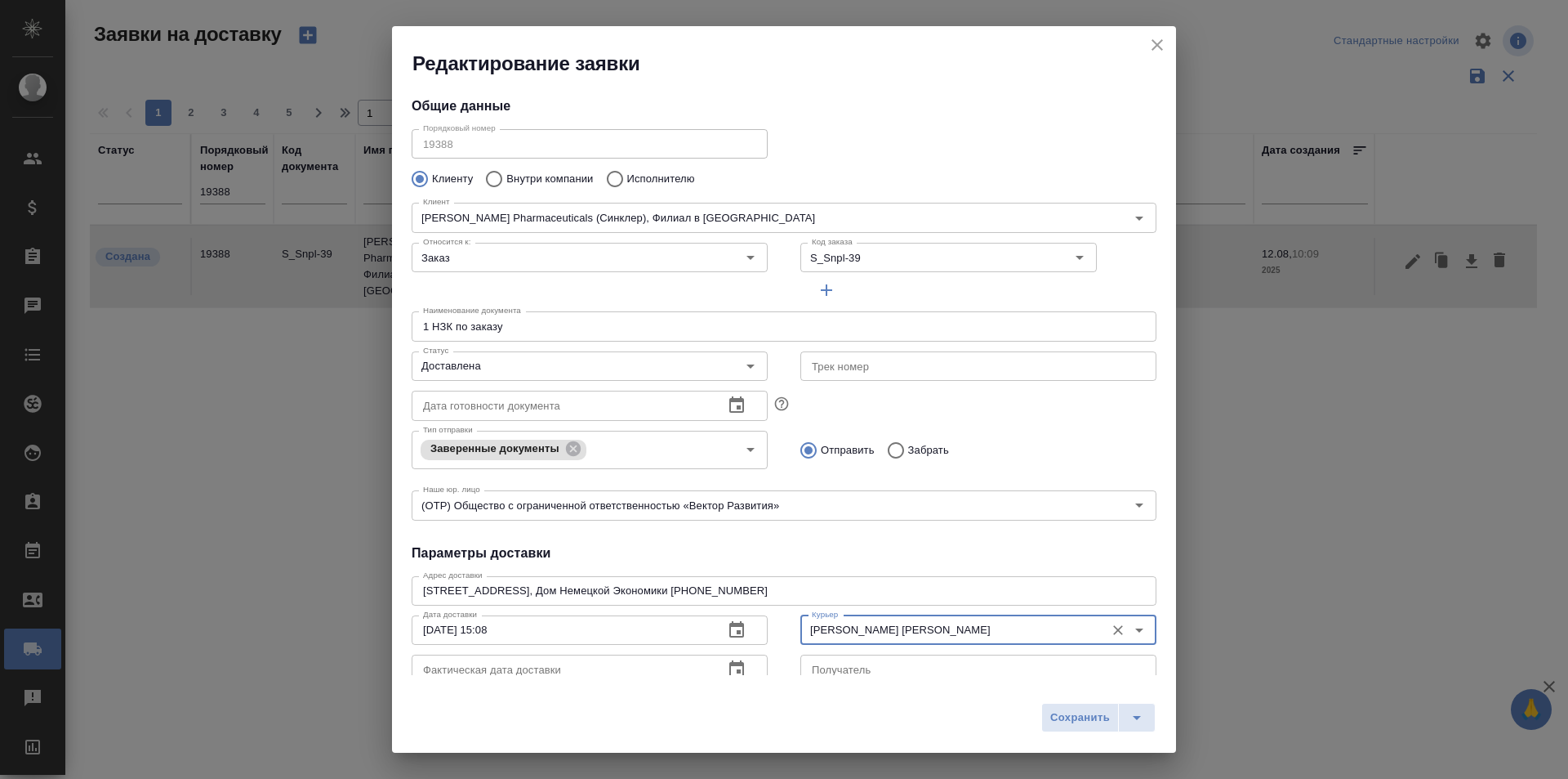
click at [883, 637] on input "[PERSON_NAME] [PERSON_NAME]" at bounding box center [951, 630] width 291 height 20
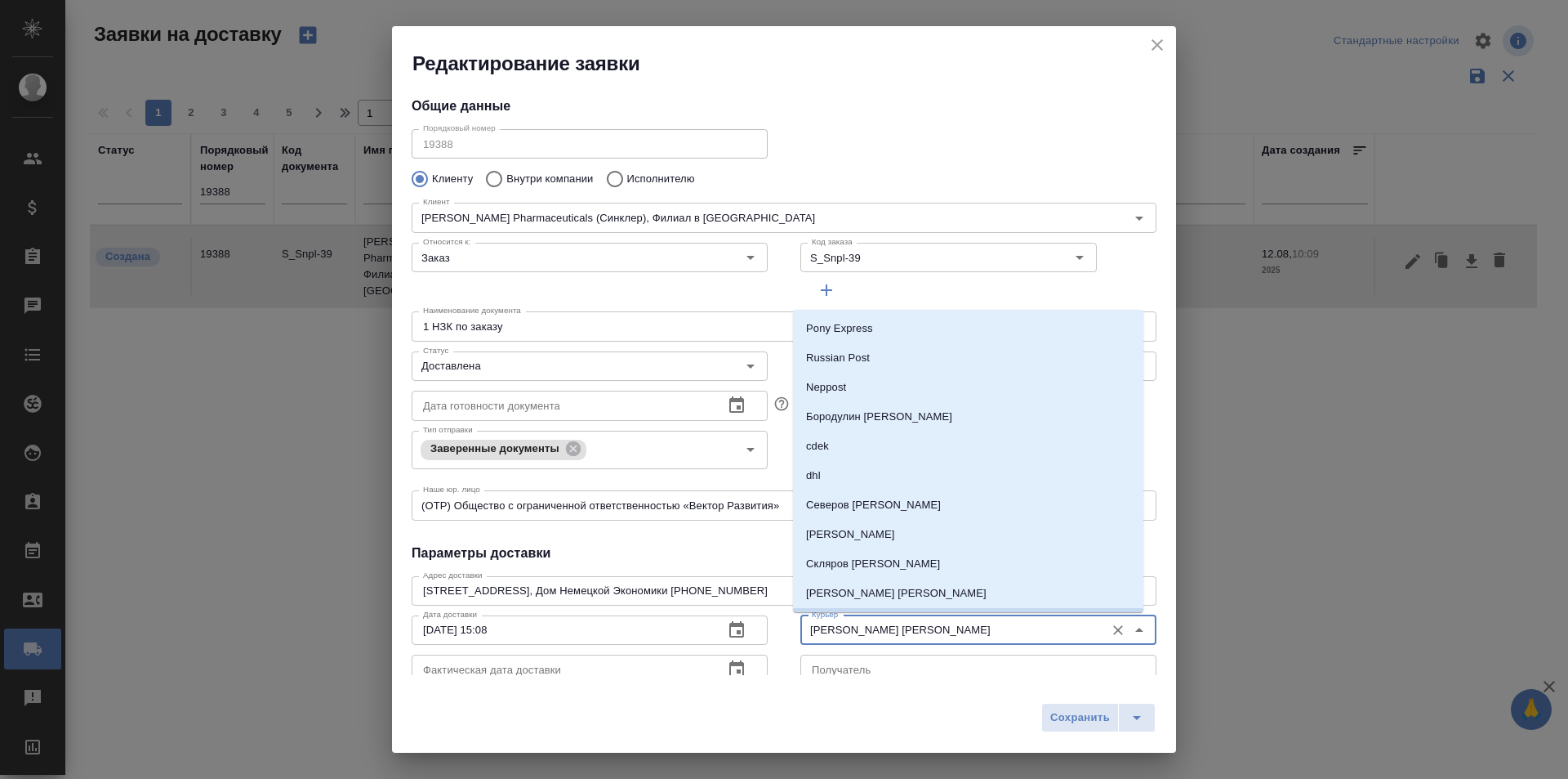
scroll to position [25, 0]
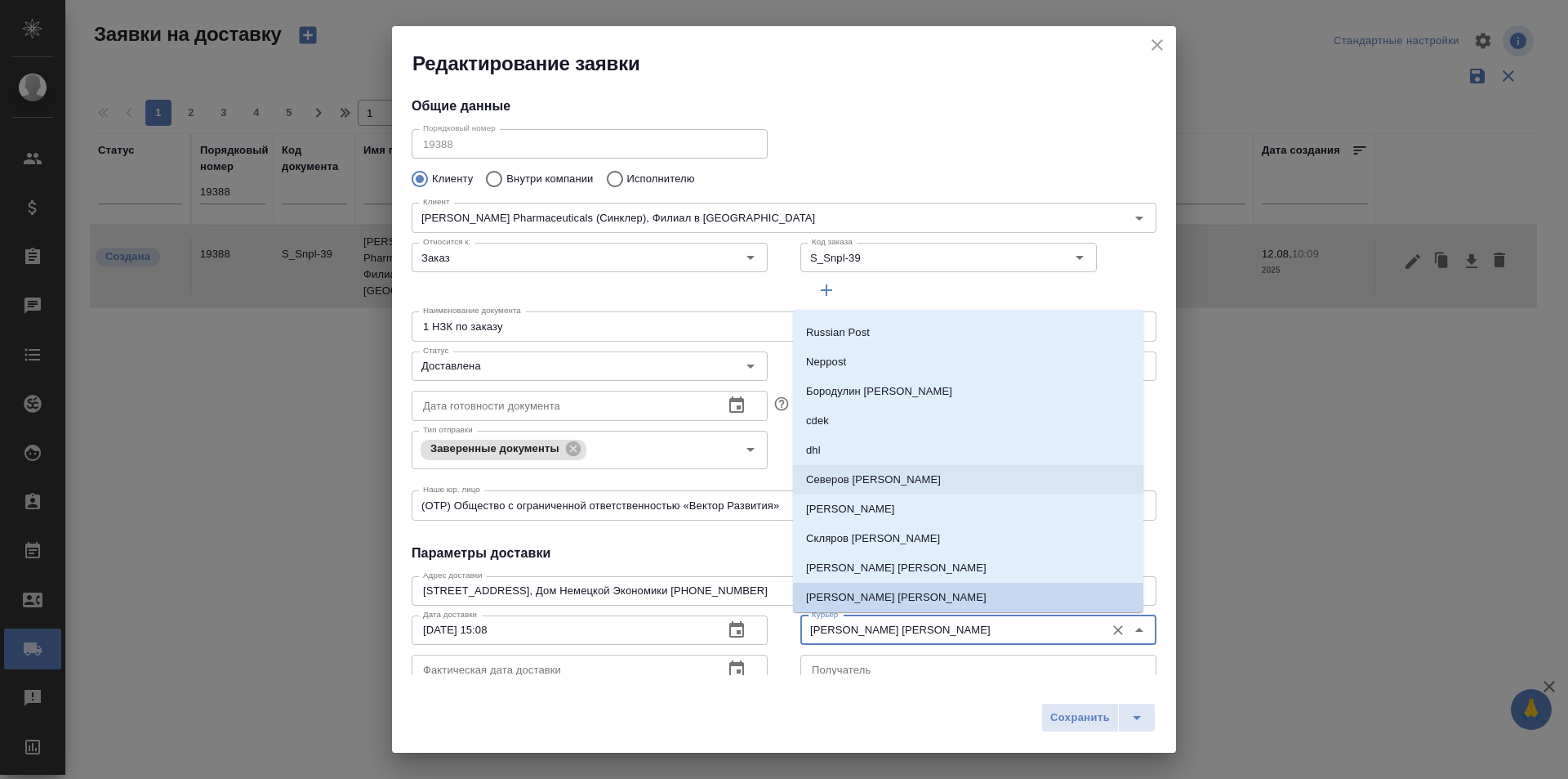
click at [859, 486] on p "Северов [PERSON_NAME]" at bounding box center [873, 479] width 135 height 17
type input "Северов [PERSON_NAME]"
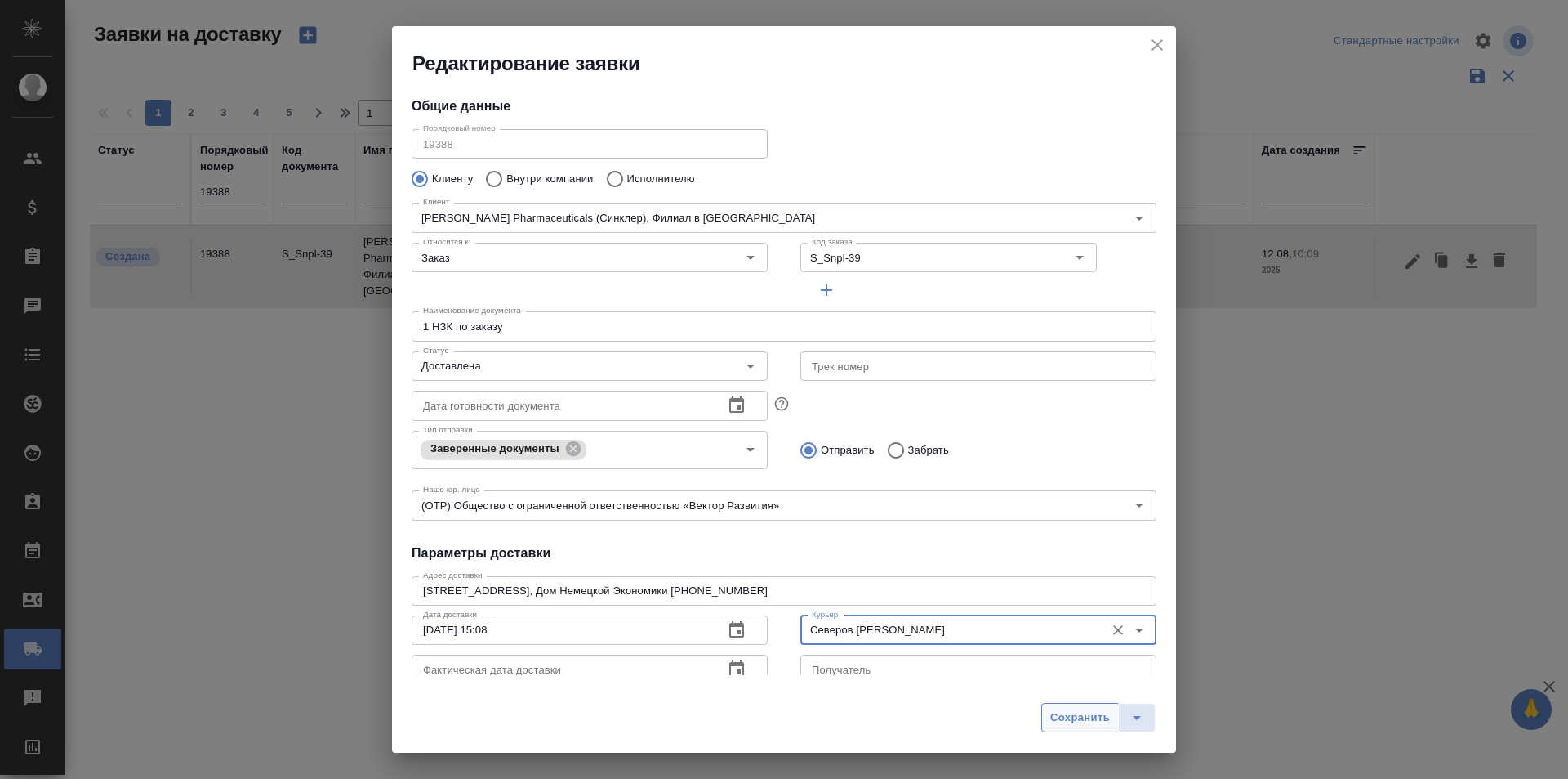
click at [1074, 723] on span "Сохранить" at bounding box center [1080, 717] width 60 height 19
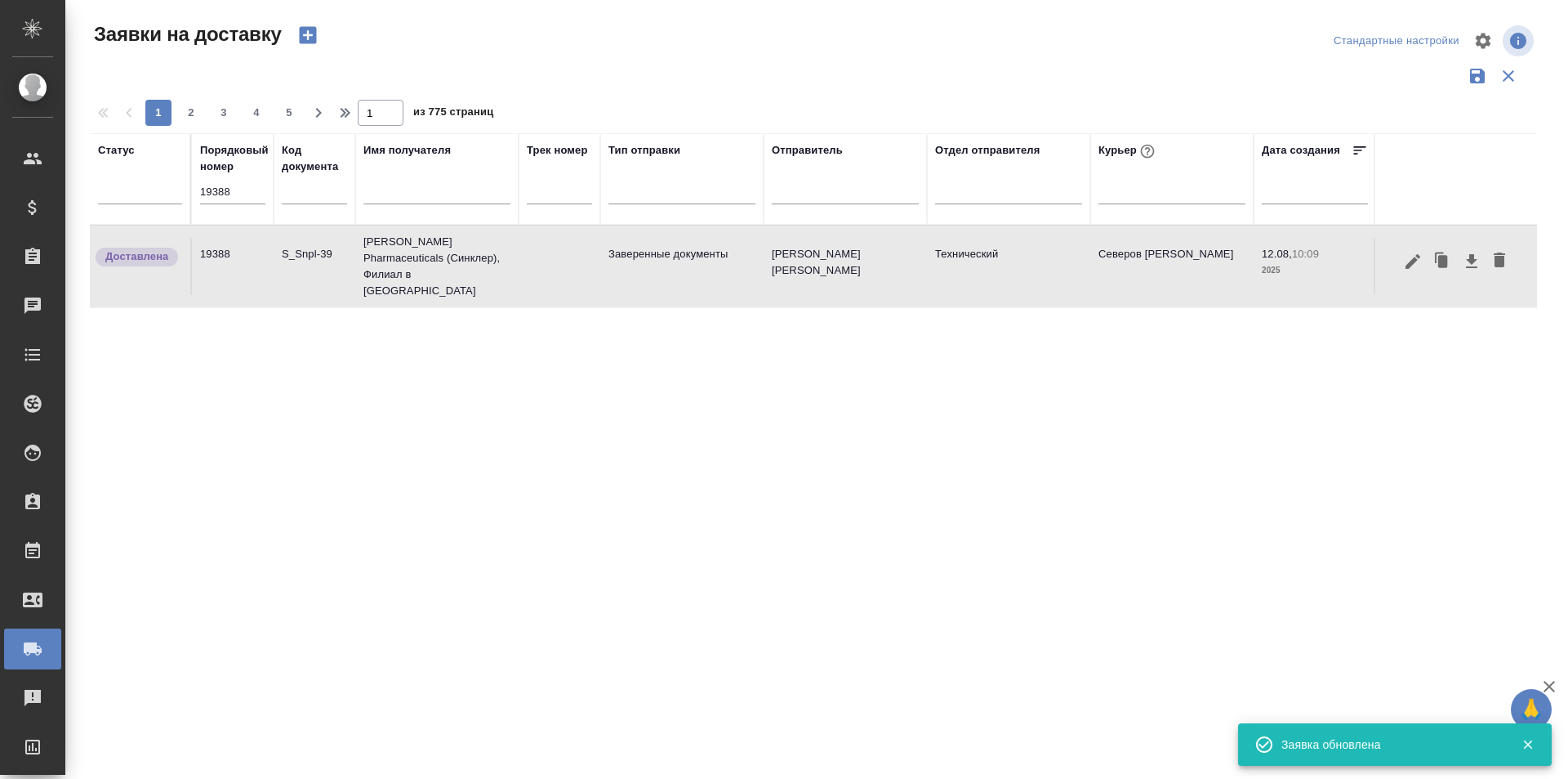
click at [228, 215] on div "19388" at bounding box center [233, 197] width 65 height 34
click at [236, 193] on input "19388" at bounding box center [233, 192] width 65 height 22
paste input "58"
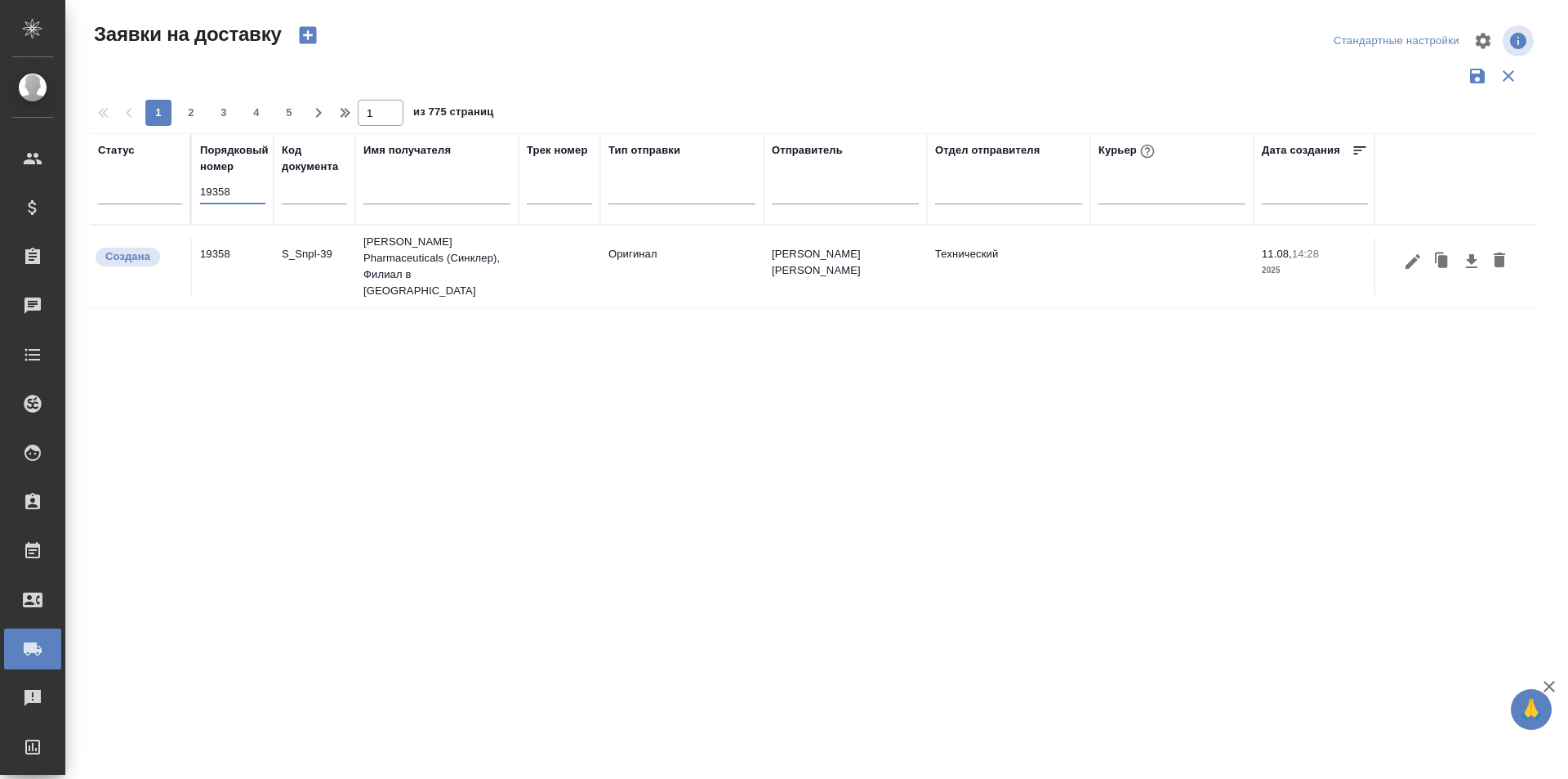
type input "19358"
click at [1407, 259] on button "button" at bounding box center [1413, 262] width 27 height 31
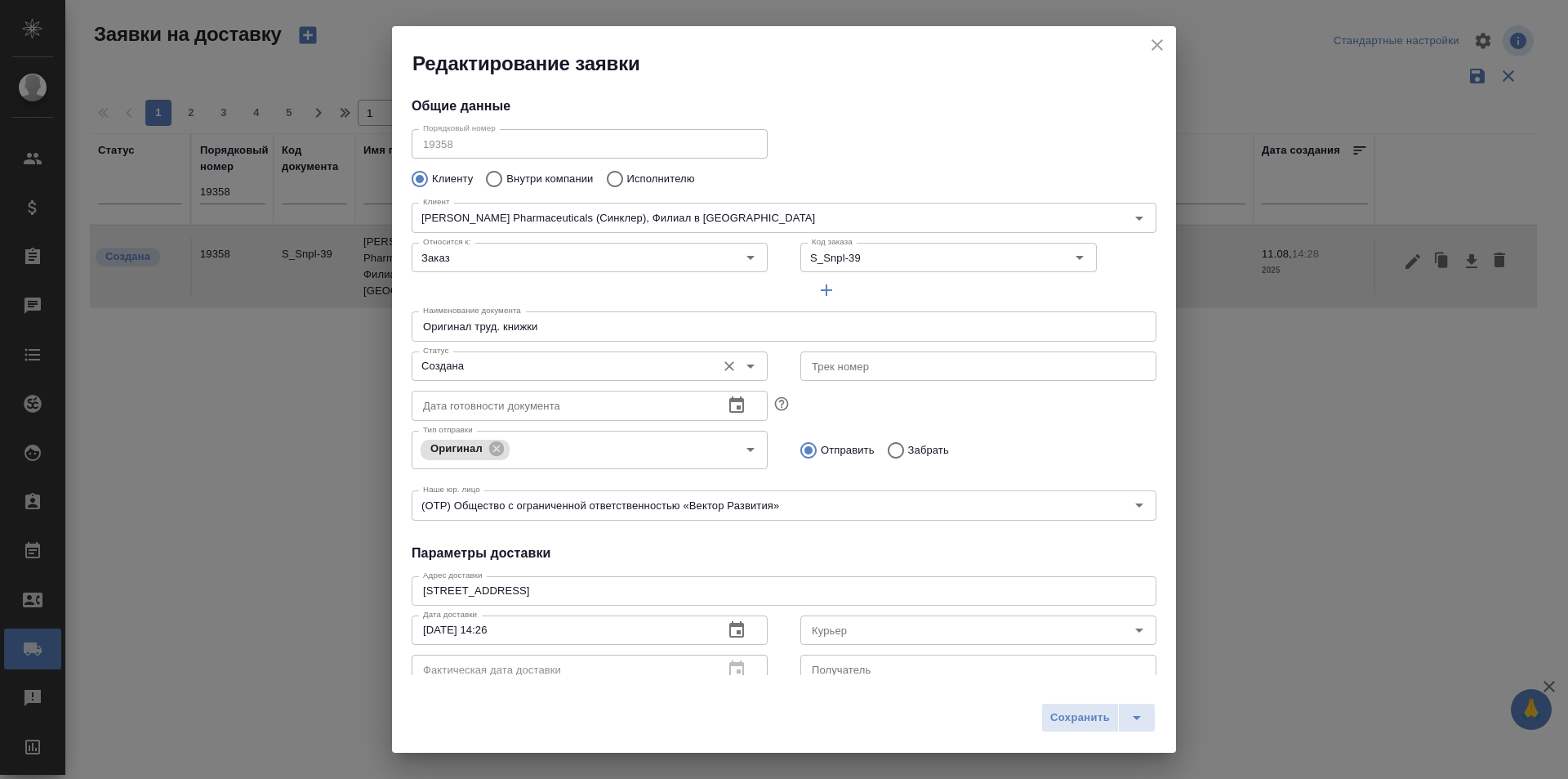
click at [554, 381] on div "Создана Статус" at bounding box center [589, 366] width 357 height 29
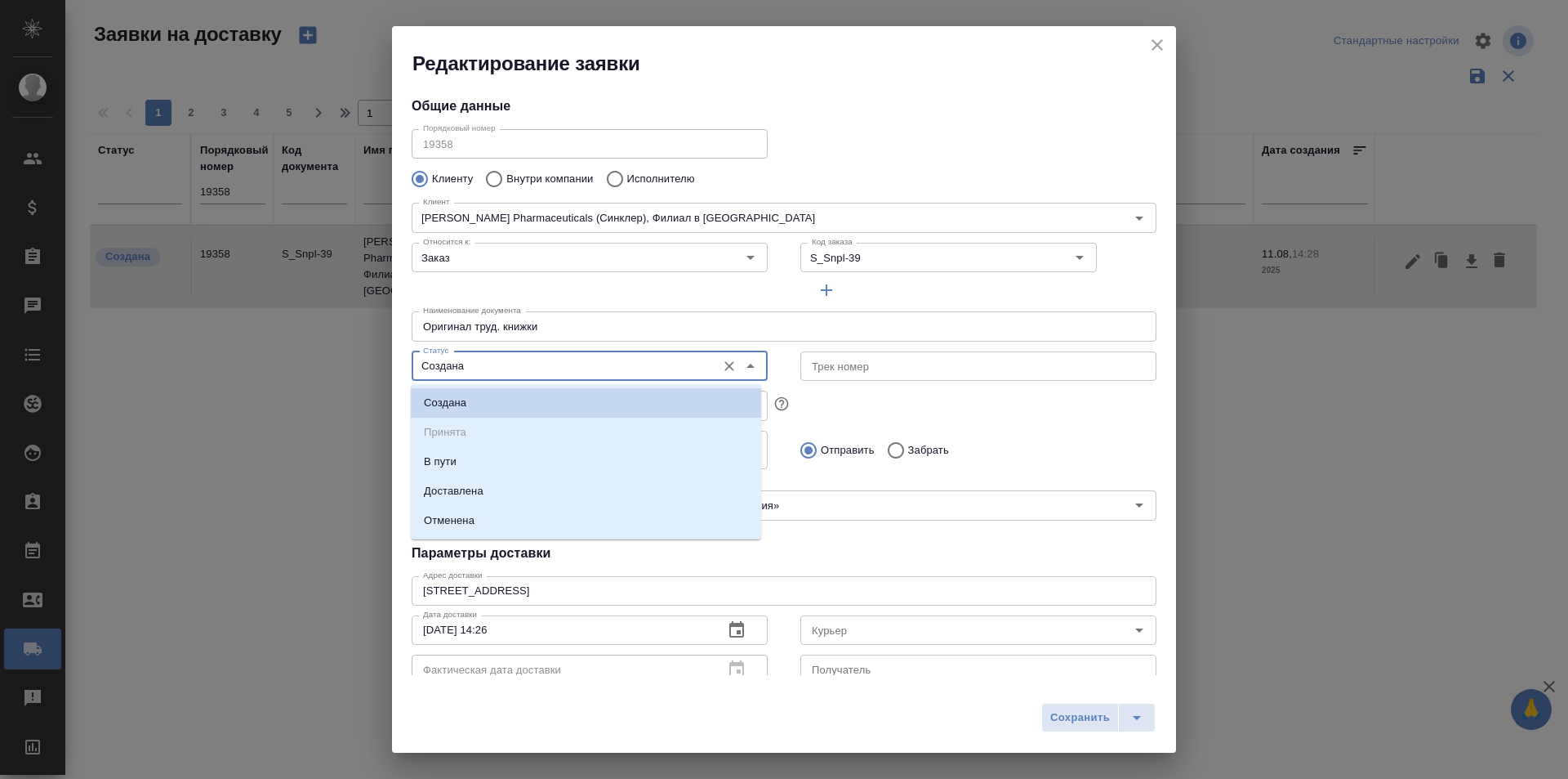
click at [555, 374] on input "Создана" at bounding box center [562, 367] width 291 height 20
click at [481, 501] on li "Доставлена" at bounding box center [586, 491] width 351 height 29
type input "Доставлена"
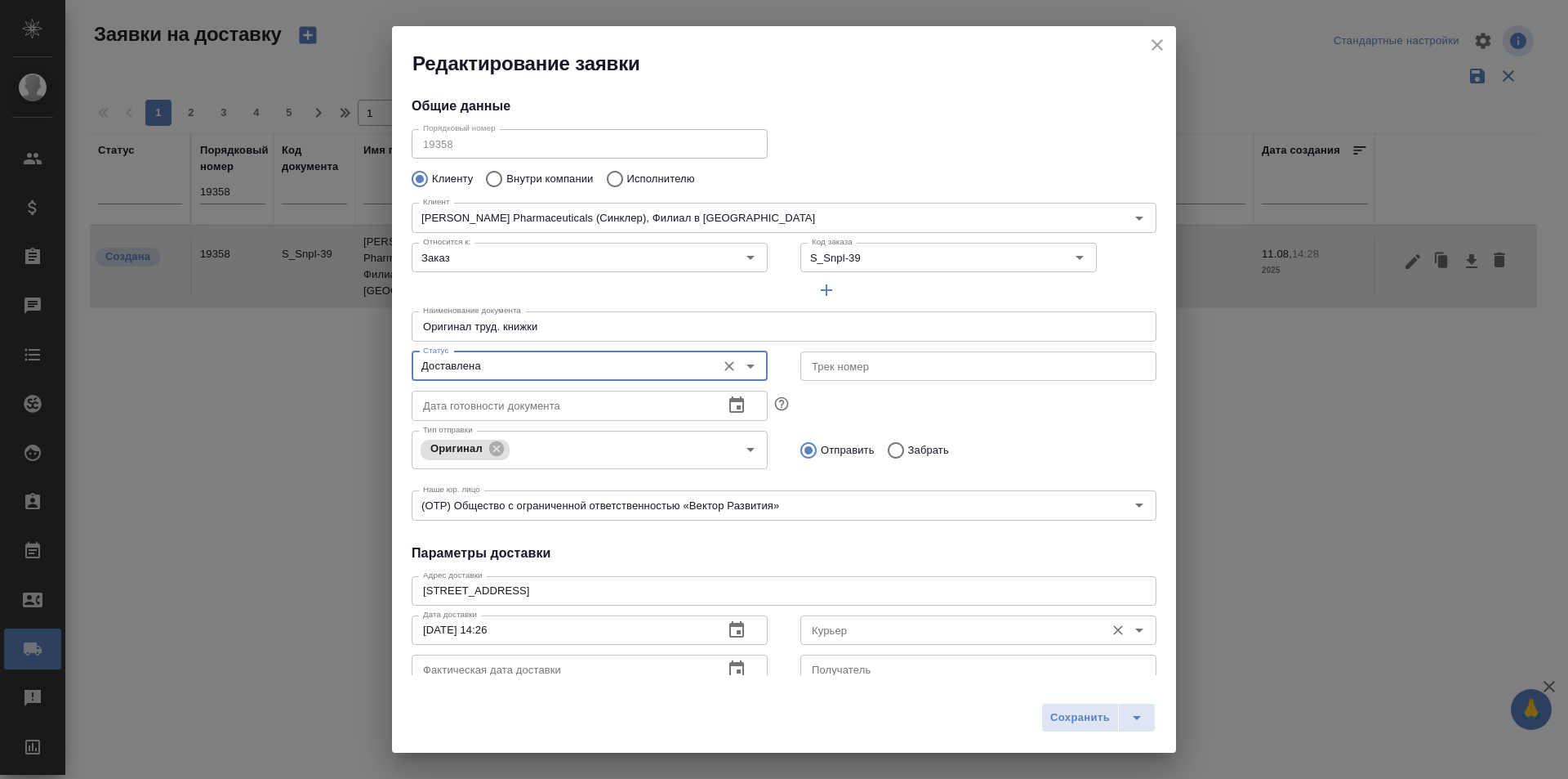
click at [844, 625] on input "Курьер" at bounding box center [951, 630] width 291 height 20
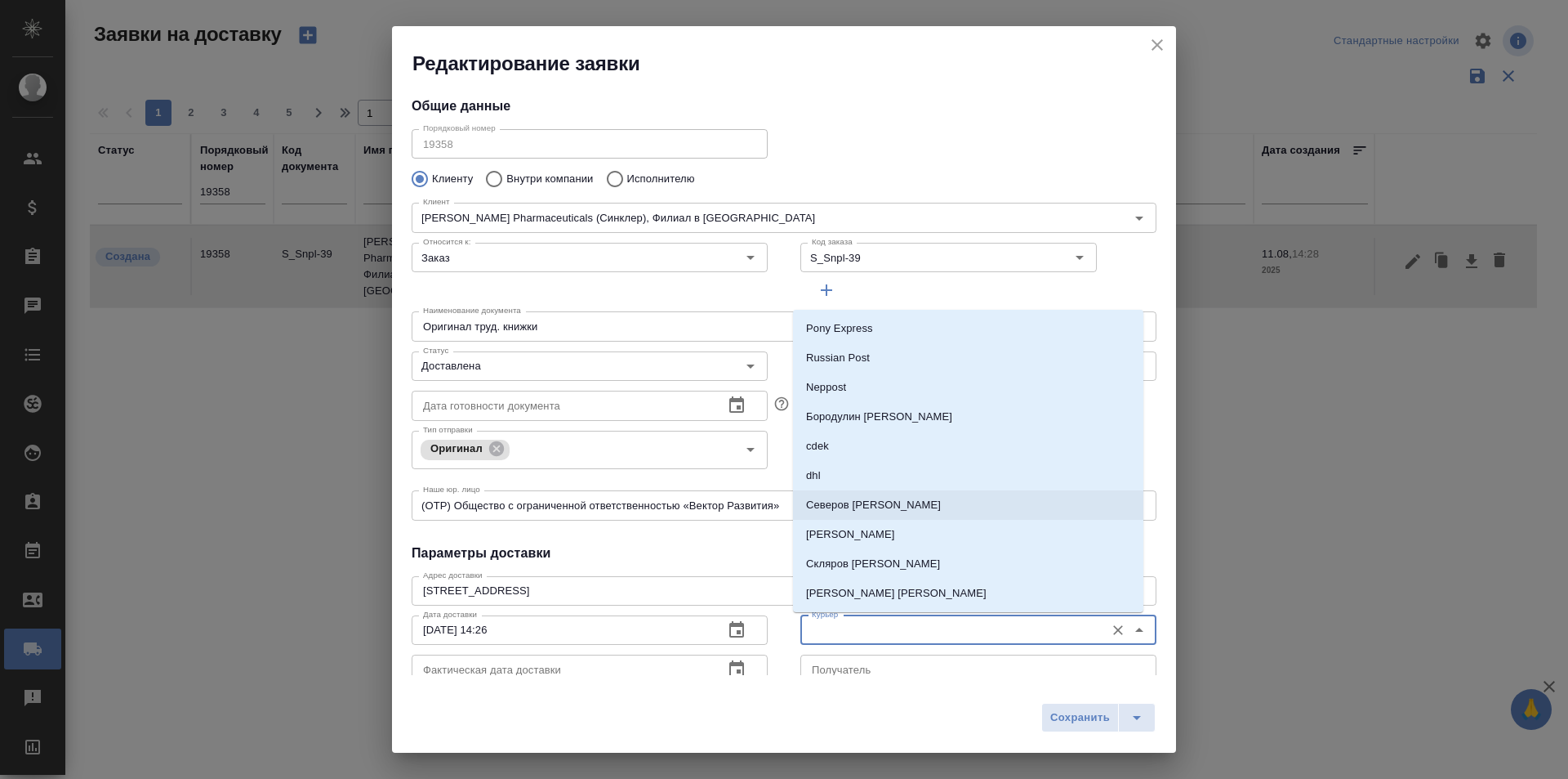
click at [868, 511] on p "Северов [PERSON_NAME]" at bounding box center [873, 504] width 135 height 17
type input "Северов [PERSON_NAME]"
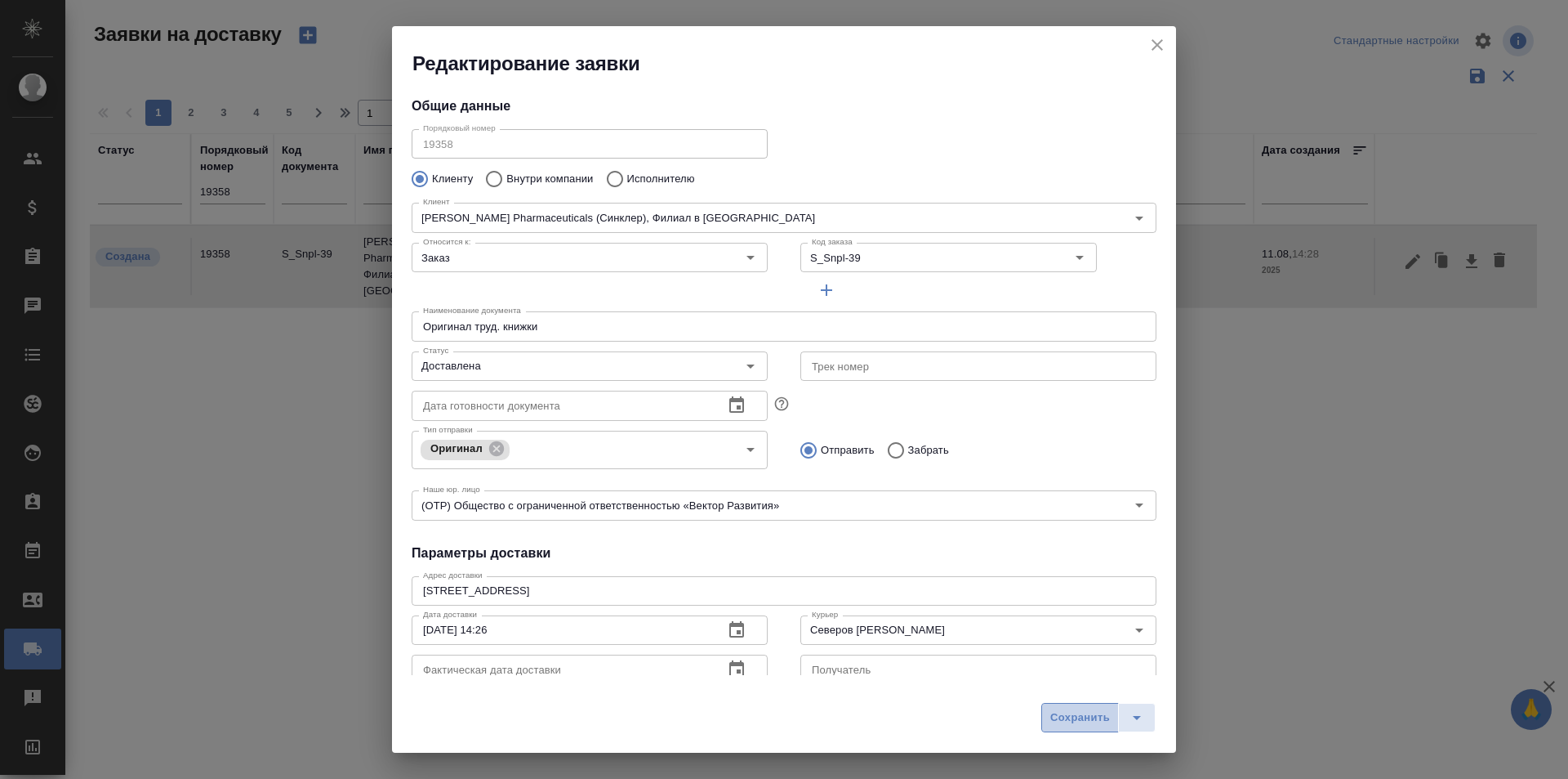
click at [1066, 714] on span "Сохранить" at bounding box center [1080, 717] width 60 height 19
type input "Создана"
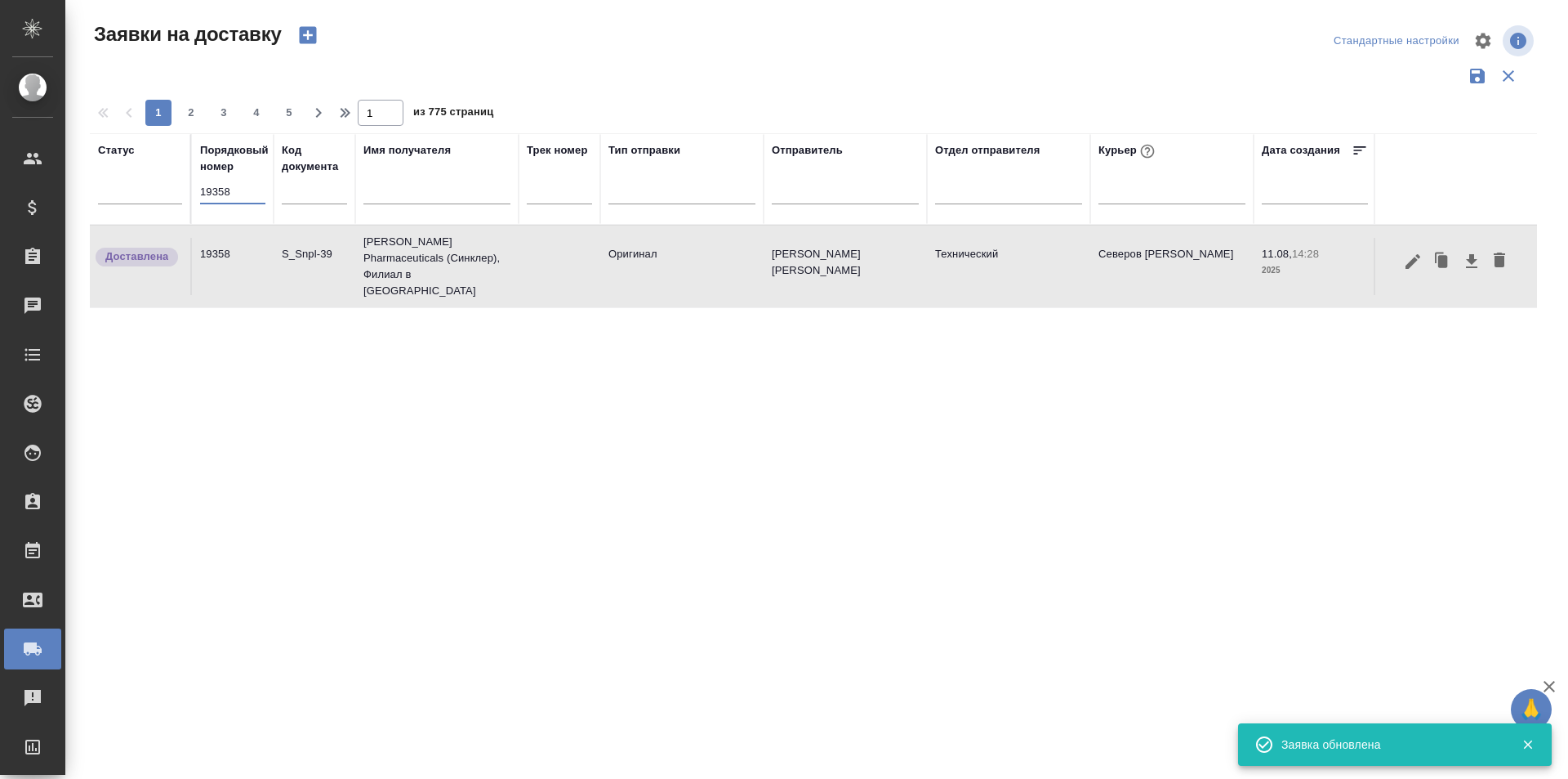
click at [227, 195] on input "19358" at bounding box center [233, 192] width 65 height 22
paste input "80"
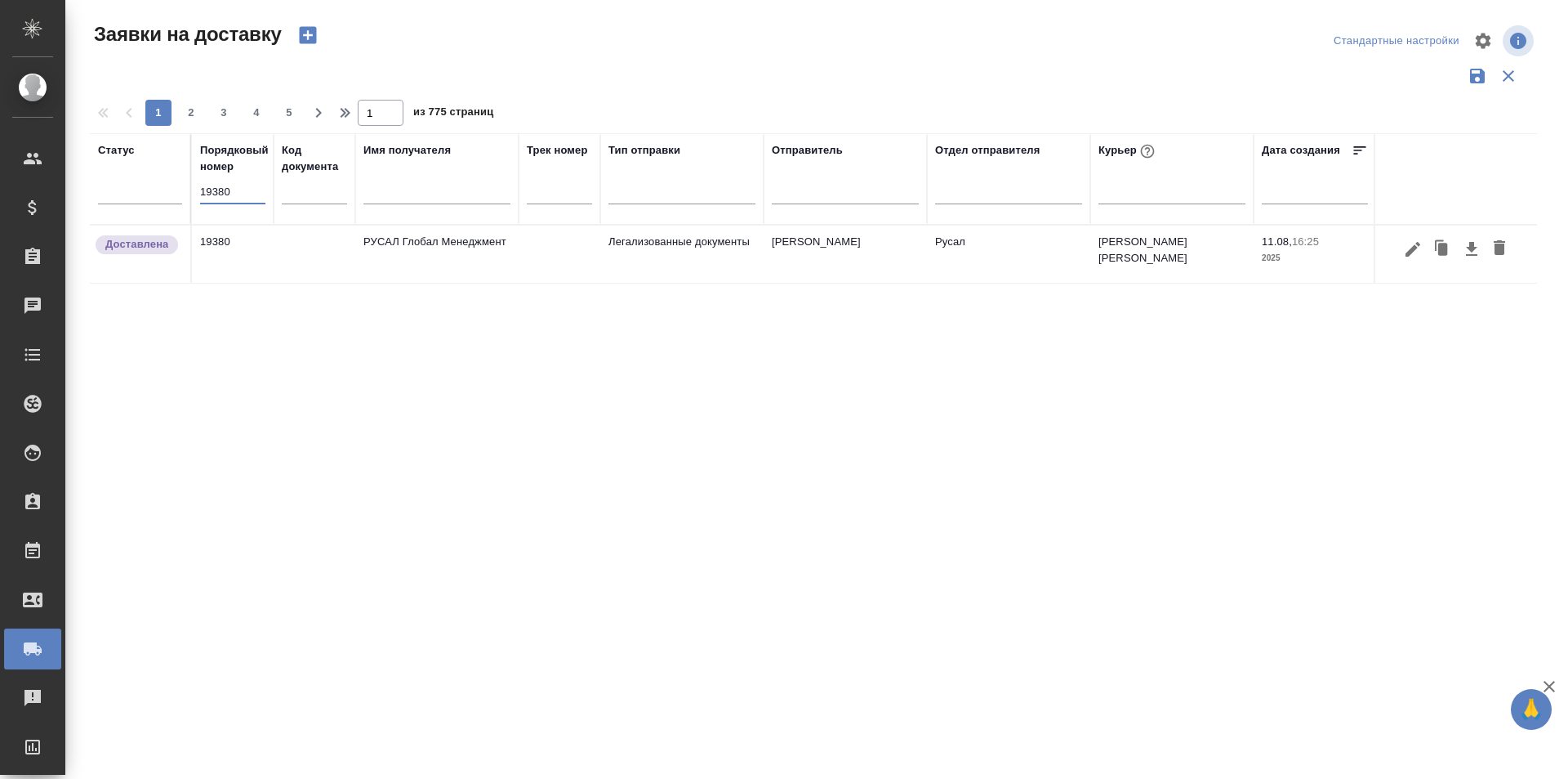
click at [233, 189] on input "19380" at bounding box center [233, 192] width 65 height 22
paste input "404"
type input "19404"
click at [1411, 252] on icon "button" at bounding box center [1413, 248] width 15 height 15
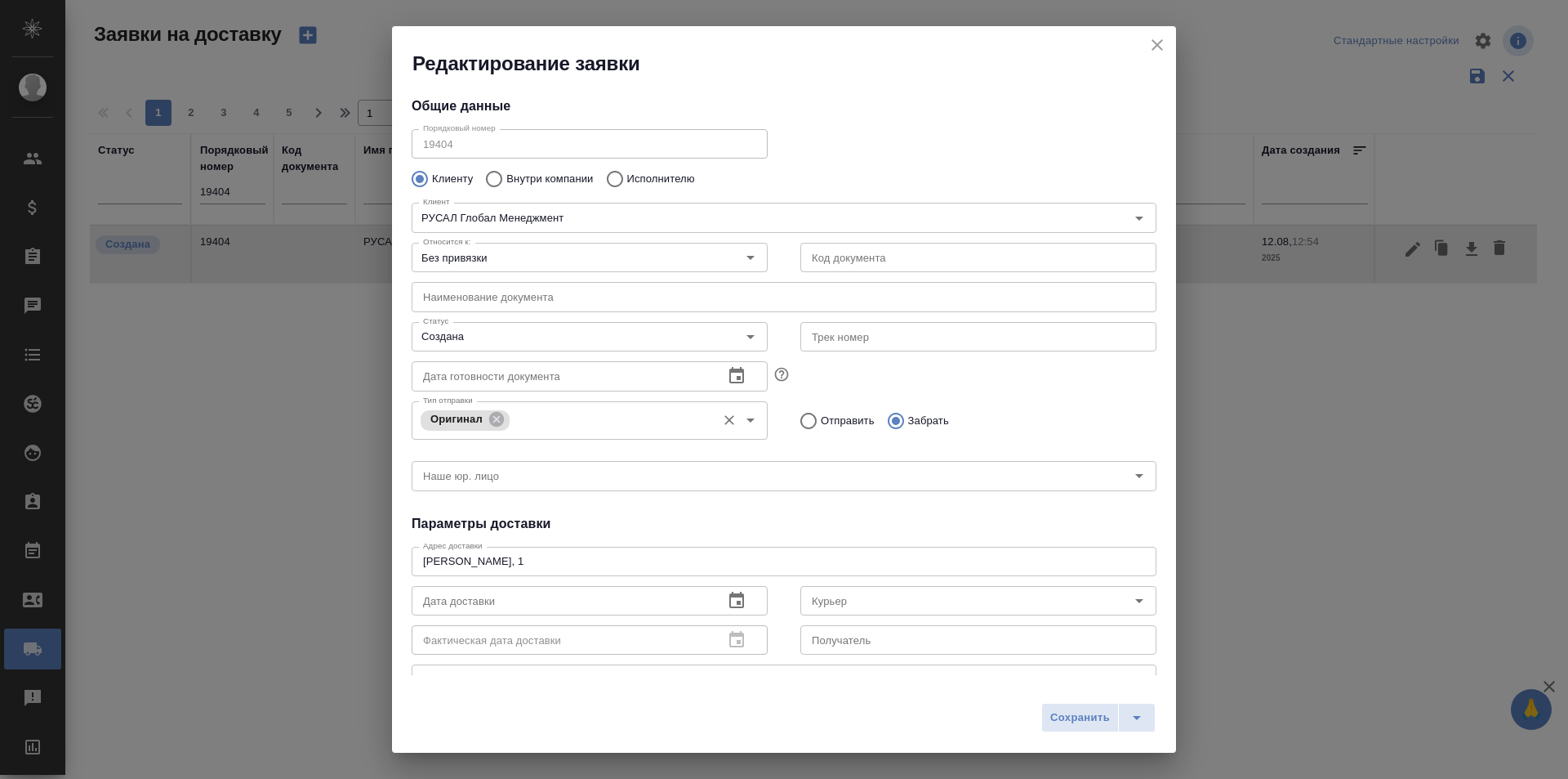
type input "[PERSON_NAME]"
type input "89163910013"
type input "[PERSON_NAME]"
click at [570, 339] on input "Создана" at bounding box center [562, 336] width 291 height 20
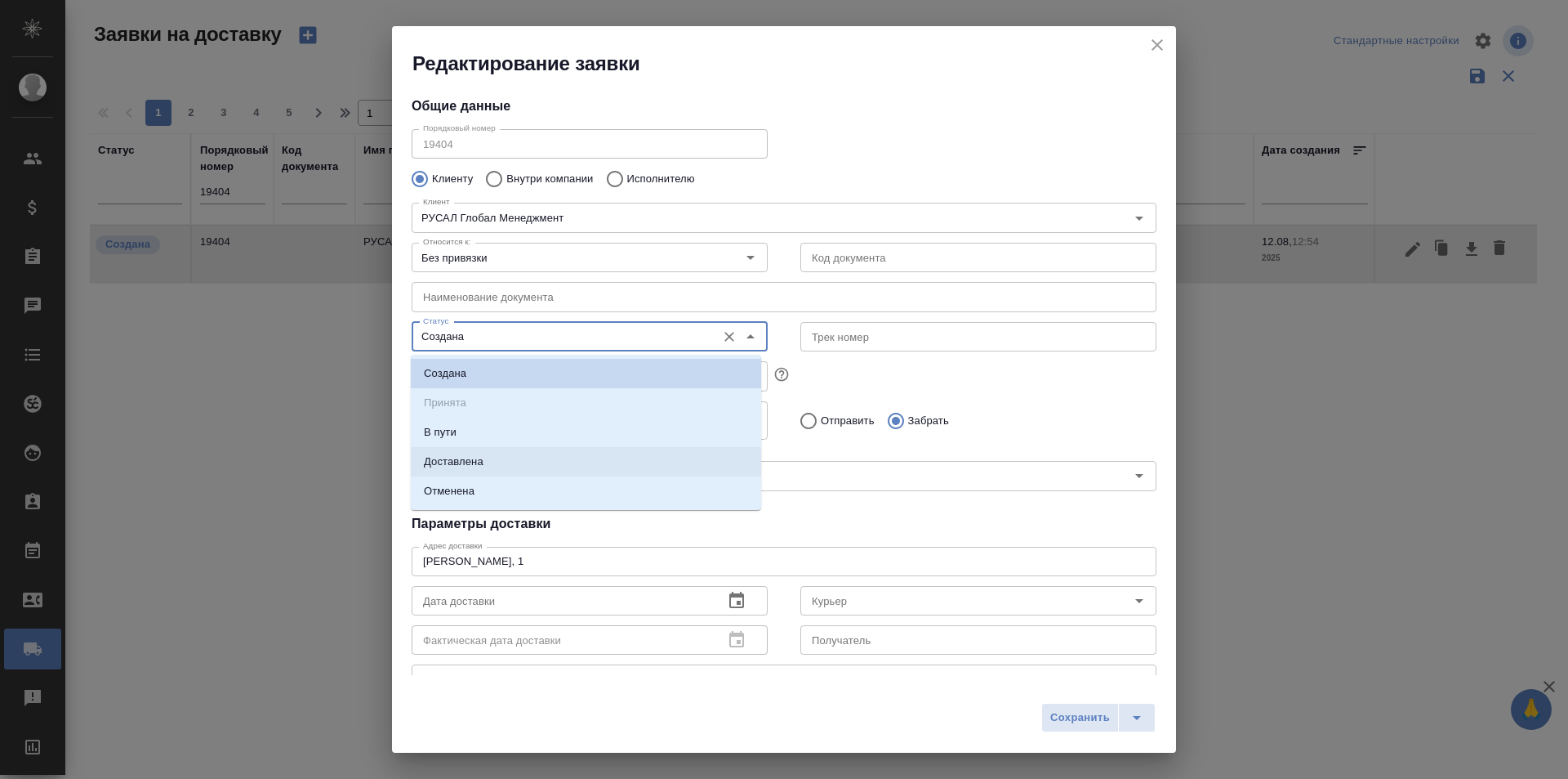
click at [521, 461] on li "Доставлена" at bounding box center [586, 461] width 351 height 29
type input "Доставлена"
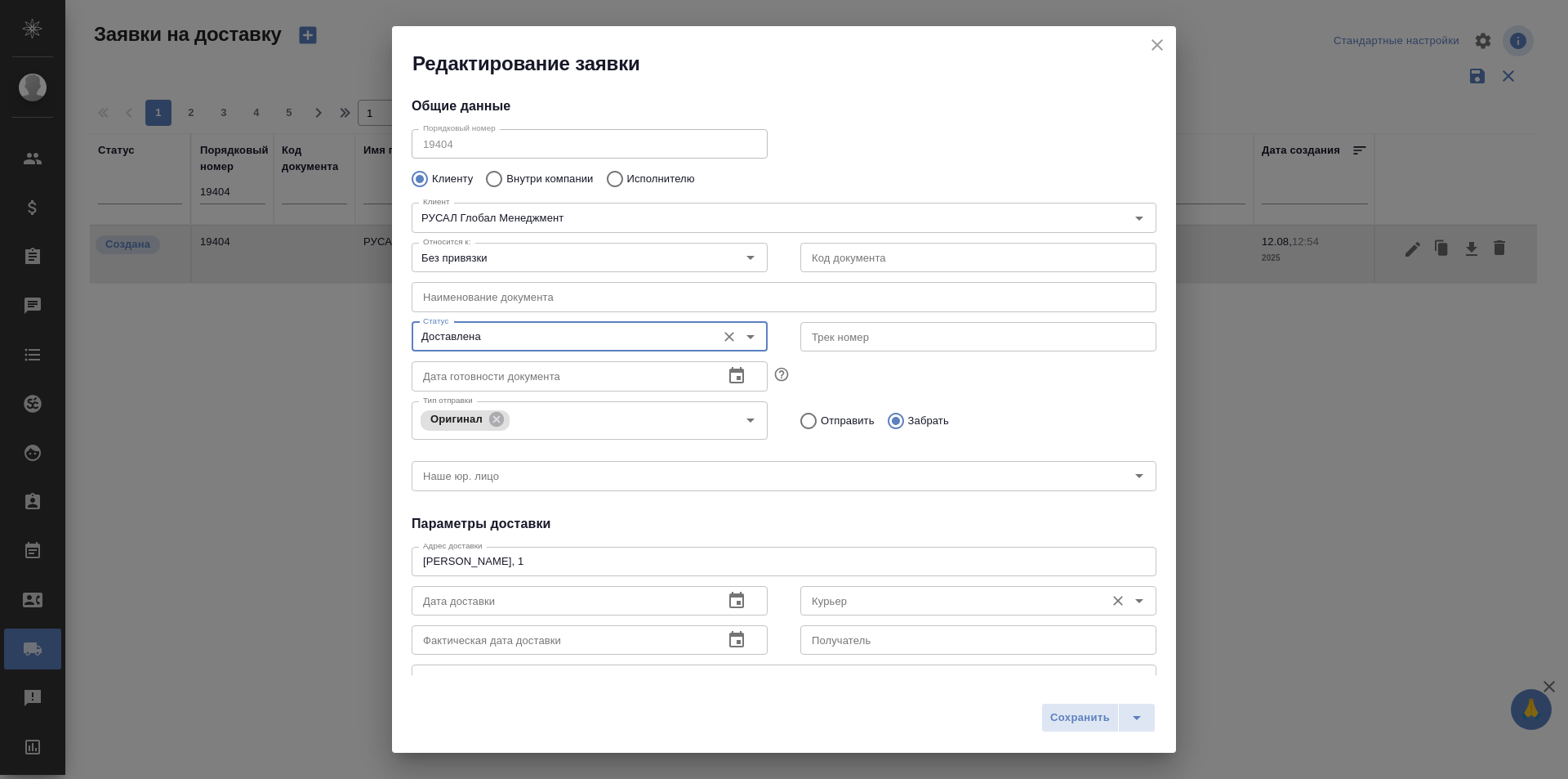
click at [874, 606] on input "Курьер" at bounding box center [951, 600] width 291 height 20
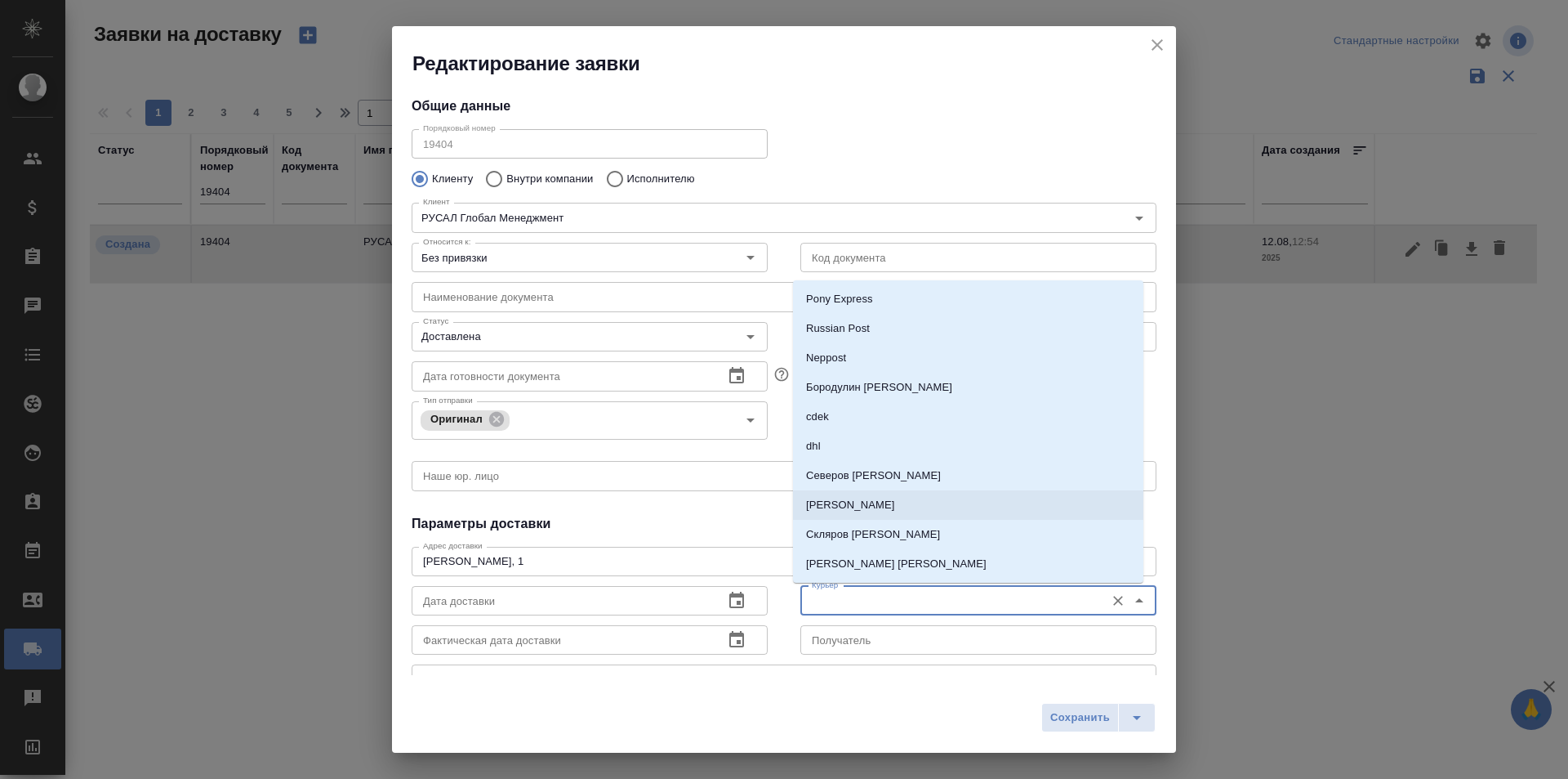
scroll to position [82, 0]
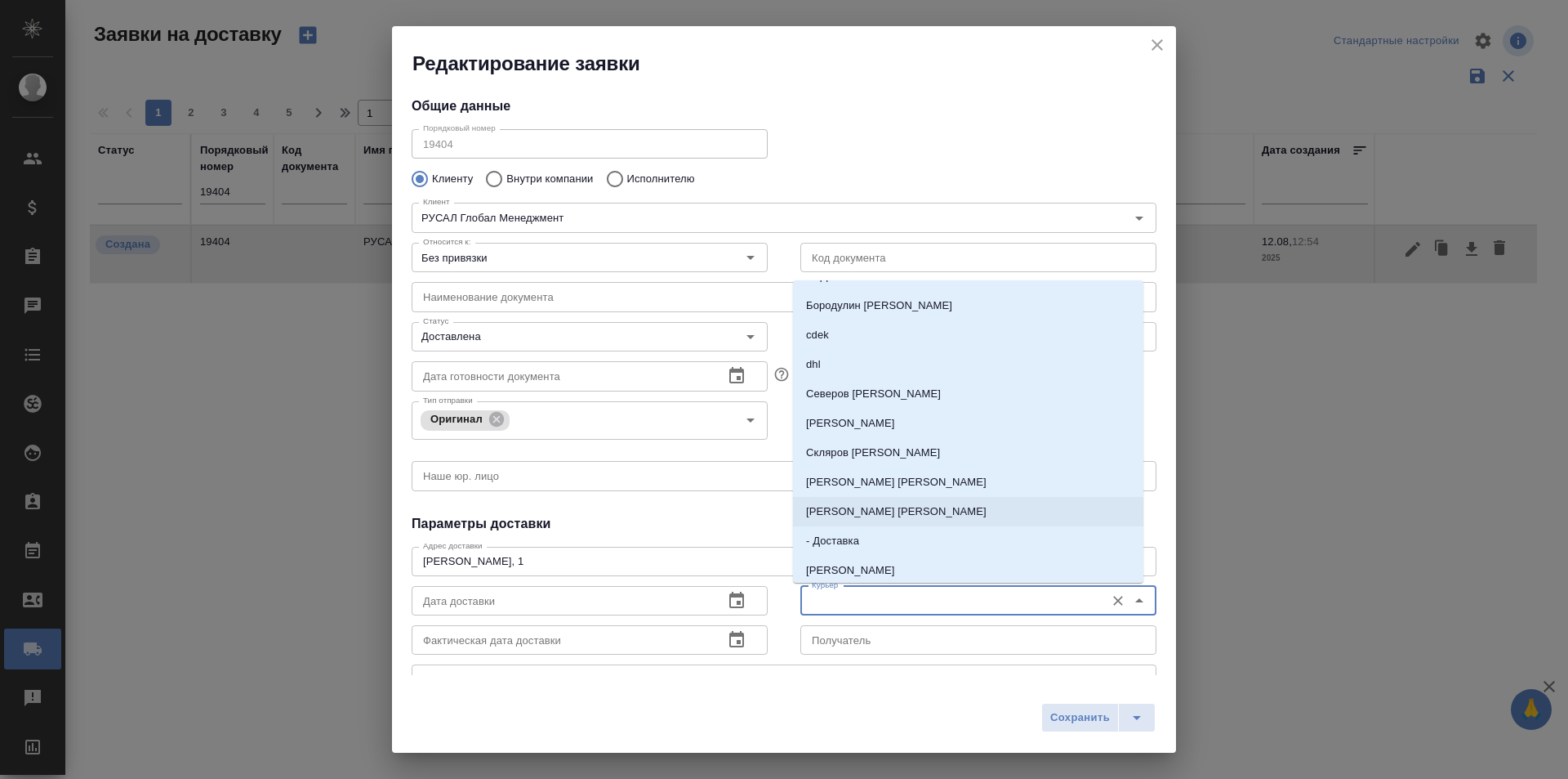
click at [905, 504] on li "[PERSON_NAME] [PERSON_NAME]" at bounding box center [968, 511] width 351 height 29
type input "[PERSON_NAME] [PERSON_NAME]"
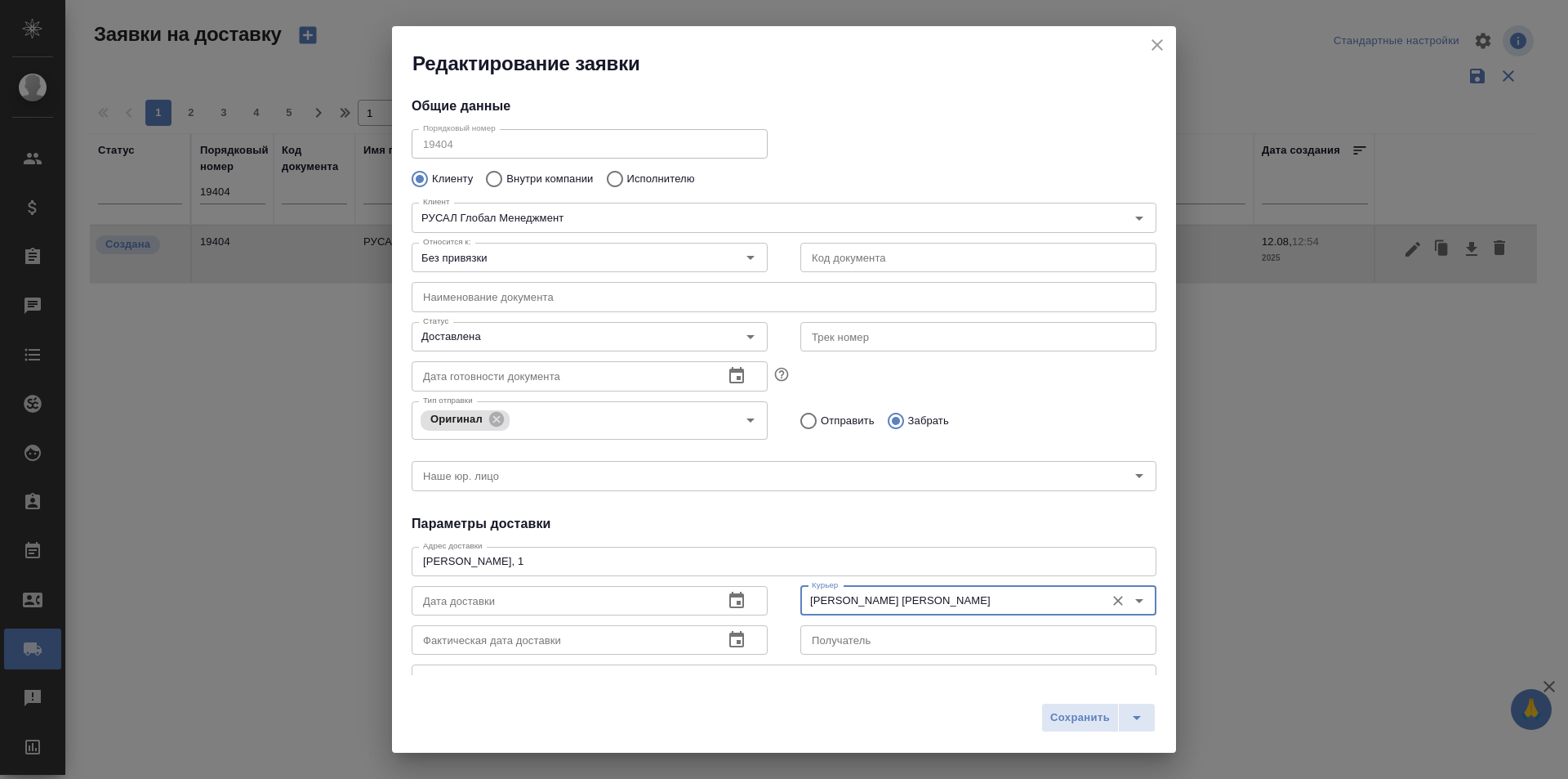
click at [1092, 690] on div "Редактирование заявки Общие данные Порядковый номер 19404 Порядковый номер Клие…" at bounding box center [784, 389] width 784 height 726
click at [1090, 702] on div "Сохранить" at bounding box center [784, 723] width 784 height 58
click at [1088, 704] on button "Сохранить" at bounding box center [1080, 717] width 77 height 29
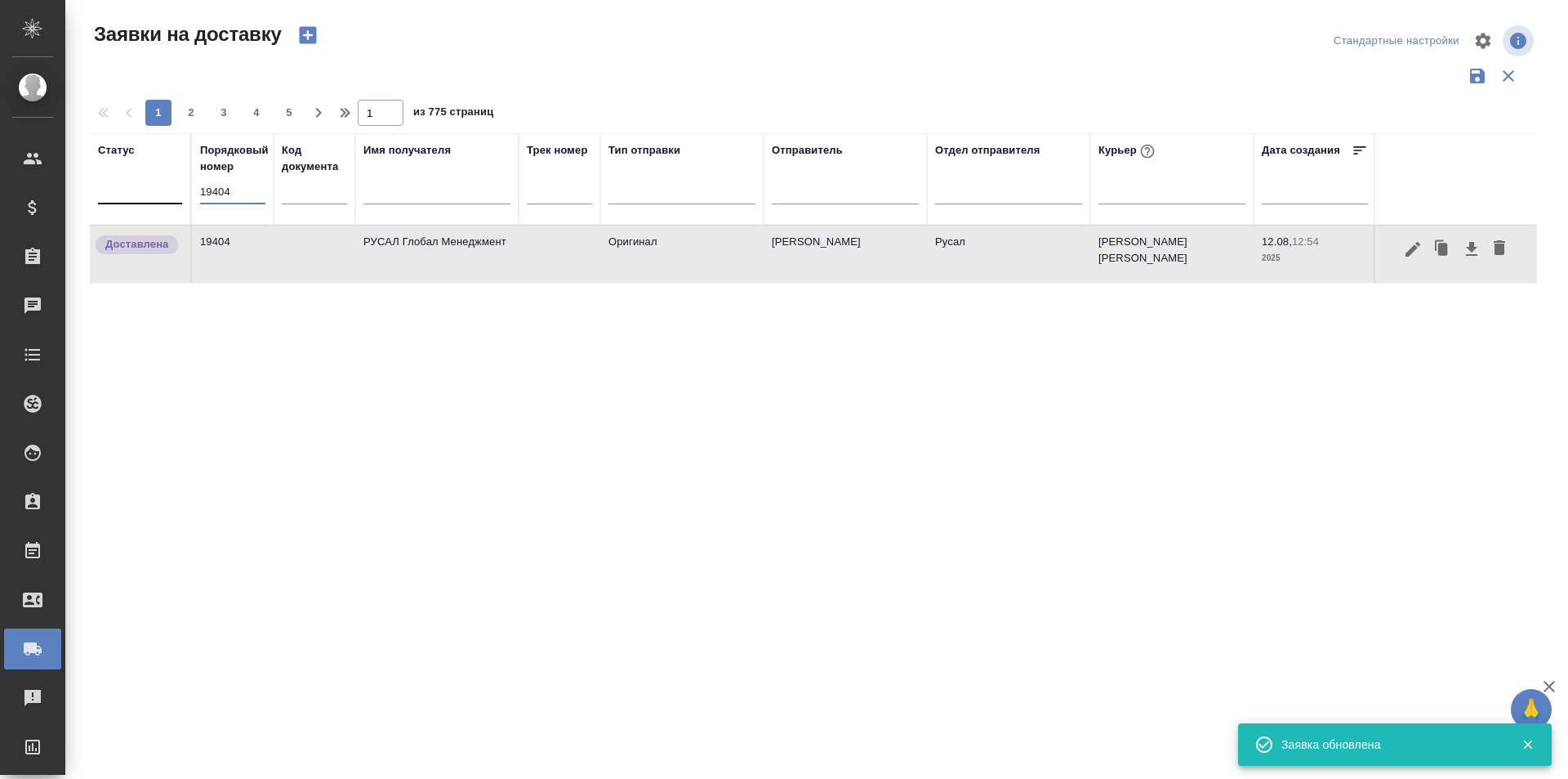
drag, startPoint x: 240, startPoint y: 191, endPoint x: 117, endPoint y: 195, distance: 123.1
click at [118, 195] on tr "Статус Порядковый номер 19404 Код документа Имя получателя Трек номер Тип отпра…" at bounding box center [937, 179] width 1695 height 92
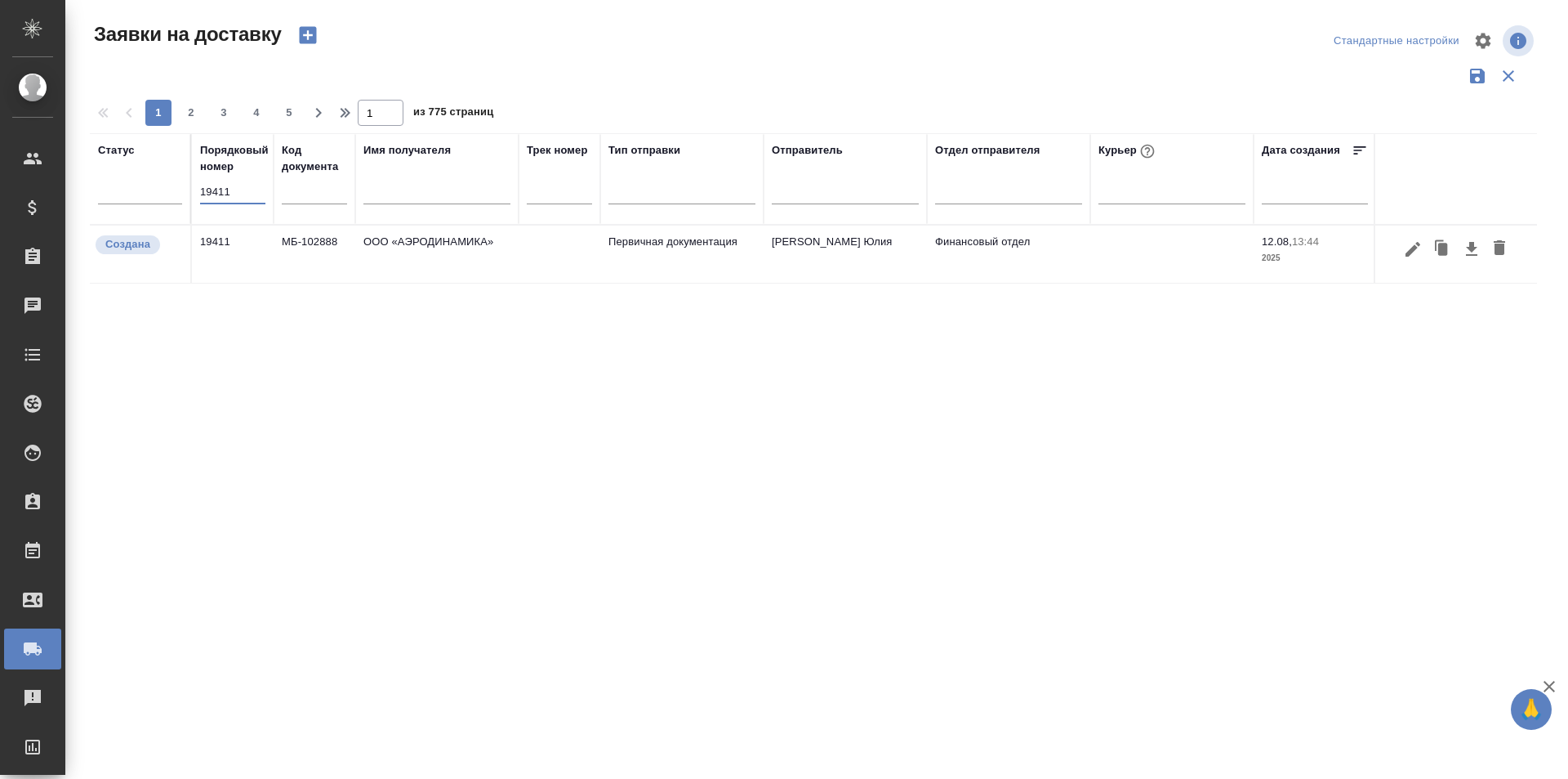
type input "19411"
click at [1412, 256] on icon "button" at bounding box center [1413, 249] width 20 height 20
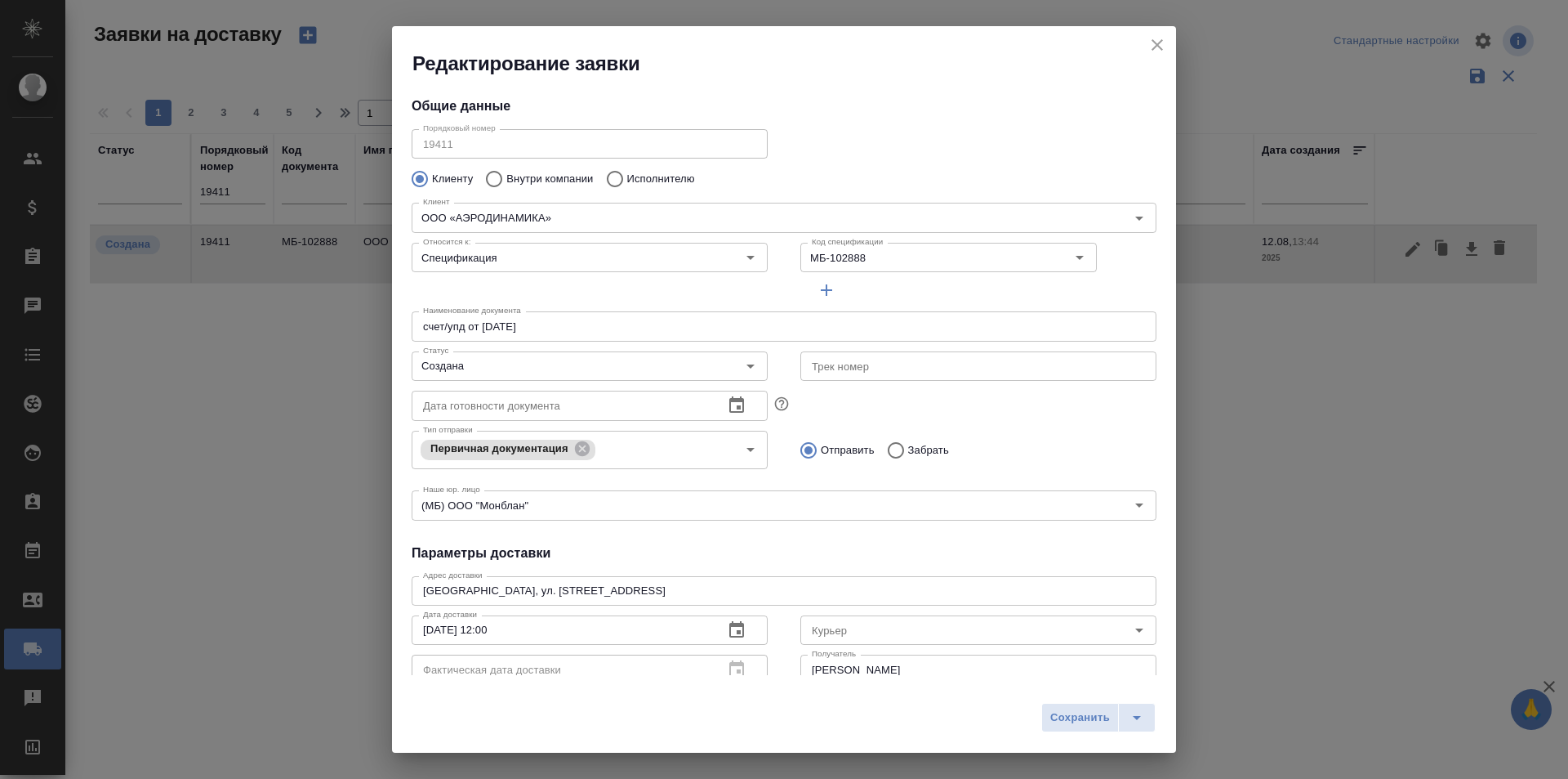
type input "[PERSON_NAME] [PERSON_NAME]"
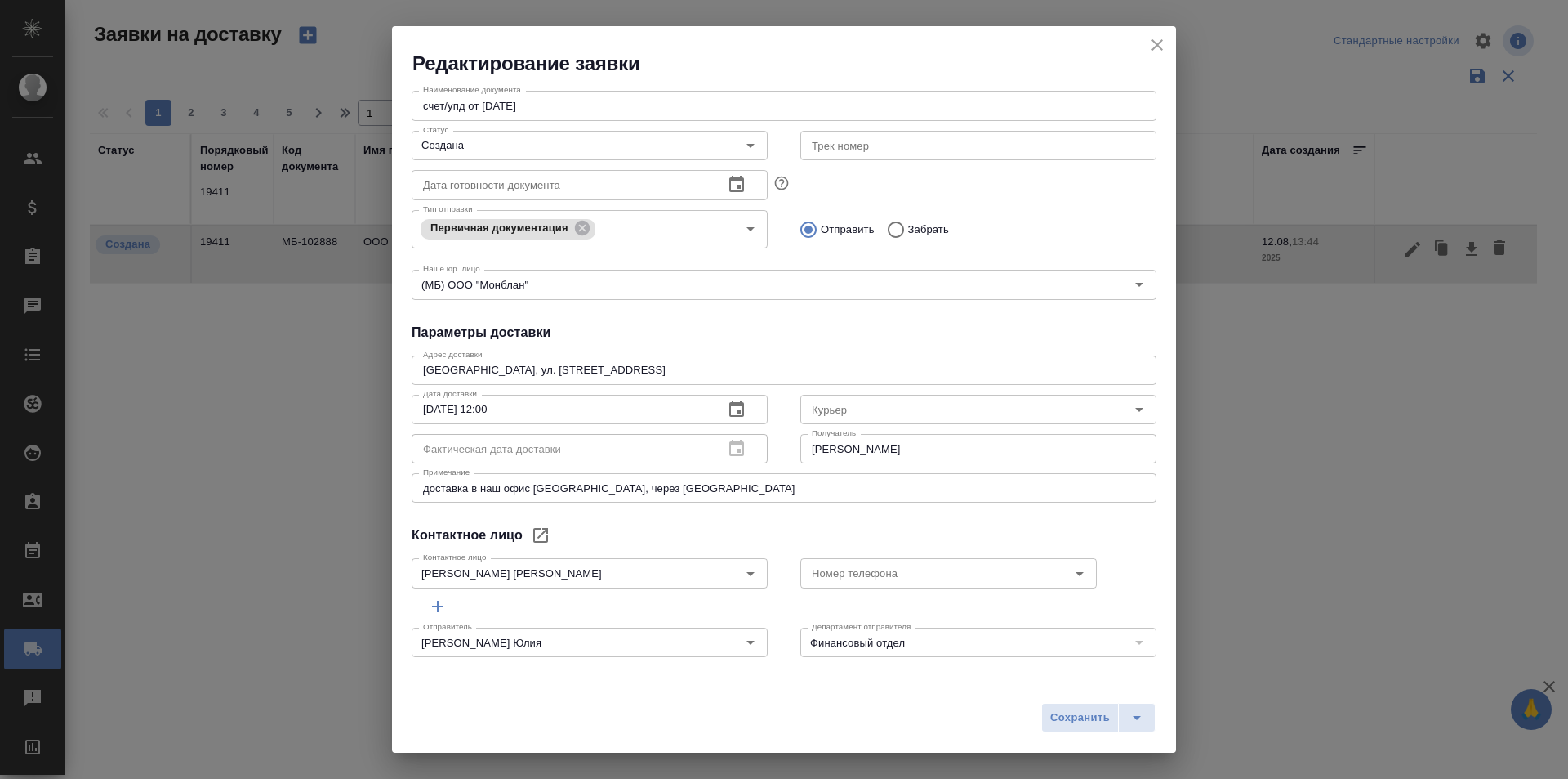
scroll to position [222, 0]
click at [1162, 44] on icon "close" at bounding box center [1158, 45] width 20 height 20
